Goal: Task Accomplishment & Management: Complete application form

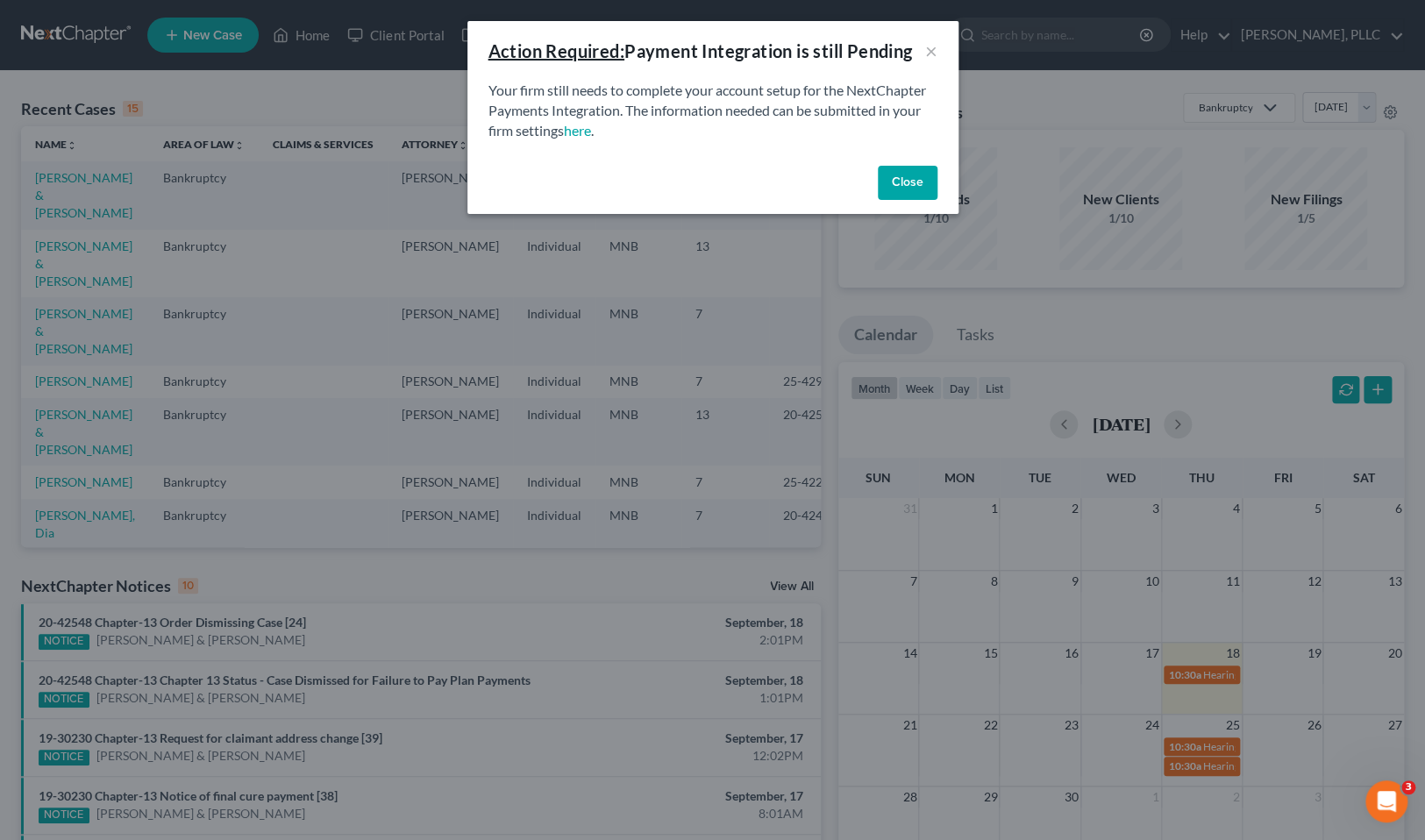
click at [922, 183] on button "Close" at bounding box center [908, 183] width 59 height 35
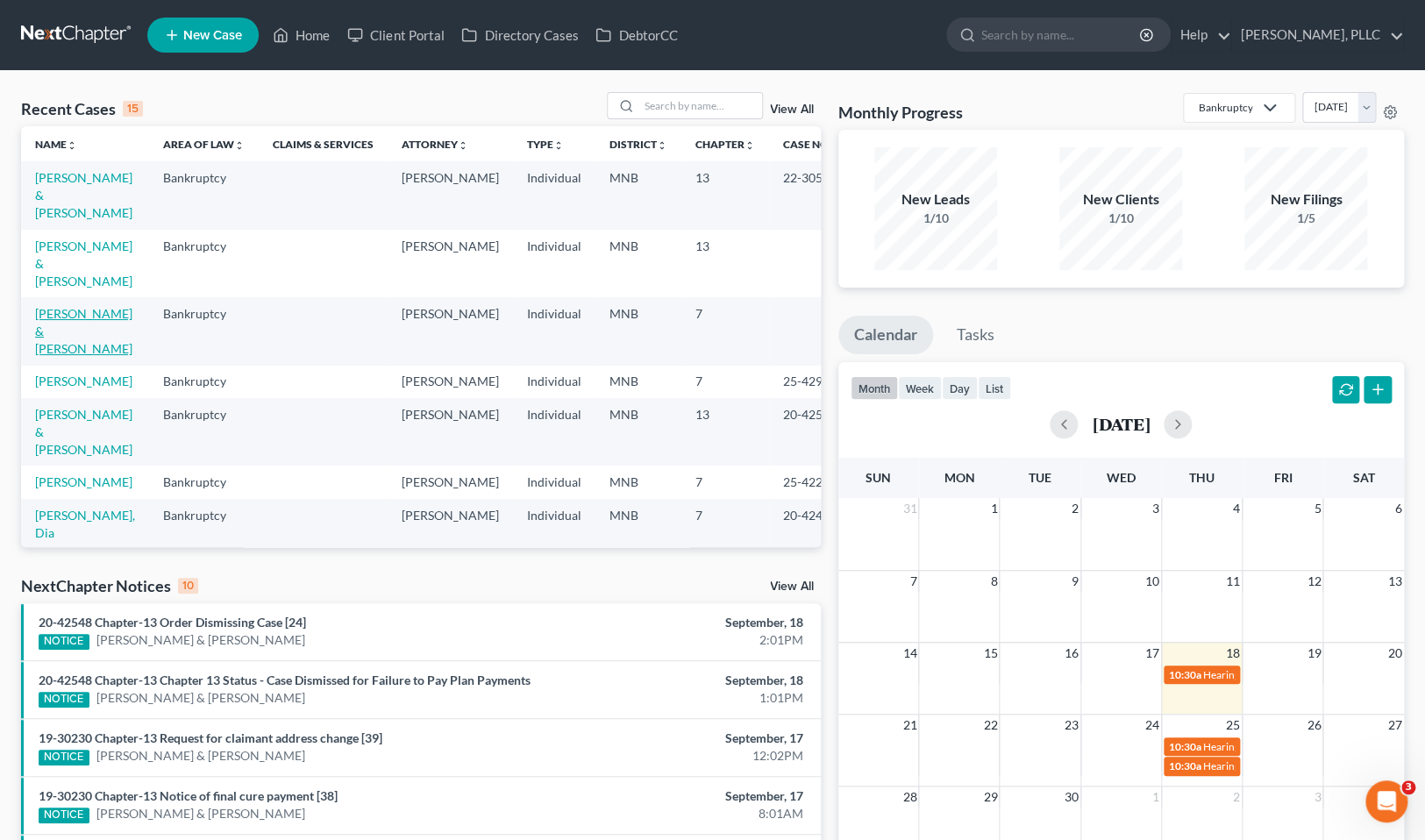
click at [64, 323] on link "[PERSON_NAME] & [PERSON_NAME]" at bounding box center [84, 330] width 98 height 50
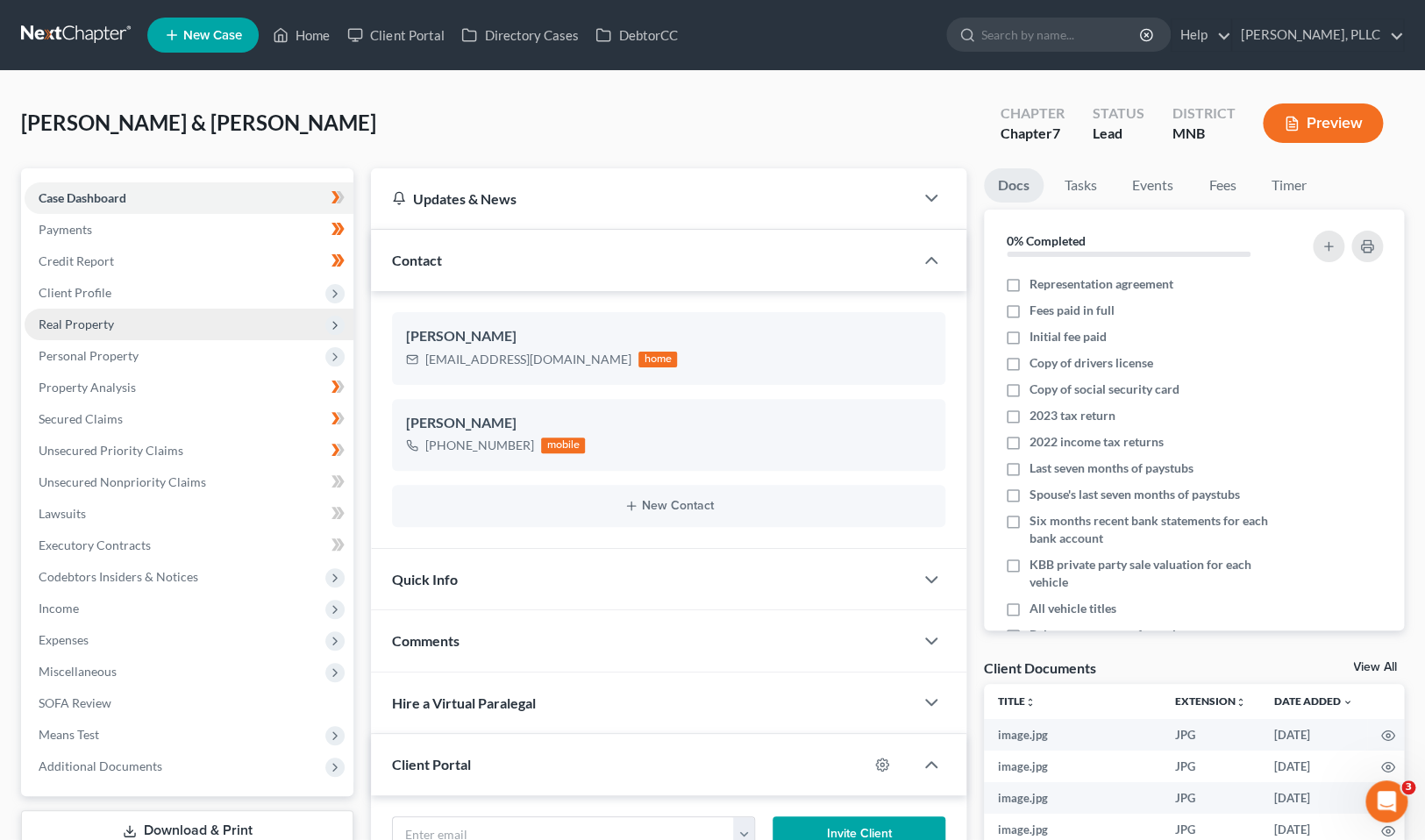
click at [90, 326] on span "Real Property" at bounding box center [76, 324] width 76 height 15
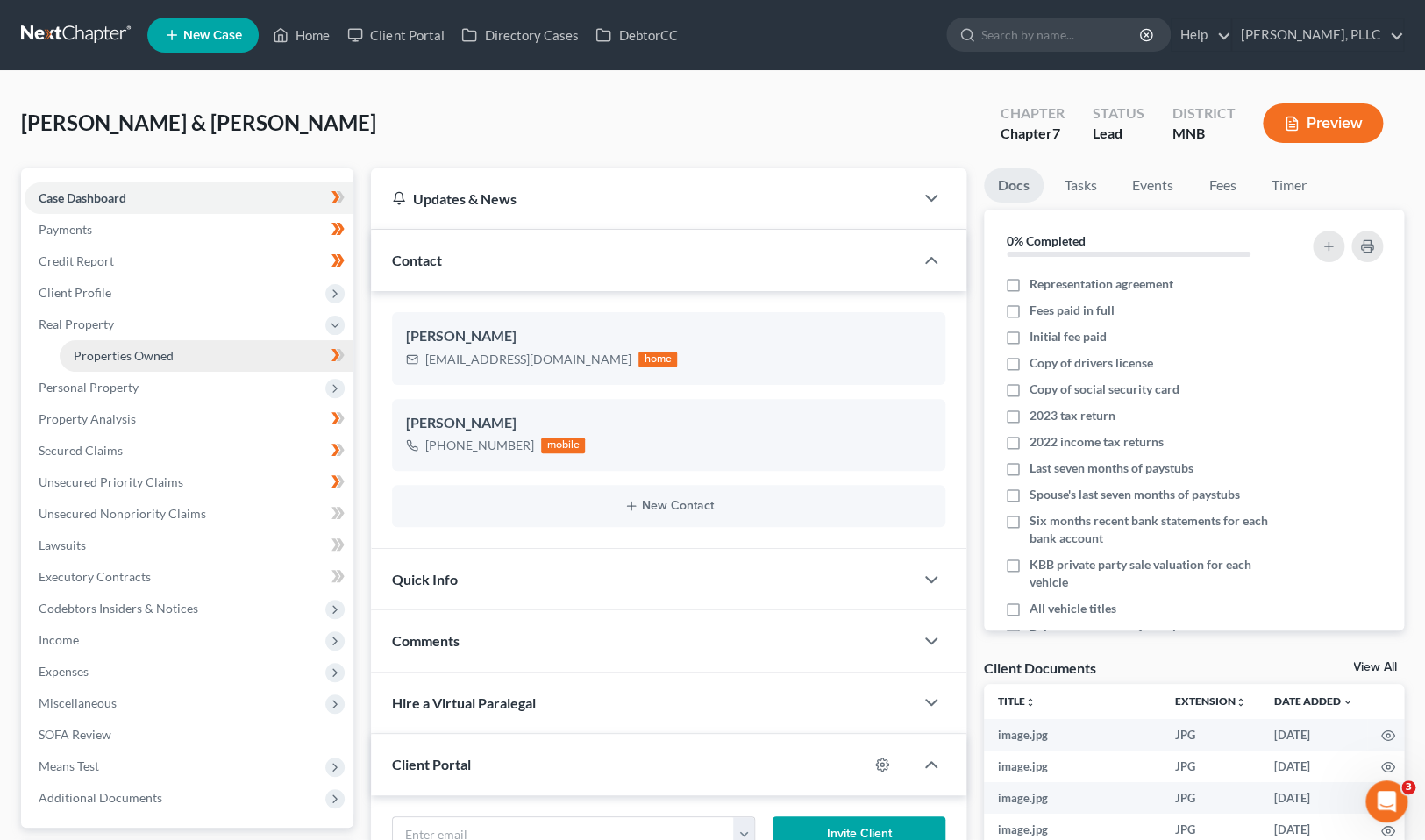
click at [99, 348] on span "Properties Owned" at bounding box center [124, 355] width 100 height 15
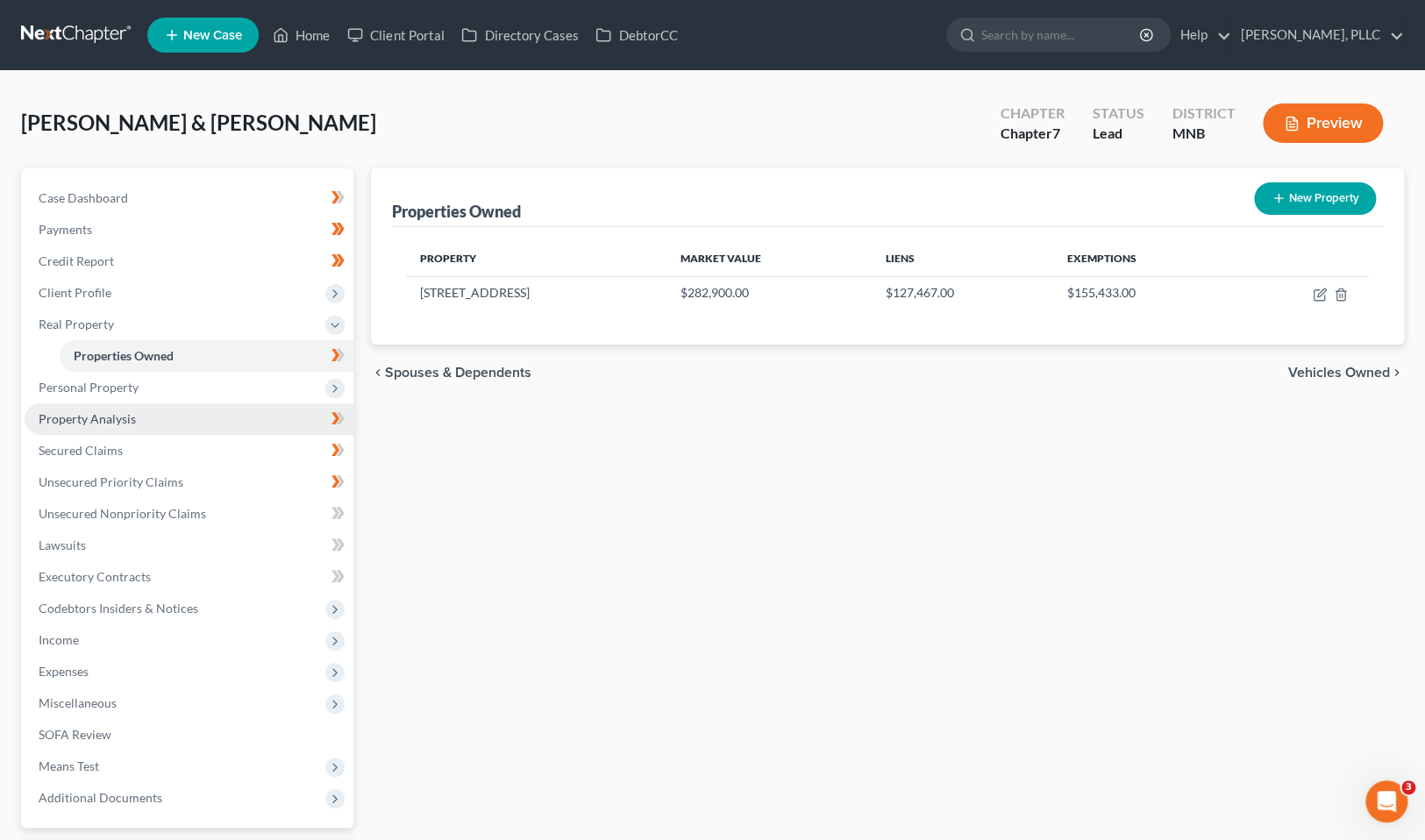
click at [96, 422] on span "Property Analysis" at bounding box center [87, 419] width 98 height 15
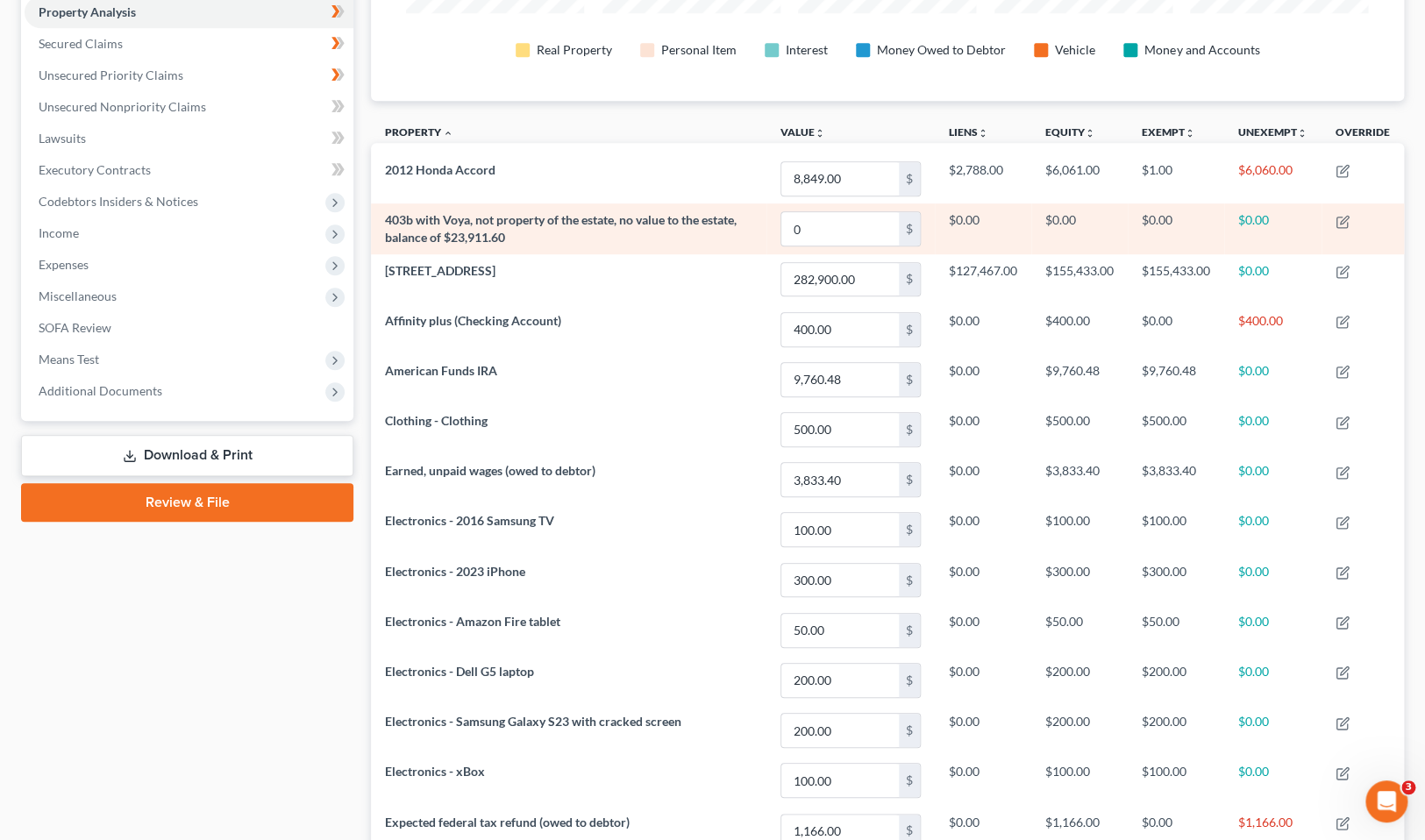
scroll to position [379, 0]
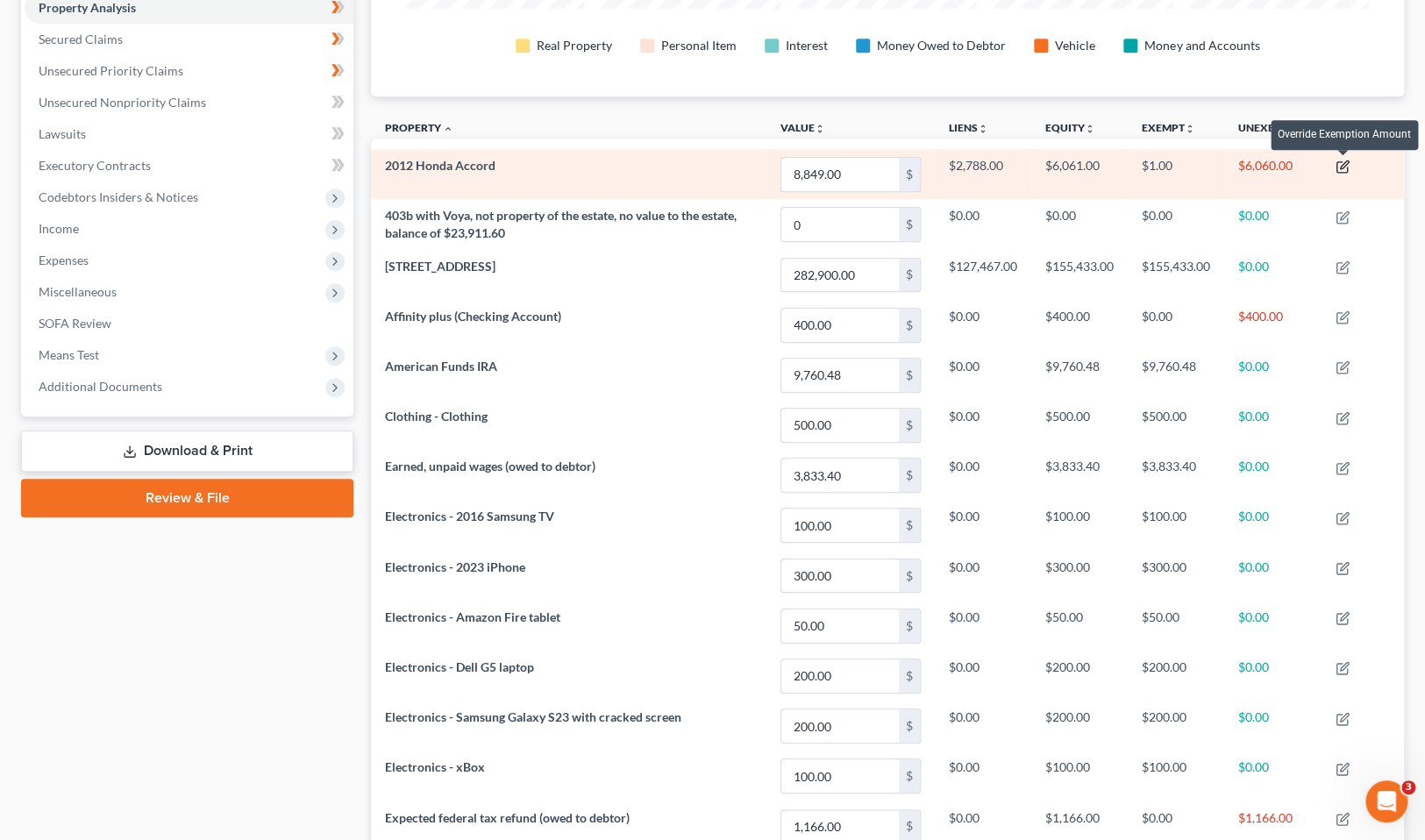
click at [1344, 166] on icon "button" at bounding box center [1344, 165] width 8 height 8
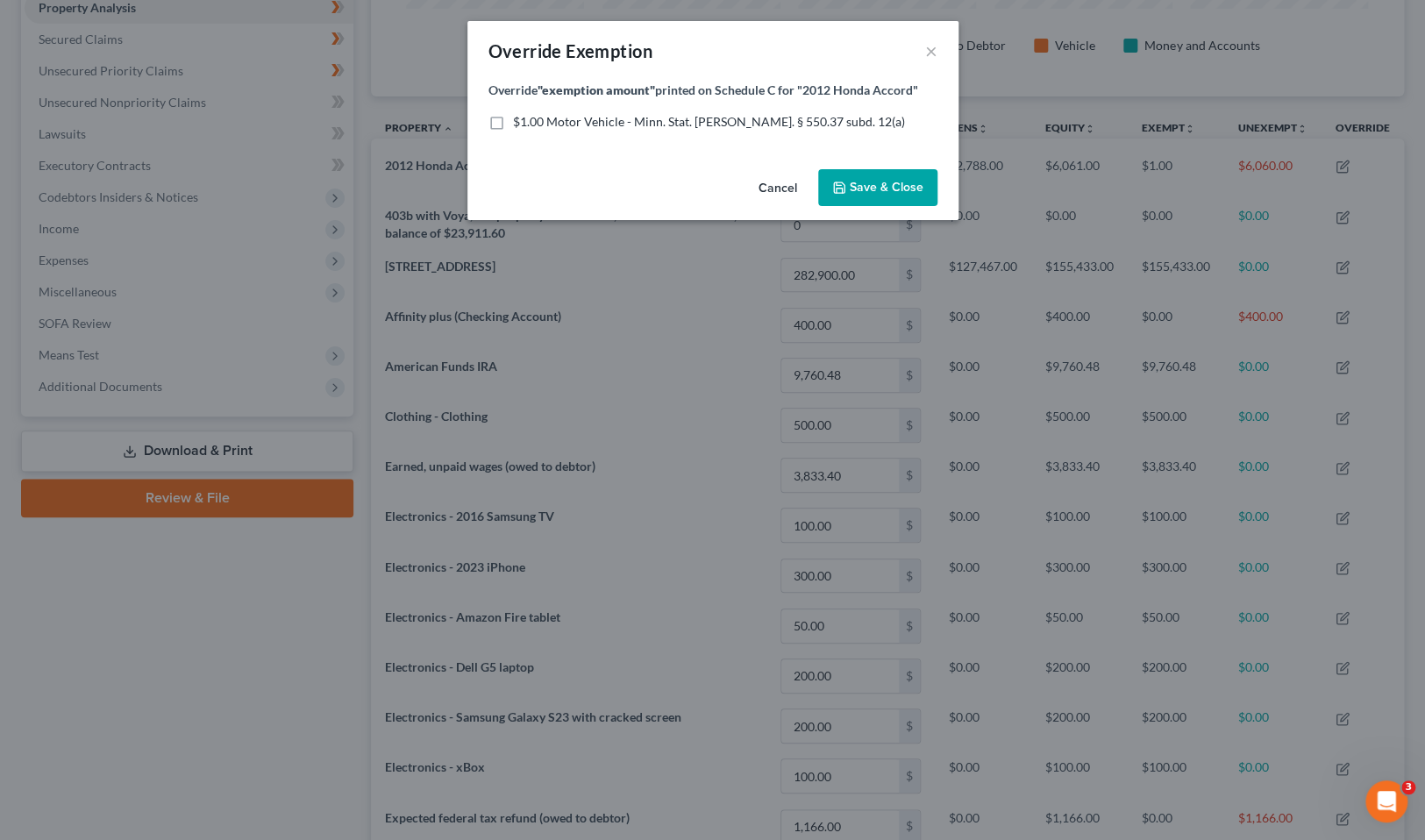
click at [788, 186] on button "Cancel" at bounding box center [778, 188] width 67 height 35
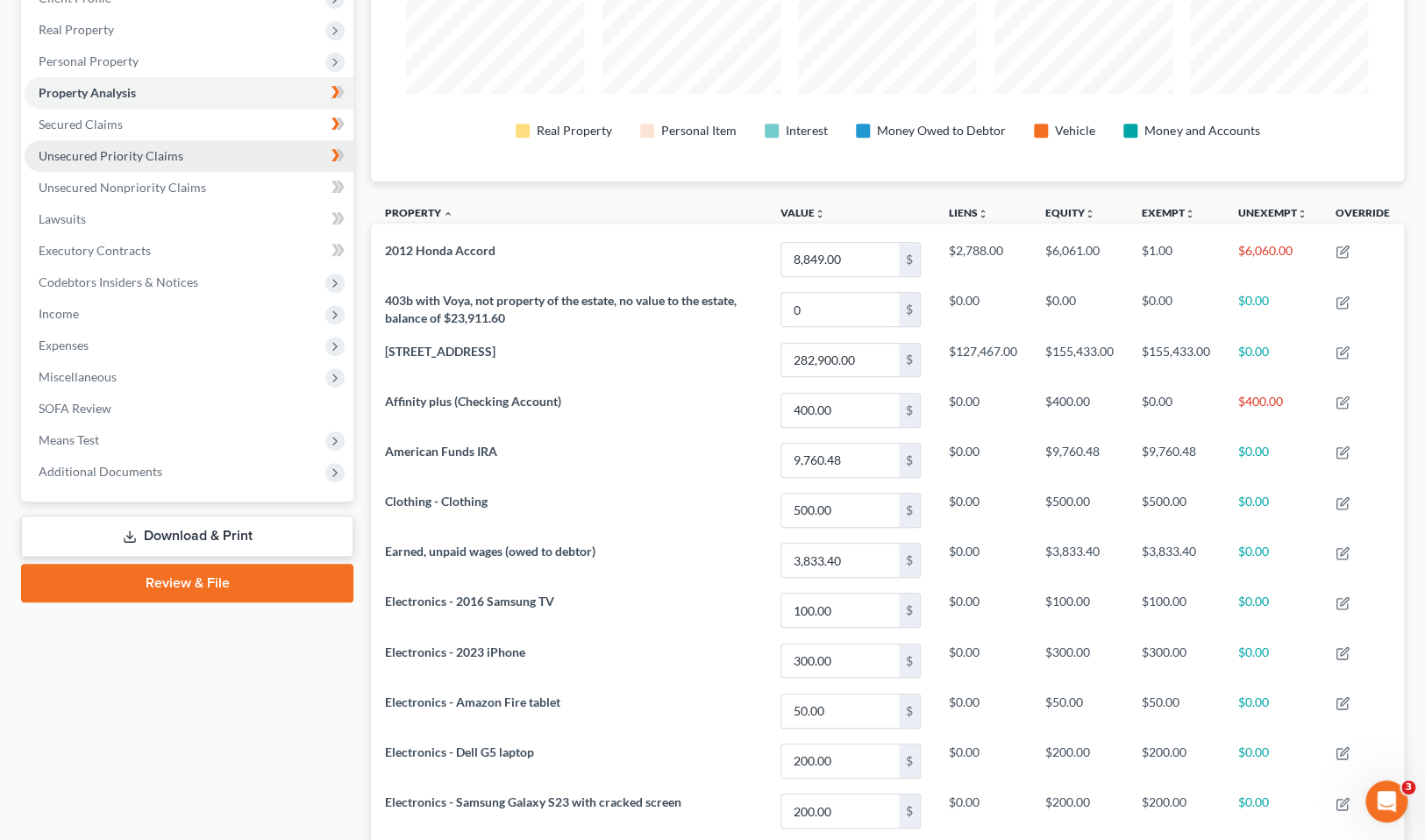
scroll to position [271, 0]
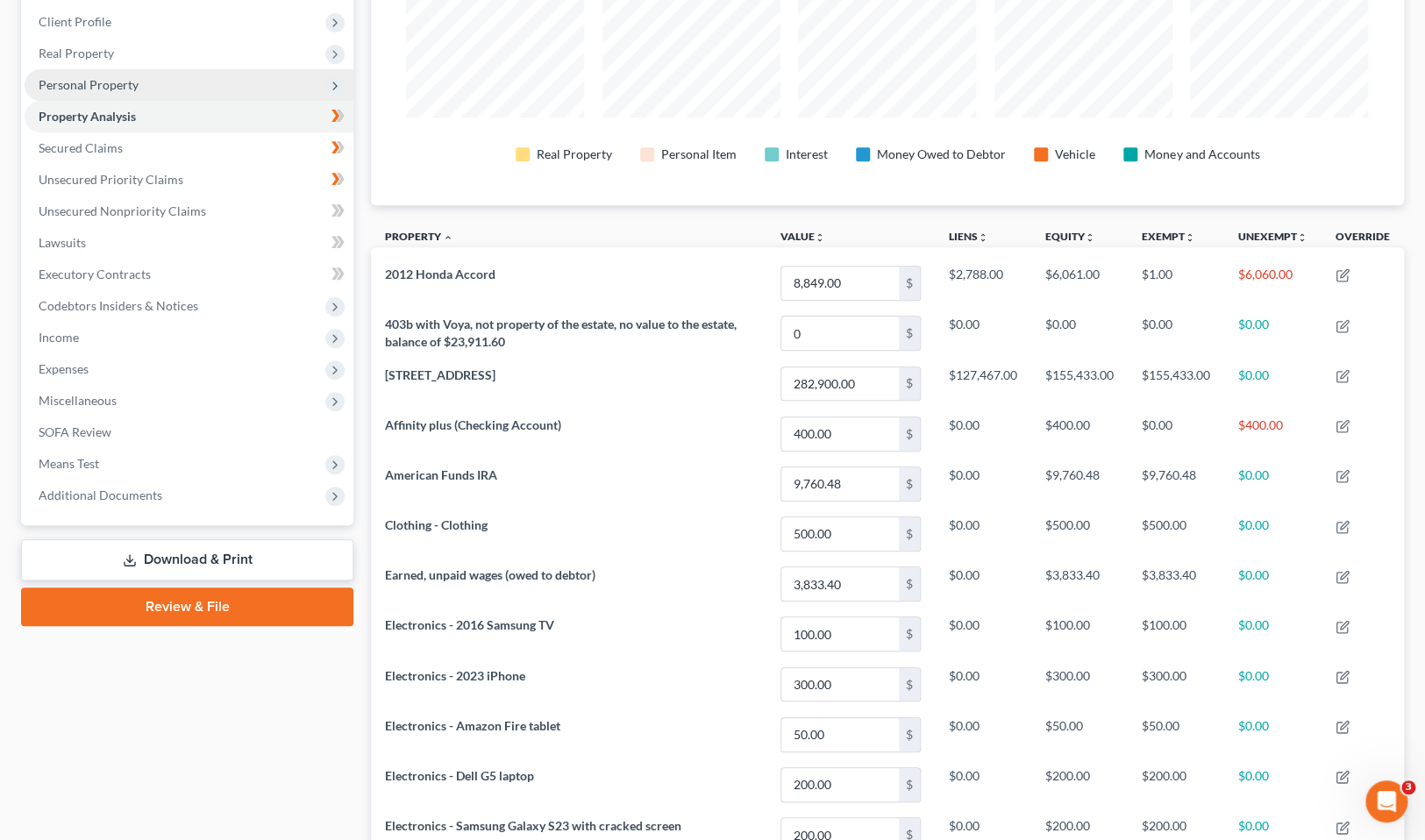
click at [116, 81] on span "Personal Property" at bounding box center [88, 85] width 100 height 15
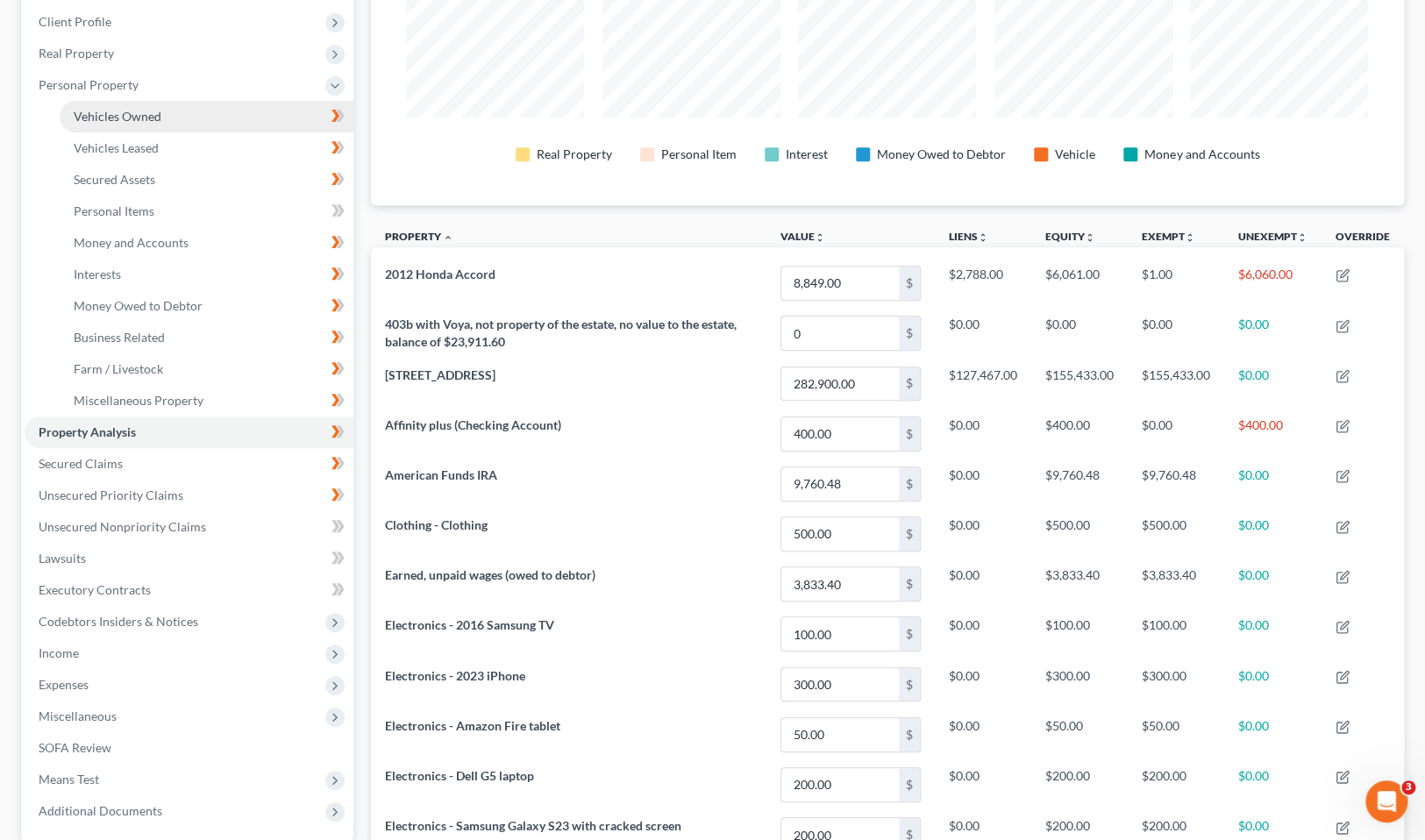
click at [120, 113] on span "Vehicles Owned" at bounding box center [118, 116] width 88 height 15
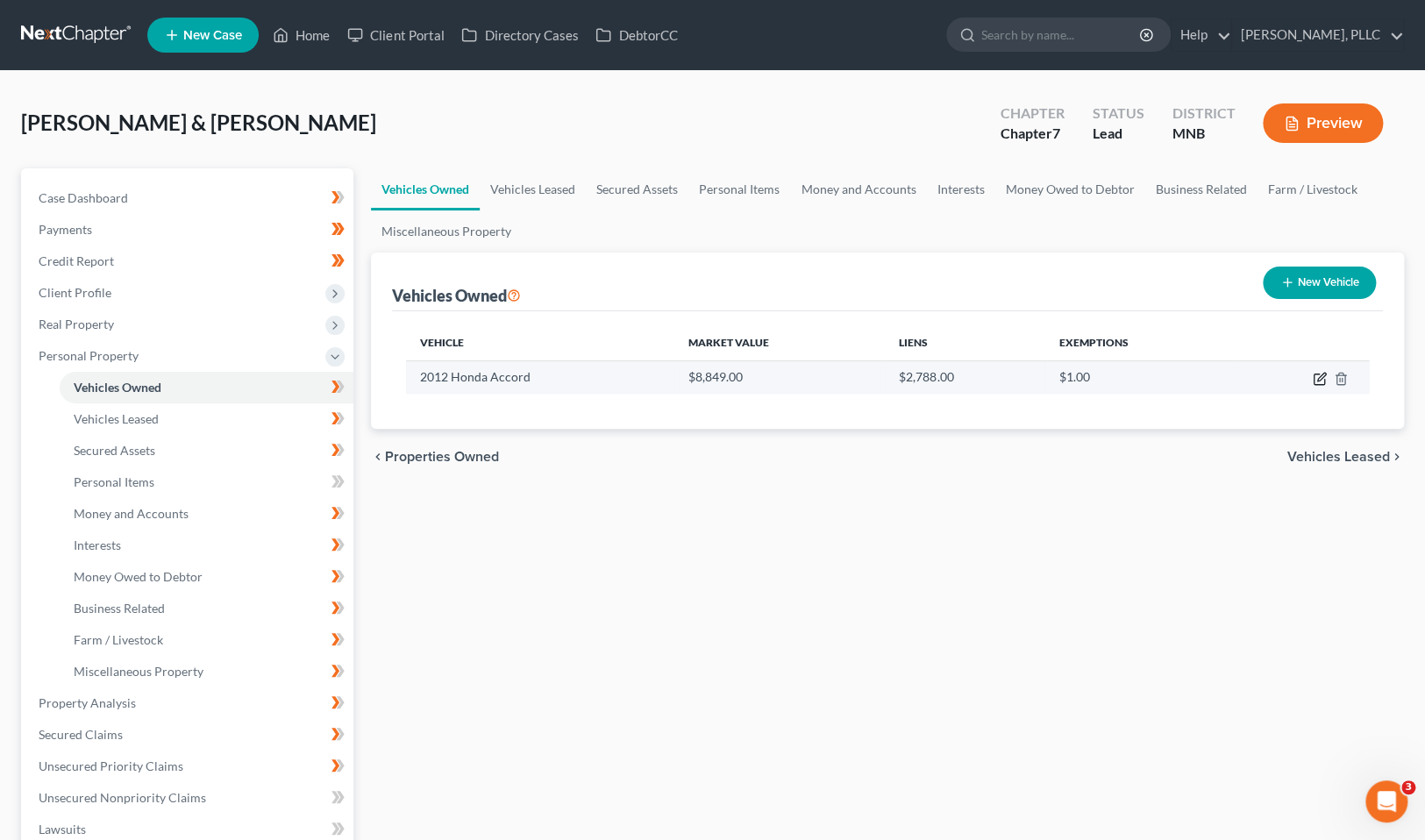
click at [1318, 375] on icon "button" at bounding box center [1320, 378] width 14 height 14
select select "0"
select select "14"
select select "1"
select select "2"
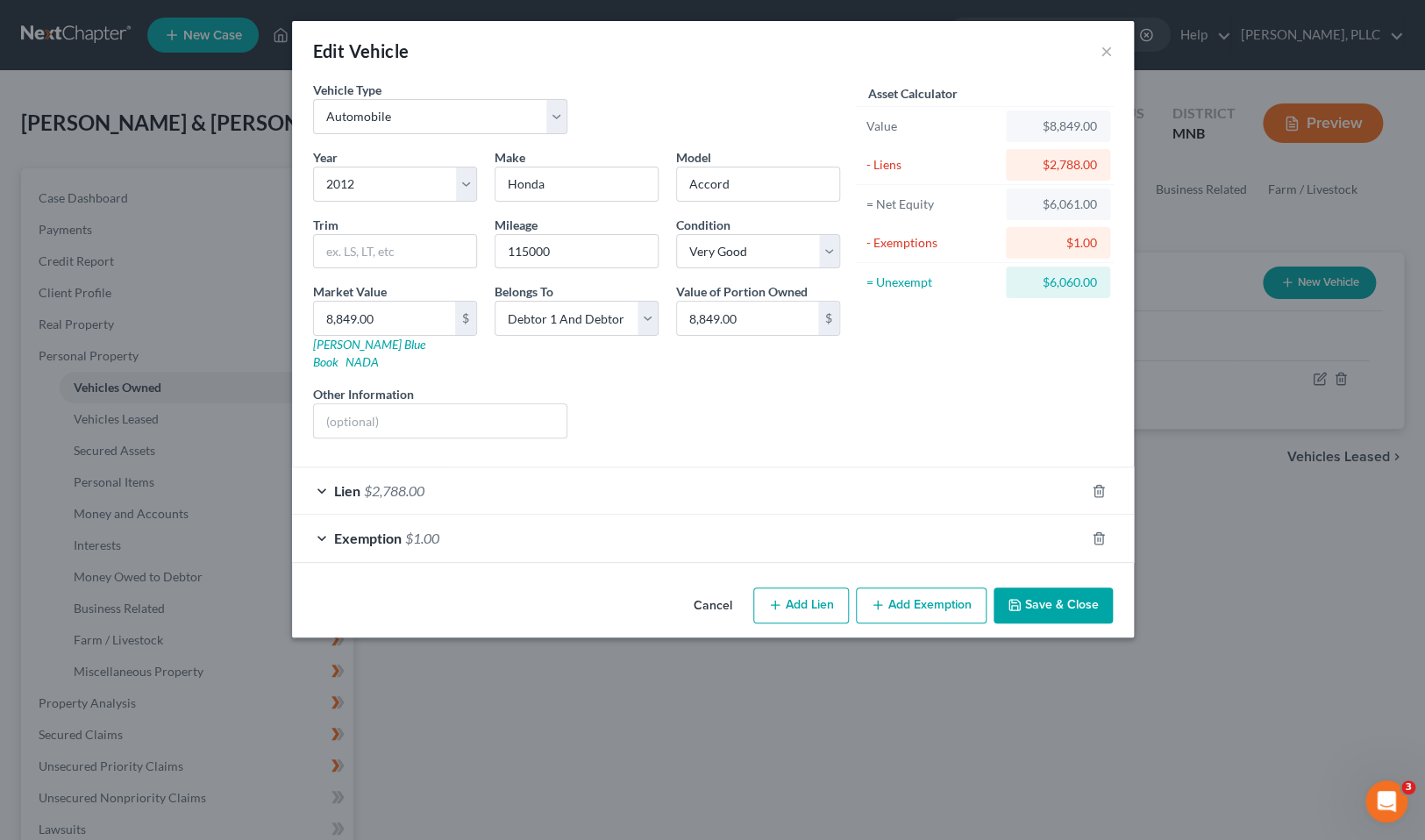
click at [1000, 519] on div "Exemption $1.00" at bounding box center [688, 537] width 793 height 47
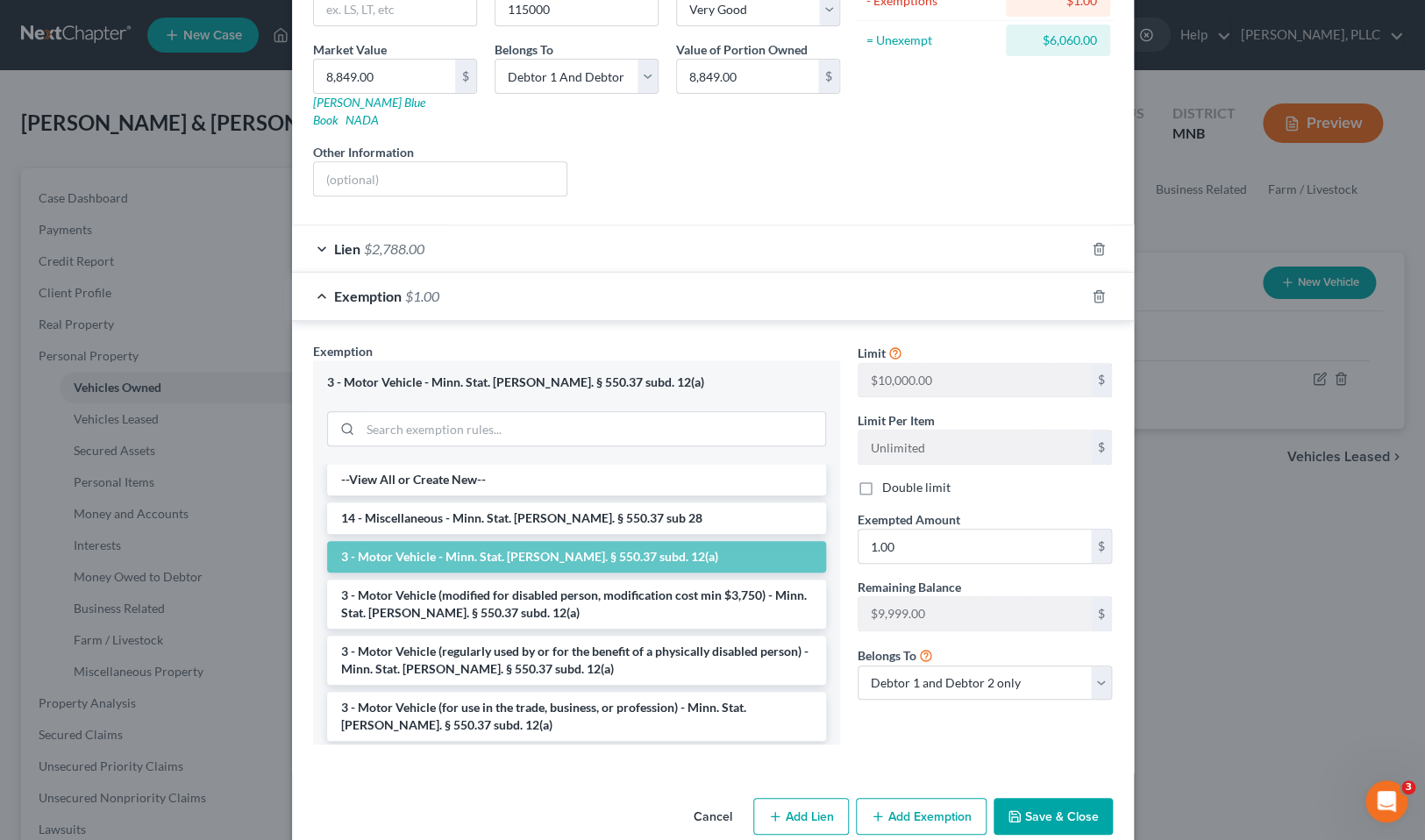
scroll to position [240, 0]
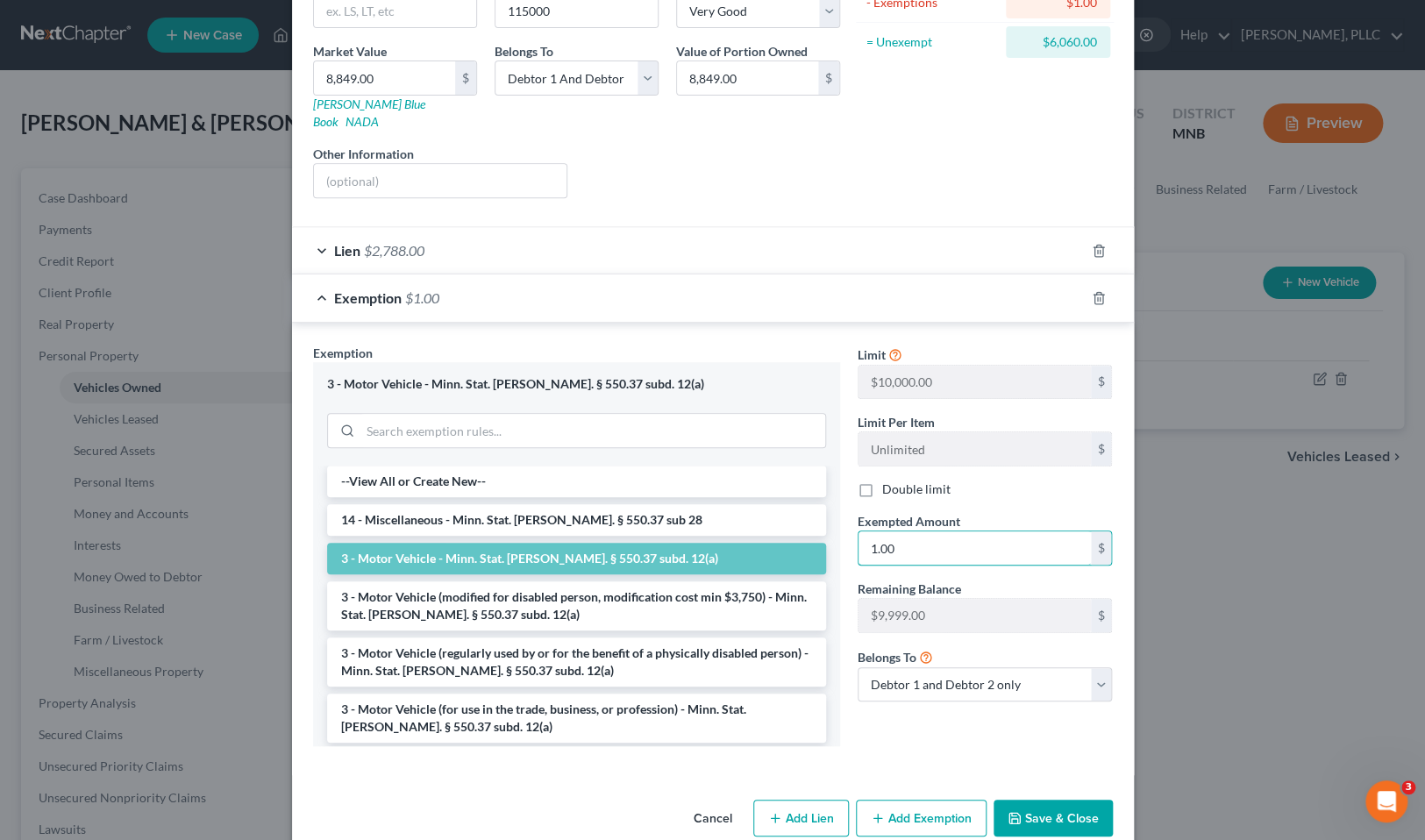
drag, startPoint x: 914, startPoint y: 530, endPoint x: 846, endPoint y: 529, distance: 68.0
click at [846, 529] on div "Exemption Set must be selected for CA. Exemption * 3 - Motor Vehicle - Minn. St…" at bounding box center [713, 553] width 817 height 418
drag, startPoint x: 915, startPoint y: 530, endPoint x: 873, endPoint y: 525, distance: 42.3
click at [866, 532] on input "1.00" at bounding box center [975, 548] width 233 height 34
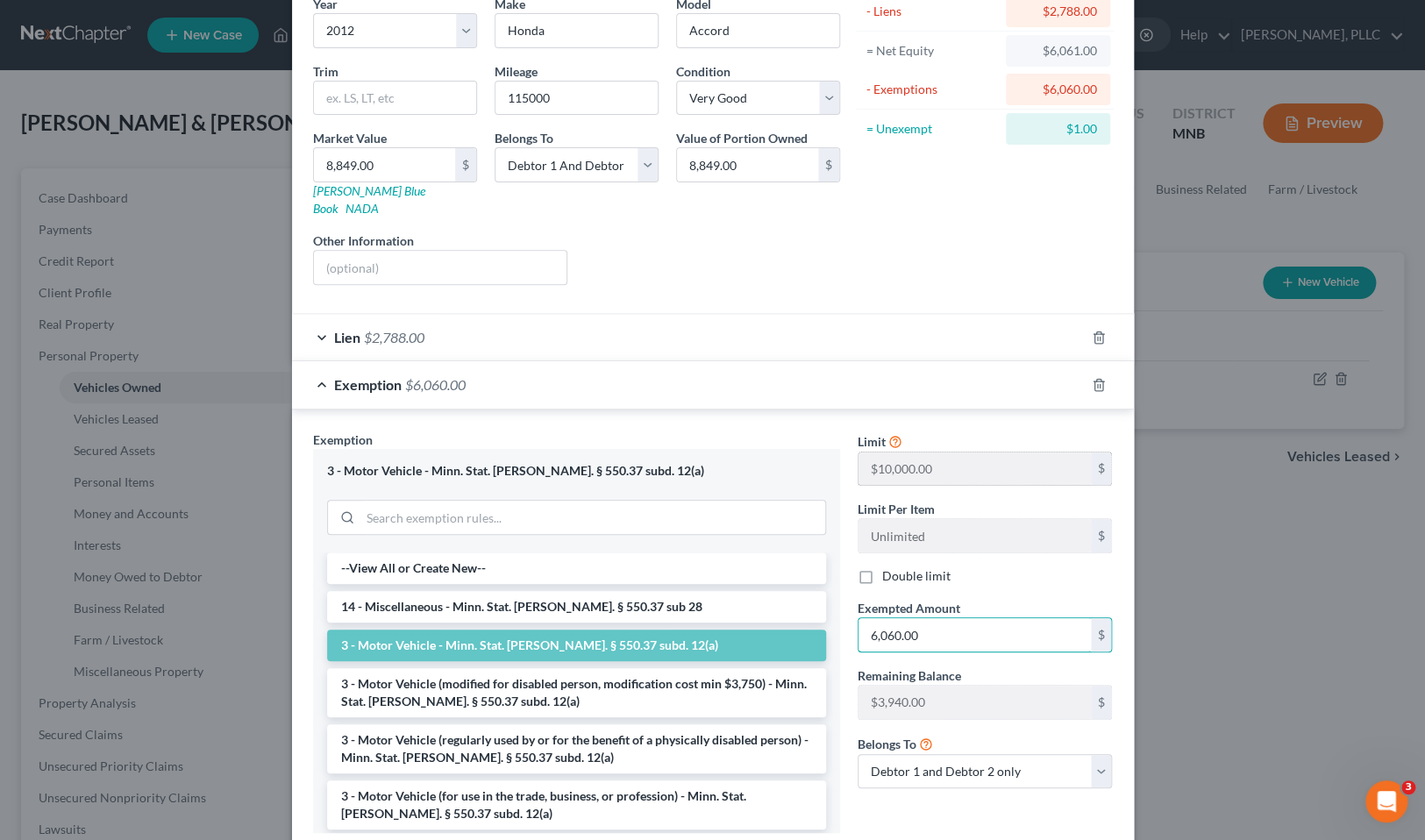
scroll to position [253, 0]
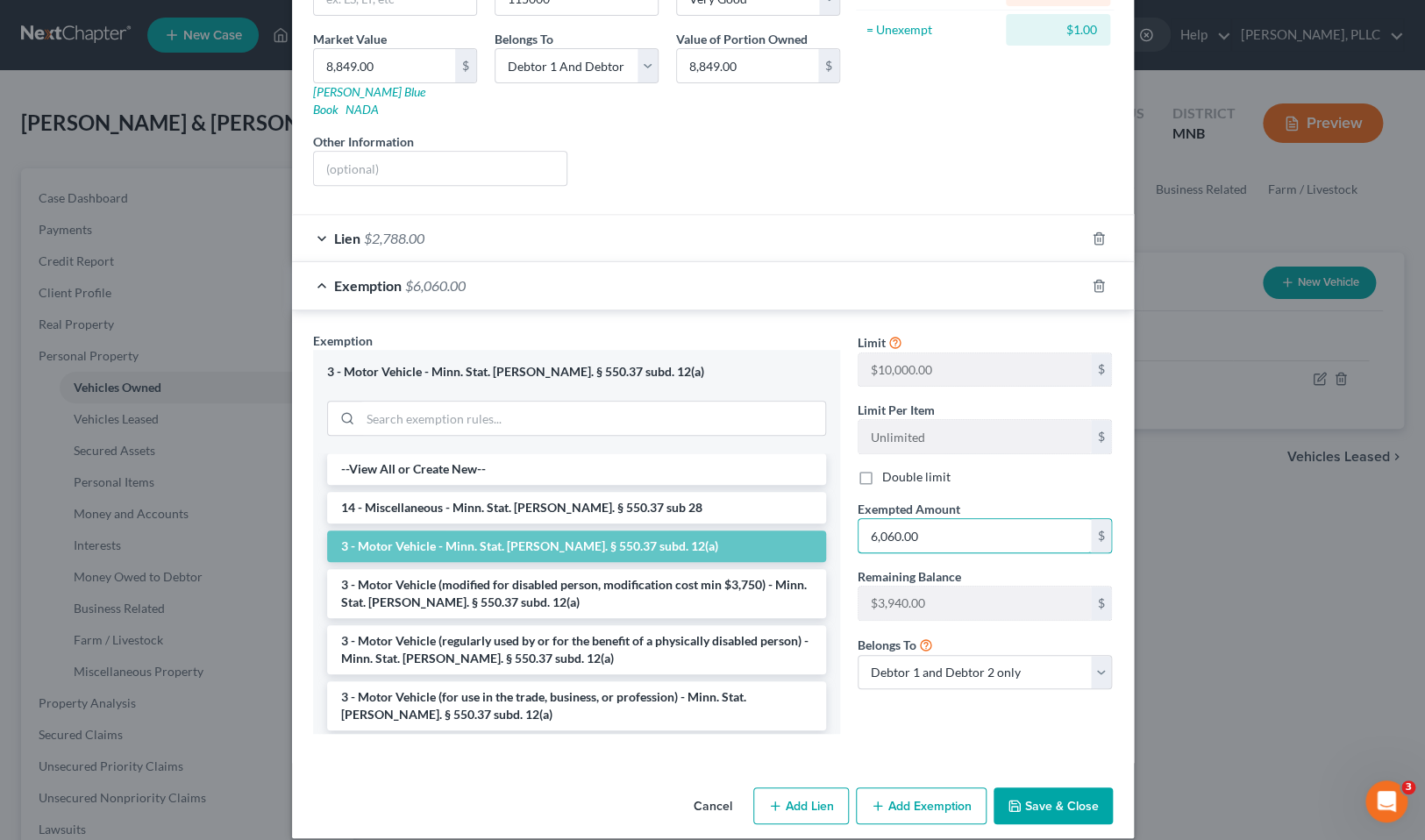
type input "6,060.00"
click at [1071, 787] on button "Save & Close" at bounding box center [1053, 806] width 119 height 36
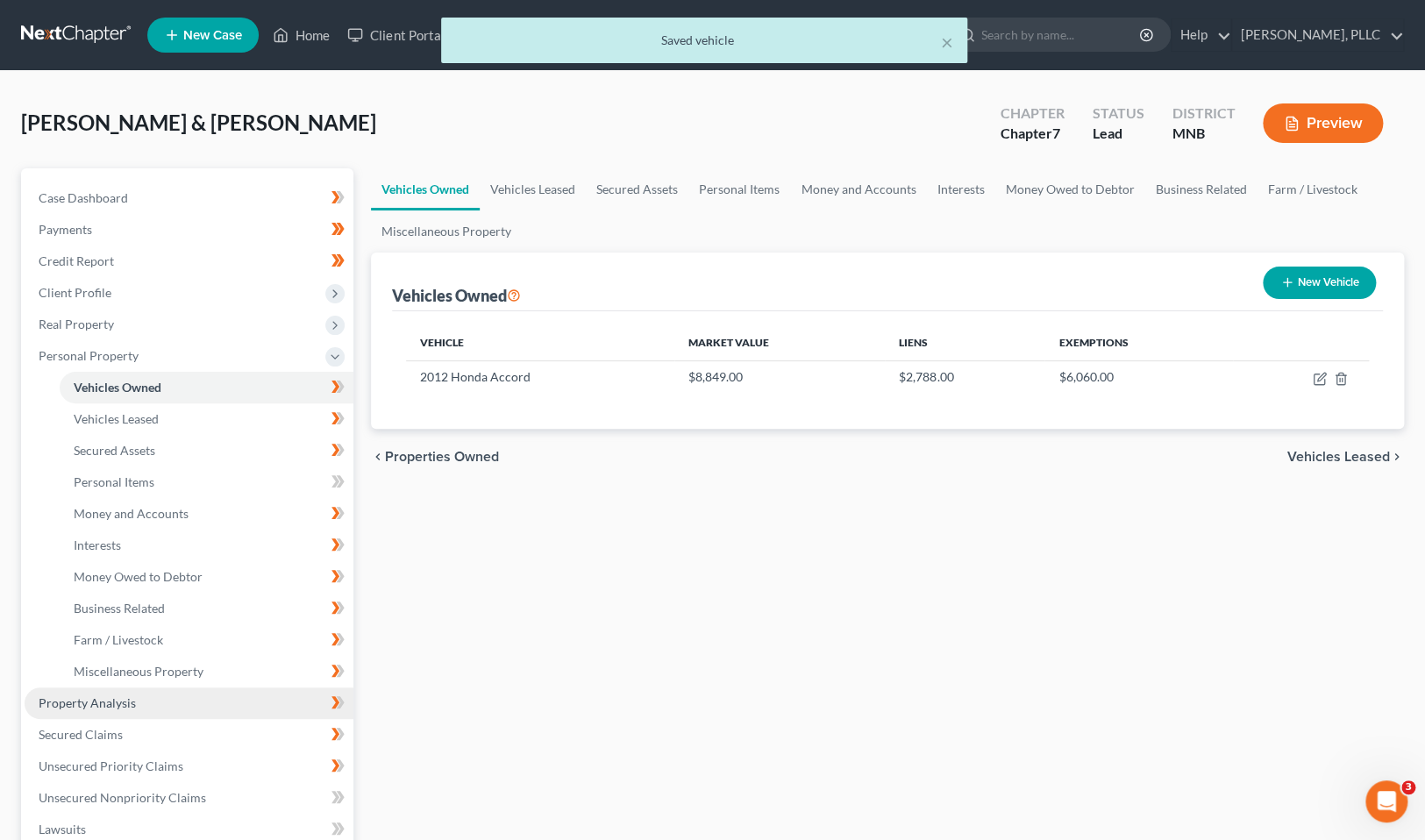
click at [130, 696] on span "Property Analysis" at bounding box center [87, 703] width 98 height 15
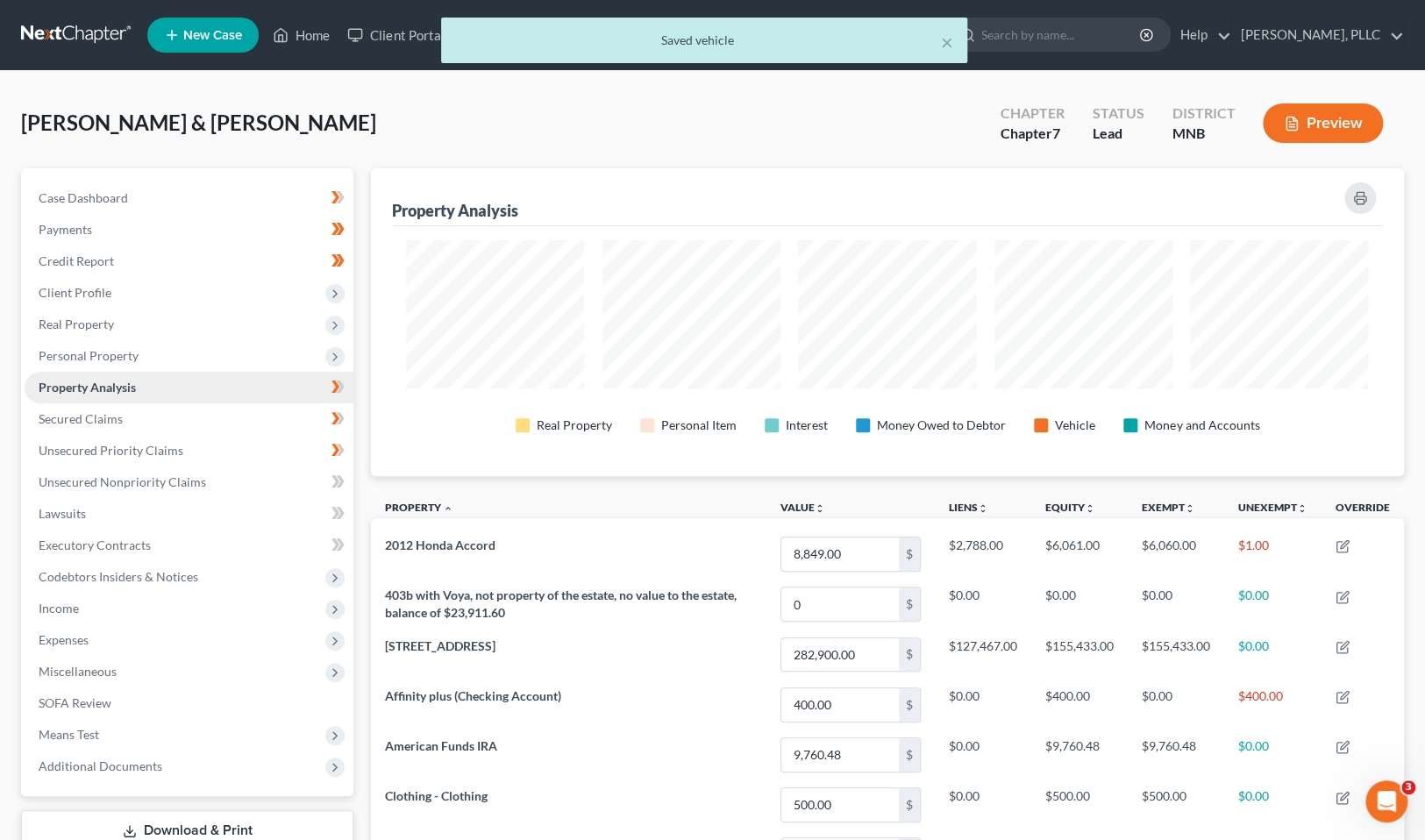
scroll to position [306, 1032]
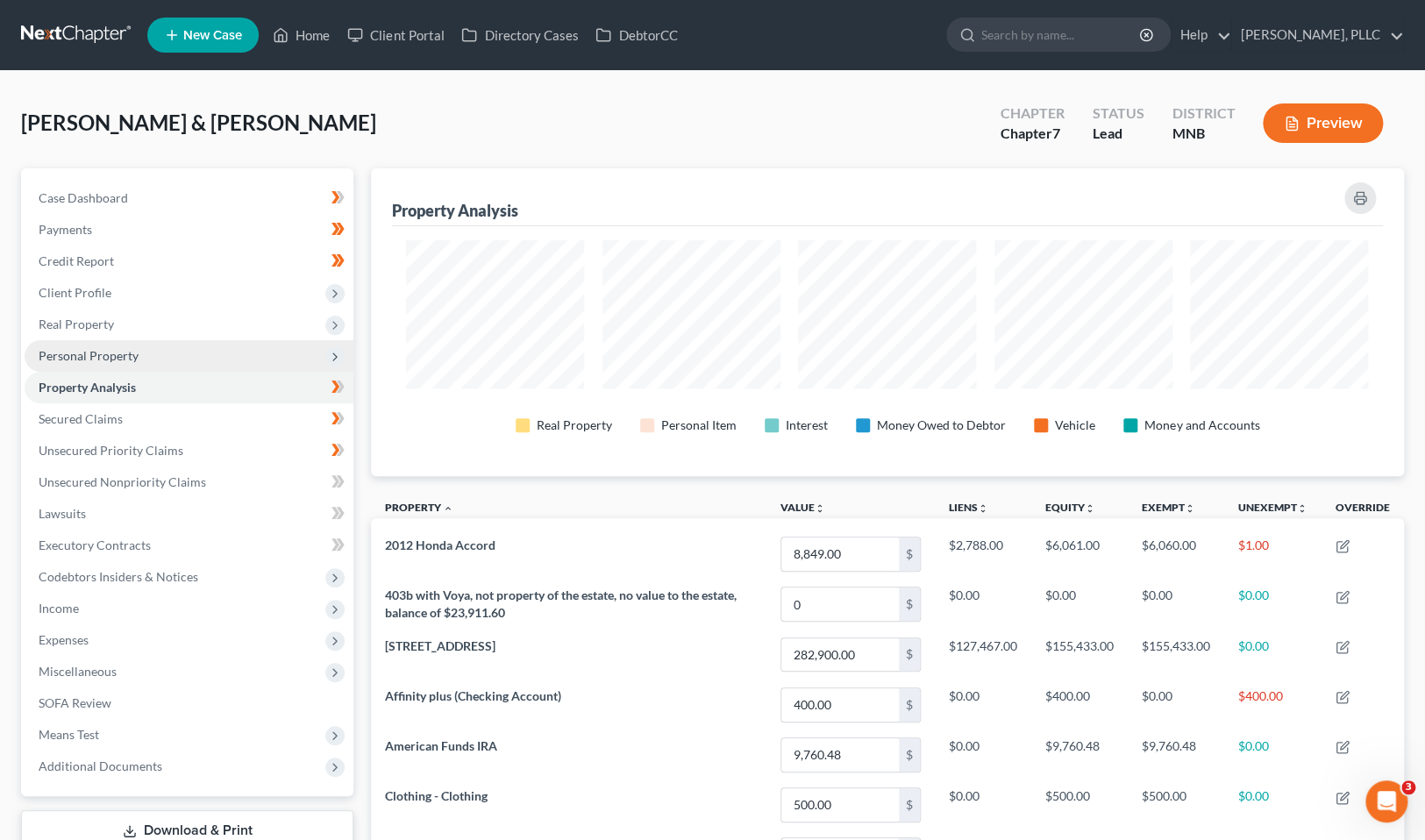
click at [90, 351] on span "Personal Property" at bounding box center [88, 355] width 100 height 15
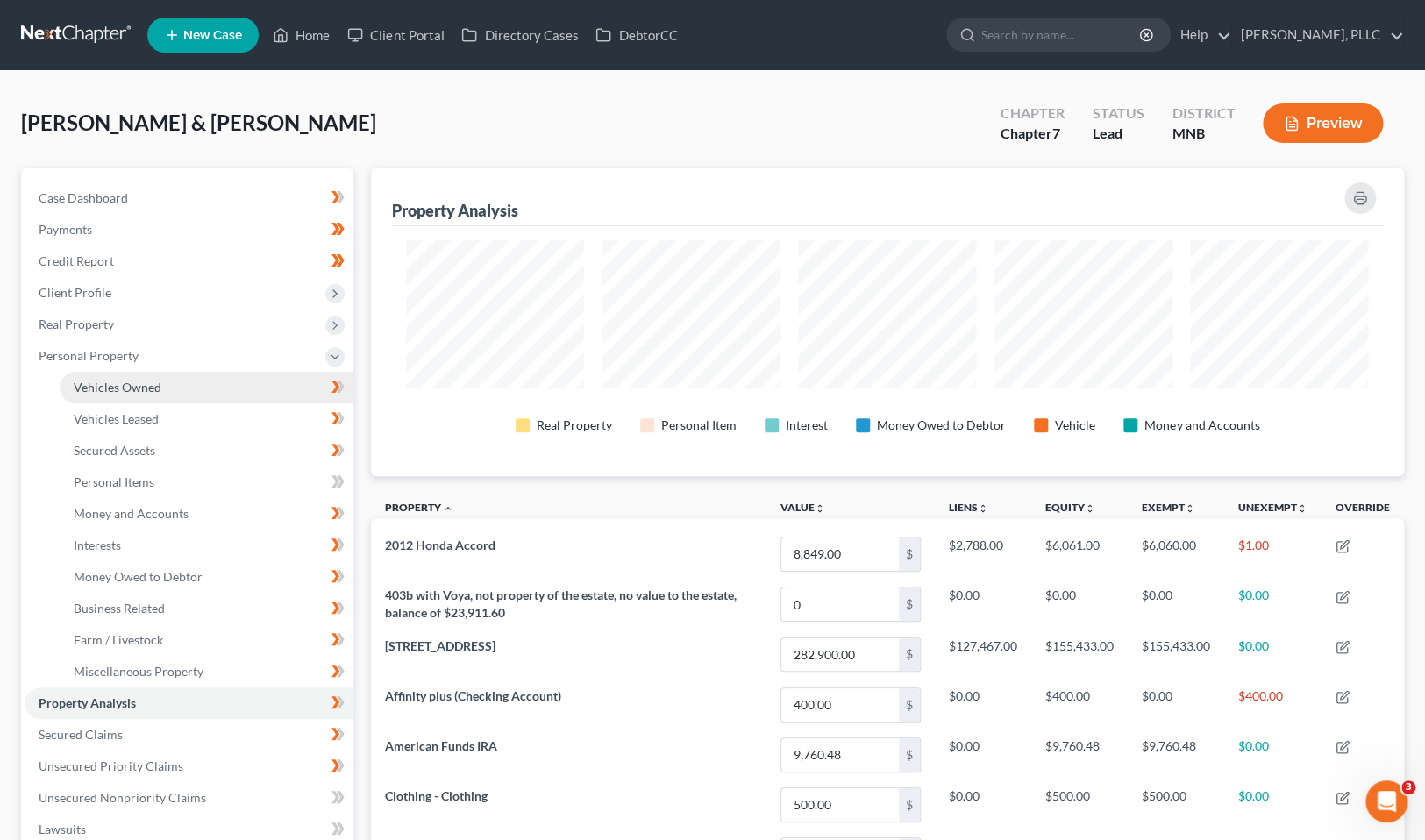
click at [113, 382] on span "Vehicles Owned" at bounding box center [118, 387] width 88 height 15
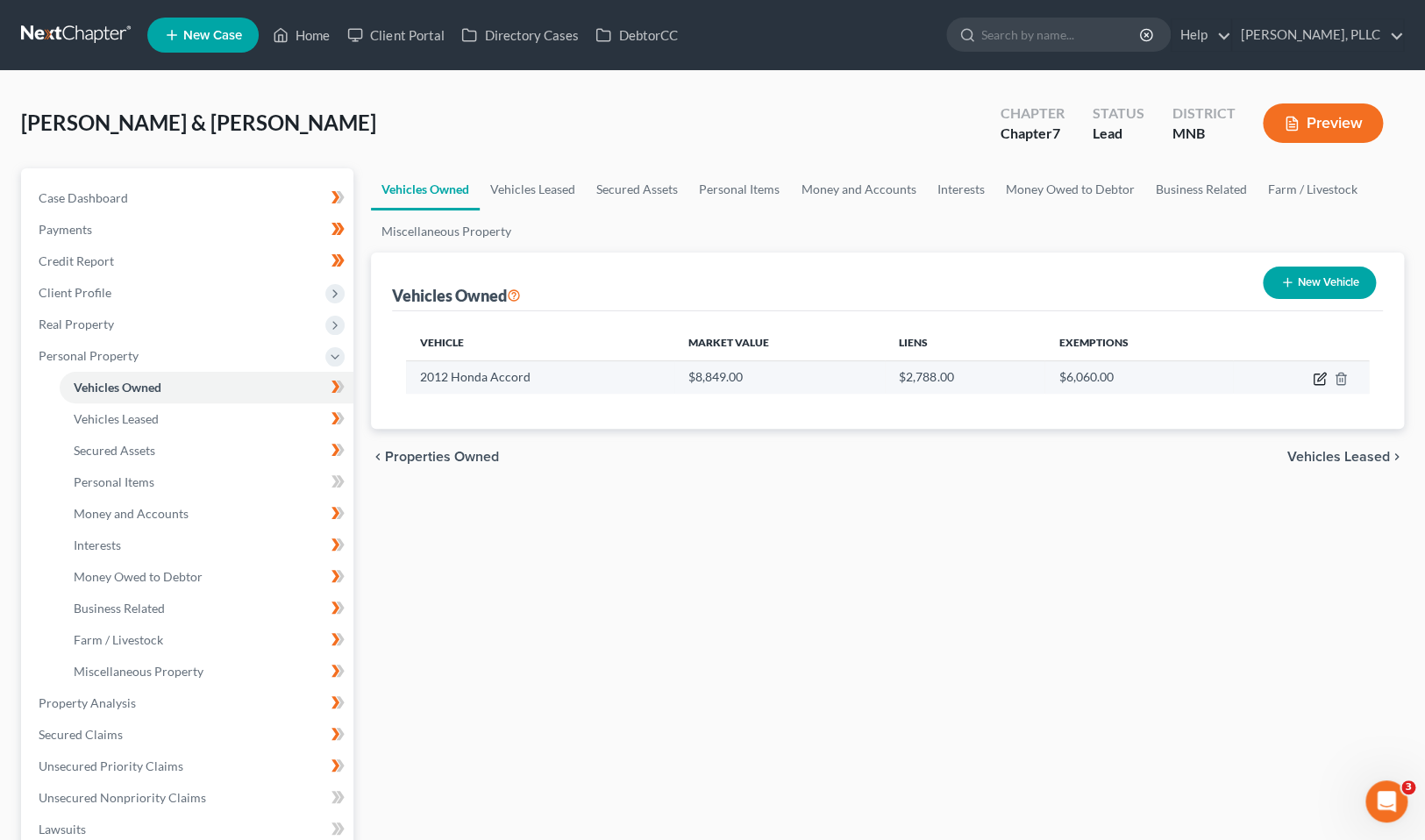
click at [1319, 374] on icon "button" at bounding box center [1320, 378] width 14 height 14
select select "0"
select select "14"
select select "1"
select select "2"
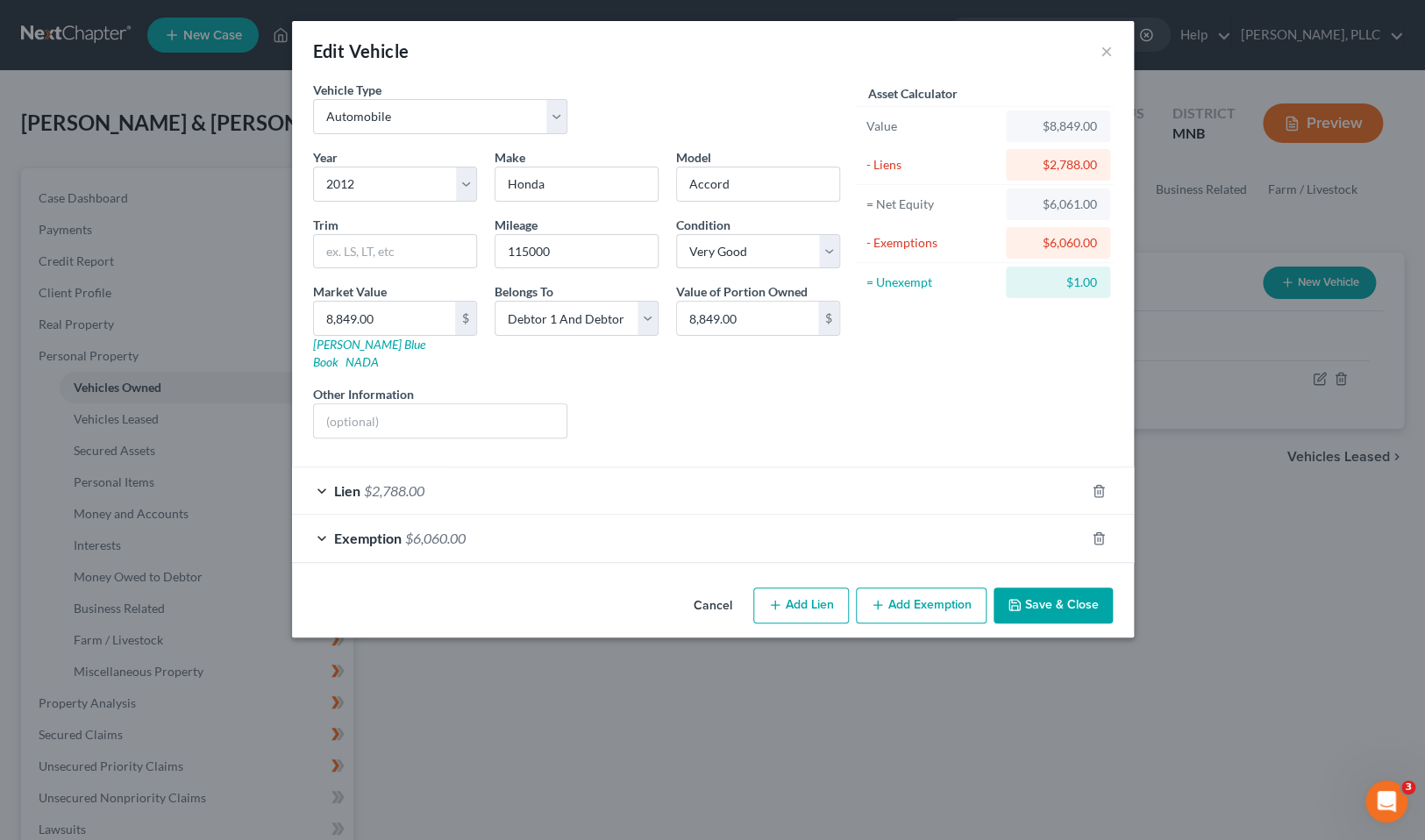
click at [914, 516] on div "Exemption $6,060.00" at bounding box center [688, 537] width 793 height 47
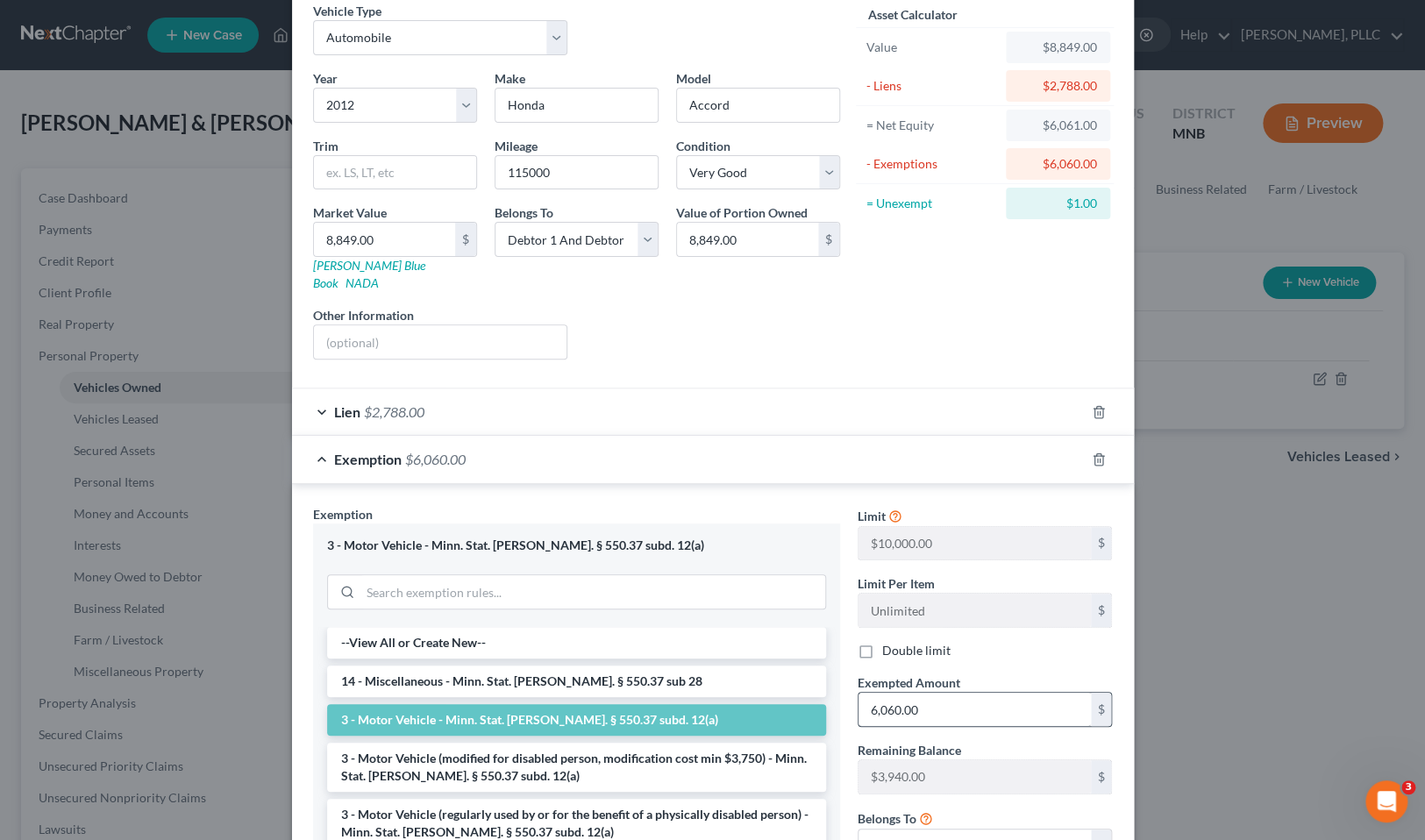
scroll to position [127, 0]
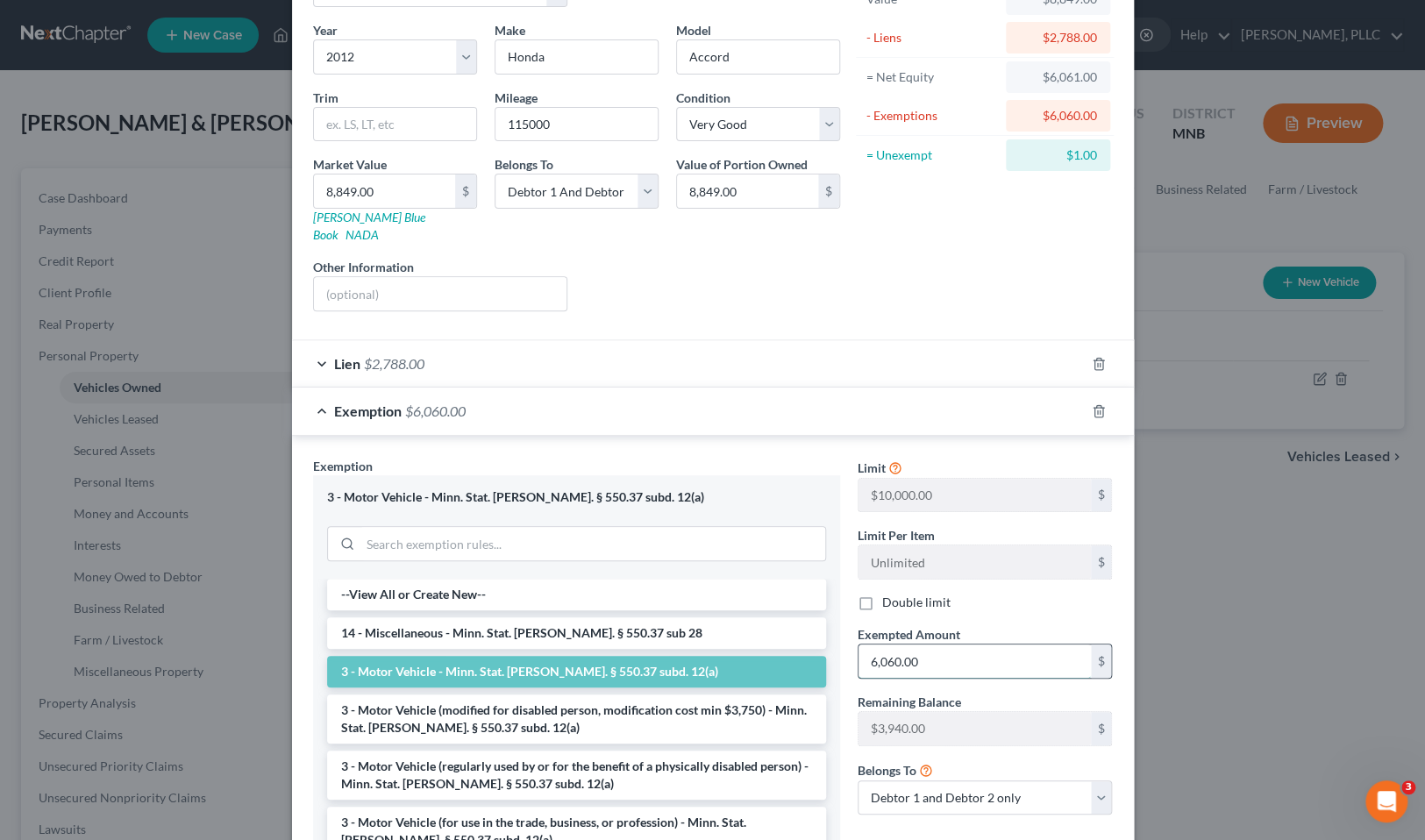
click at [964, 645] on input "6,060.00" at bounding box center [975, 661] width 233 height 34
click at [900, 645] on input "6,060.00" at bounding box center [975, 661] width 233 height 34
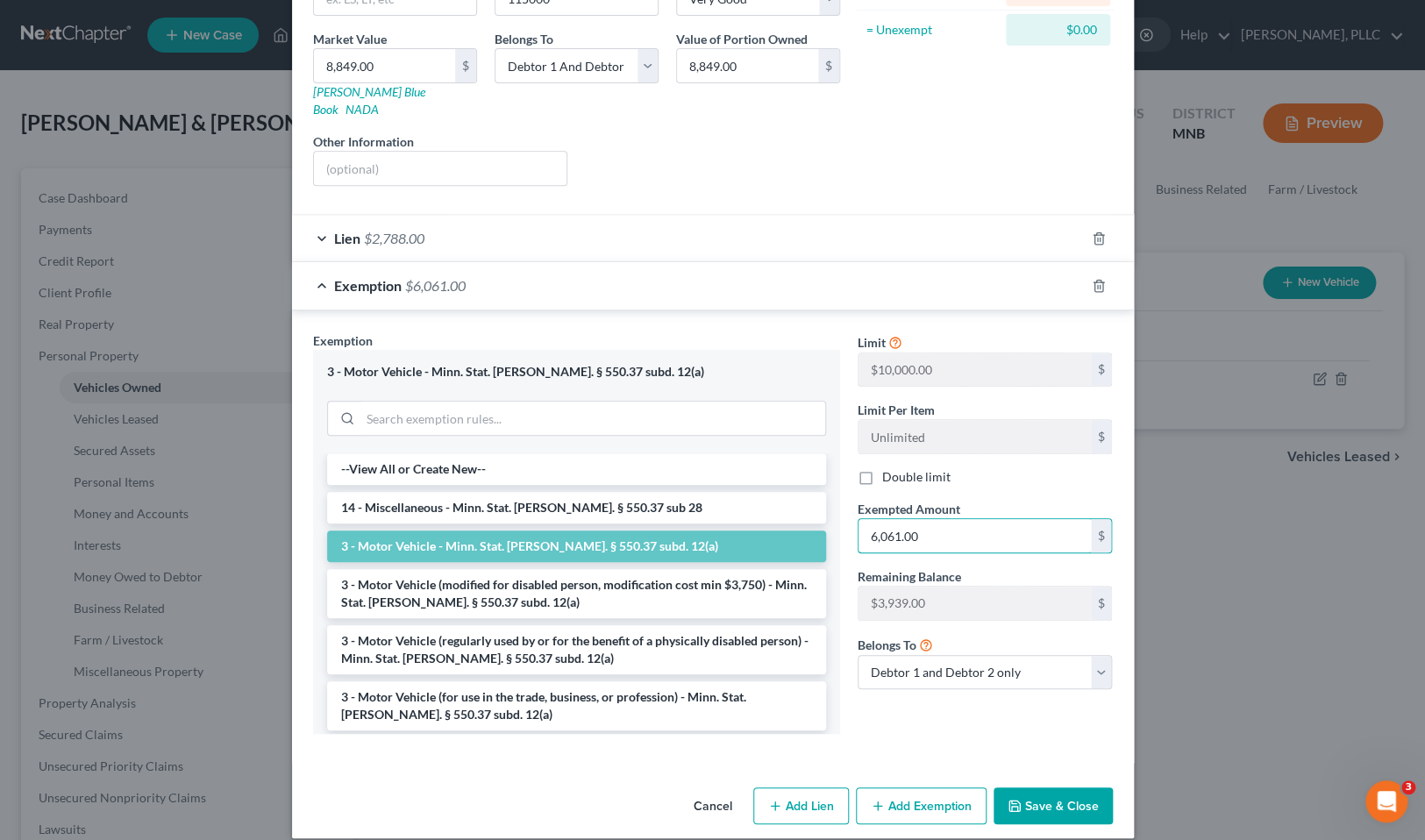
type input "6,061.00"
click at [1062, 787] on button "Save & Close" at bounding box center [1053, 806] width 119 height 36
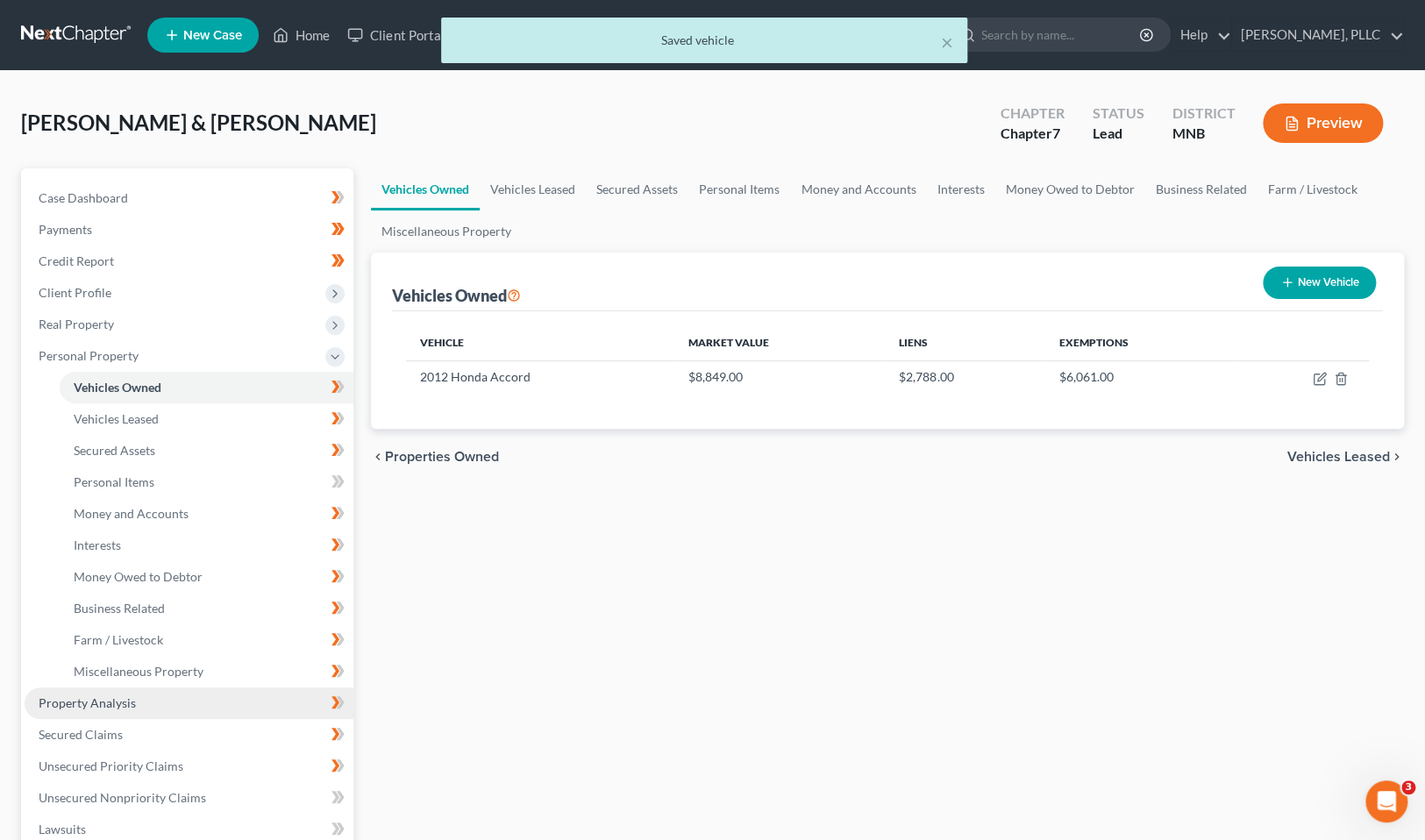
click at [119, 700] on span "Property Analysis" at bounding box center [87, 703] width 98 height 15
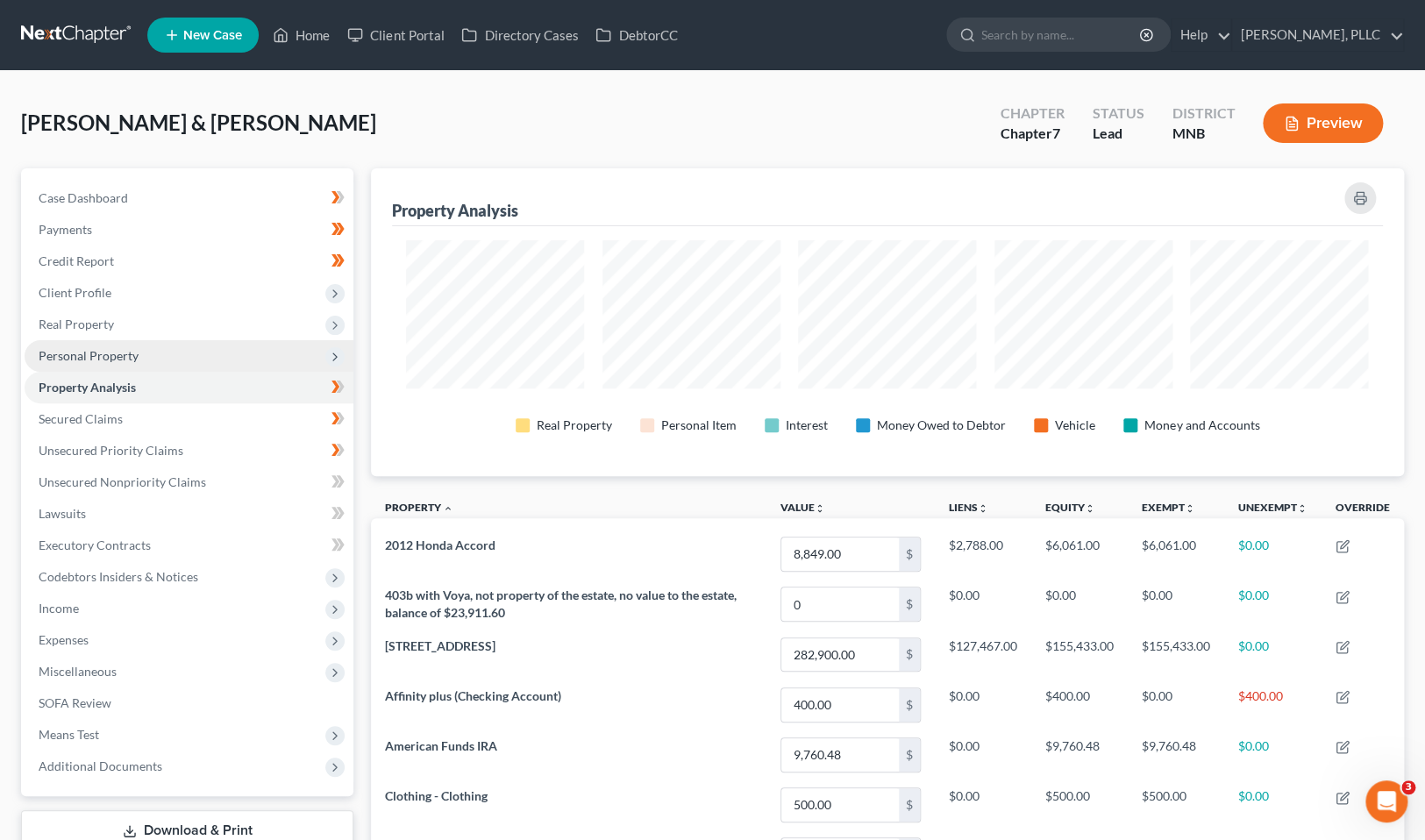
click at [102, 355] on span "Personal Property" at bounding box center [88, 355] width 100 height 15
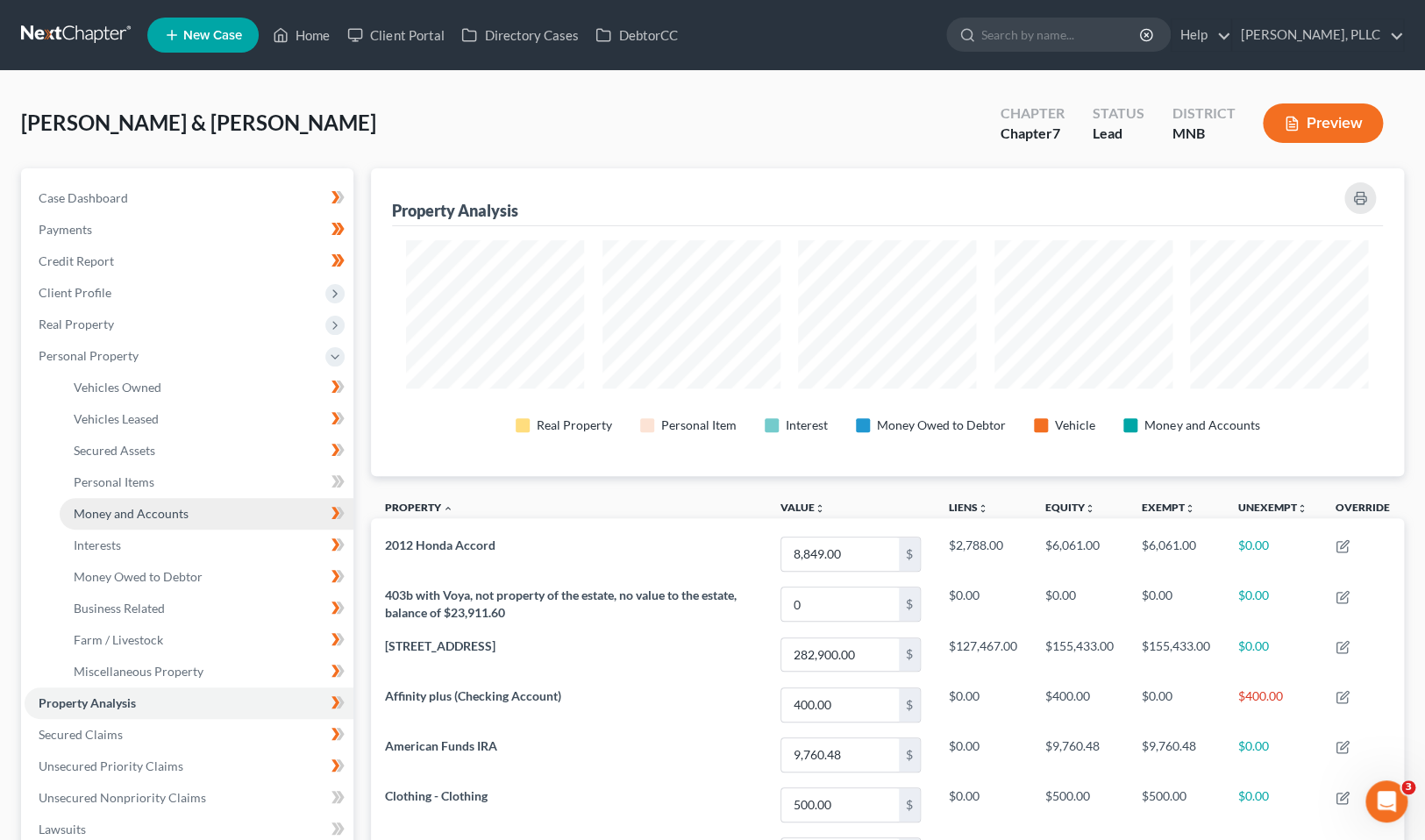
click at [158, 512] on span "Money and Accounts" at bounding box center [131, 513] width 115 height 15
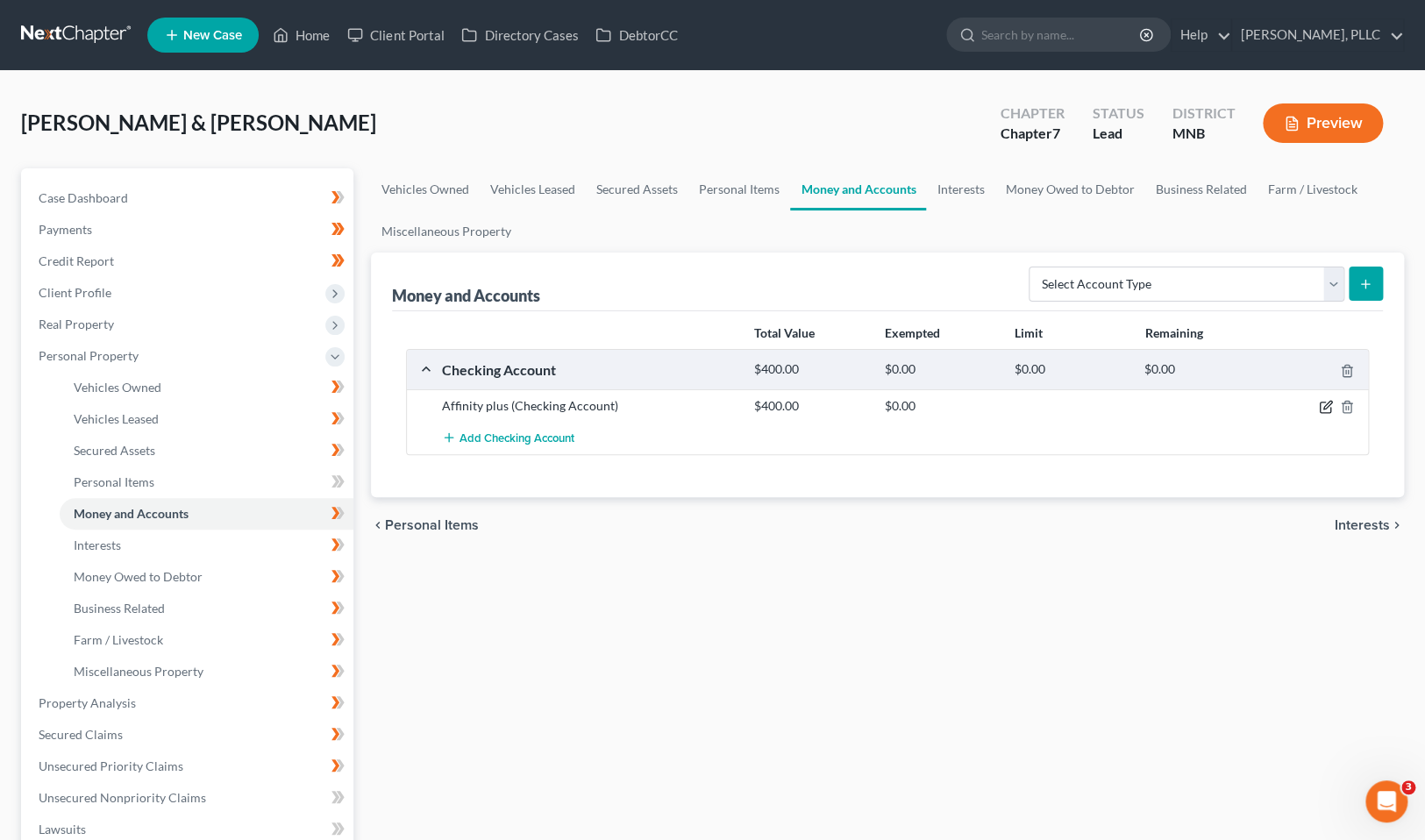
click at [1325, 406] on icon "button" at bounding box center [1325, 406] width 14 height 14
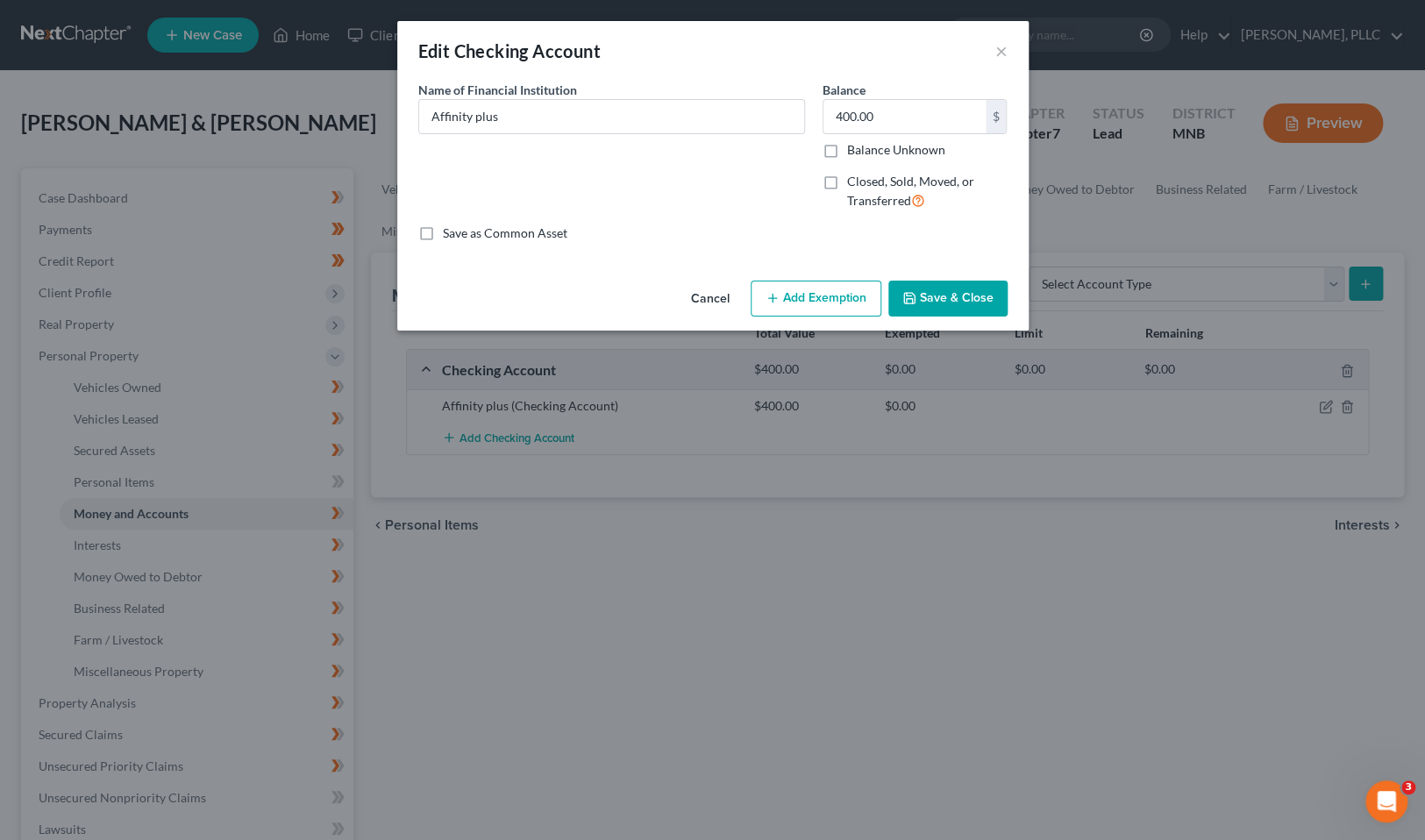
click at [822, 296] on button "Add Exemption" at bounding box center [816, 299] width 130 height 36
select select "2"
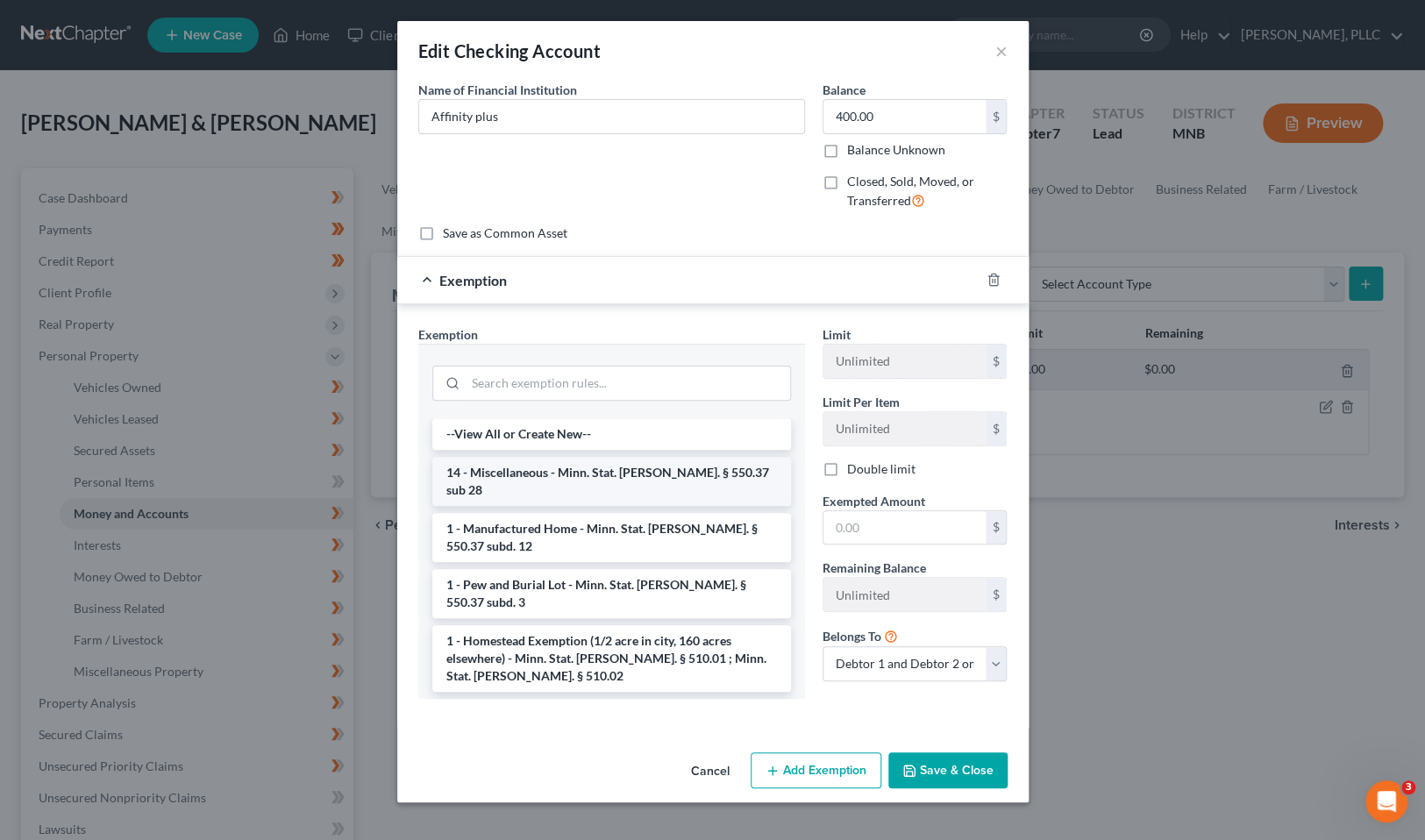
click at [698, 470] on li "14 - Miscellaneous - Minn. Stat. [PERSON_NAME]. § 550.37 sub 28" at bounding box center [611, 481] width 358 height 49
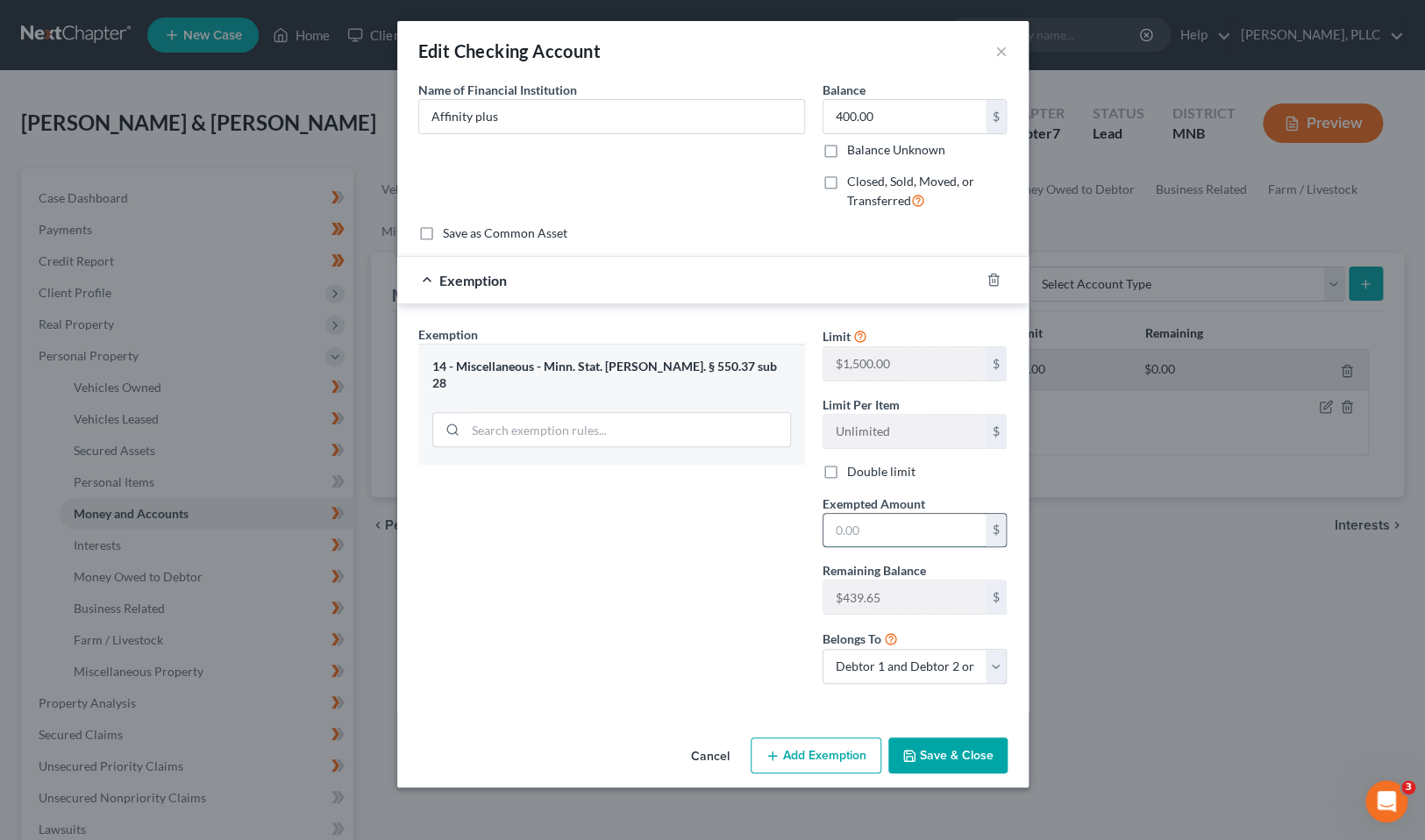
click at [918, 532] on input "text" at bounding box center [904, 530] width 162 height 34
type input "400"
click at [940, 759] on button "Save & Close" at bounding box center [948, 756] width 119 height 36
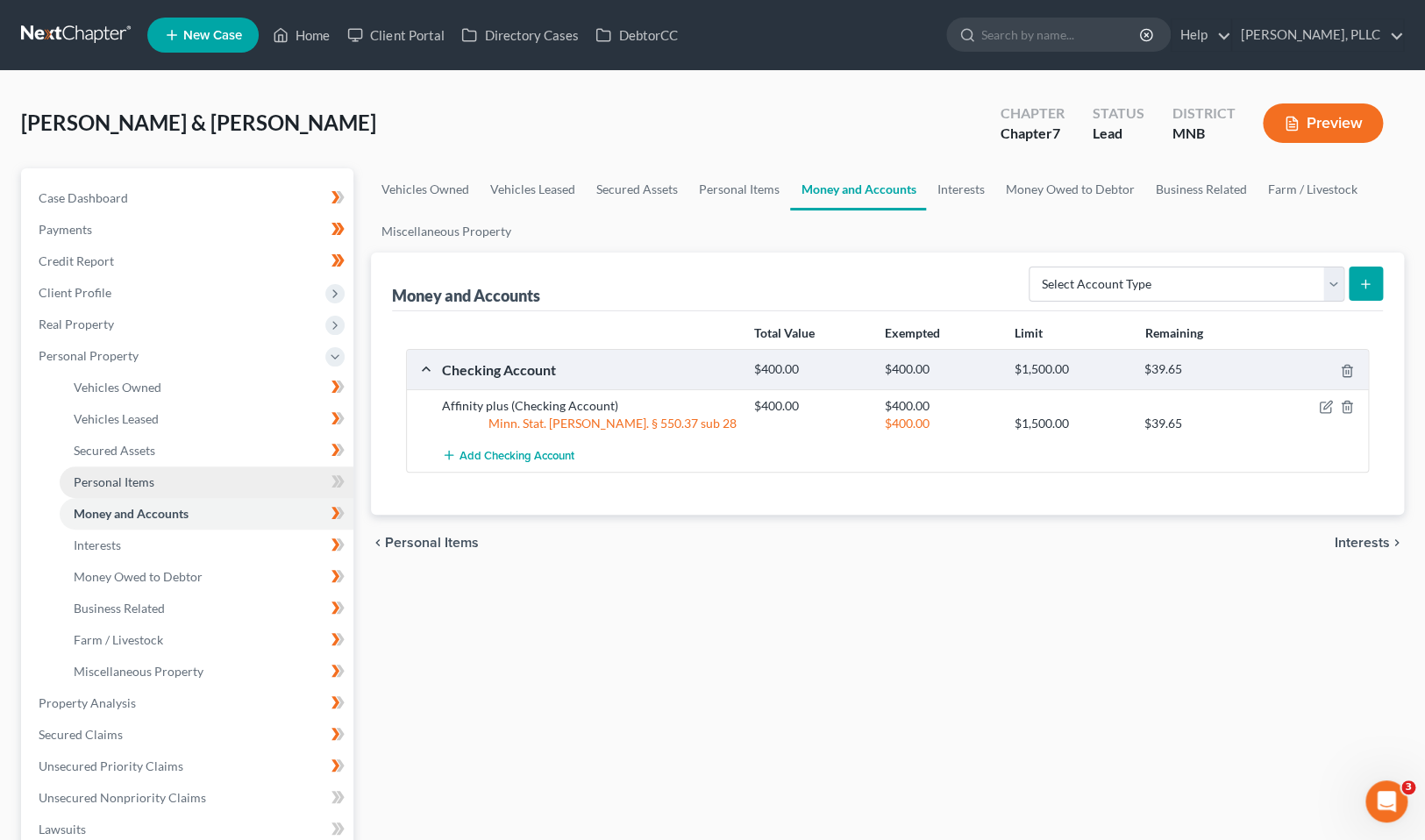
click at [138, 481] on span "Personal Items" at bounding box center [114, 482] width 80 height 15
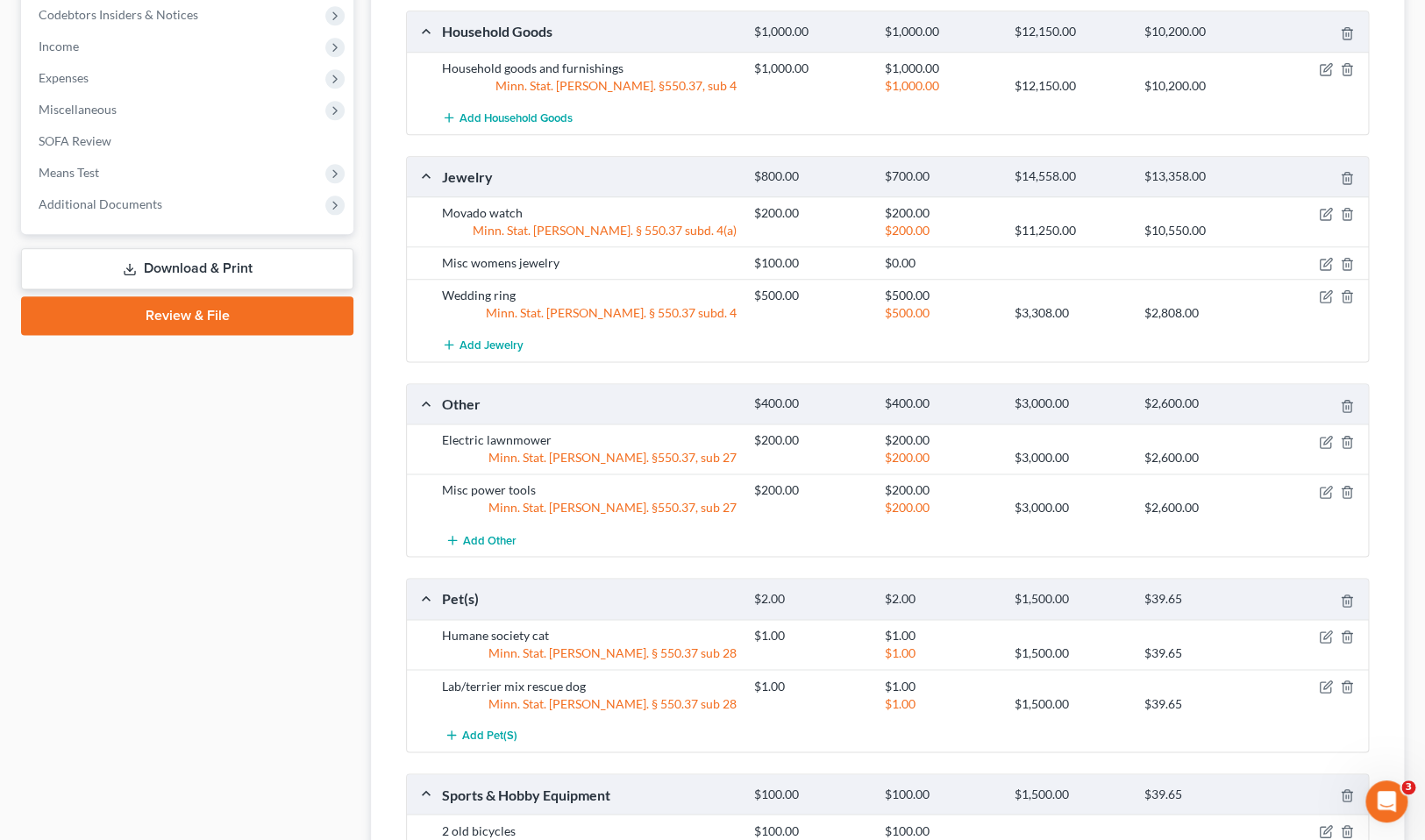
scroll to position [863, 0]
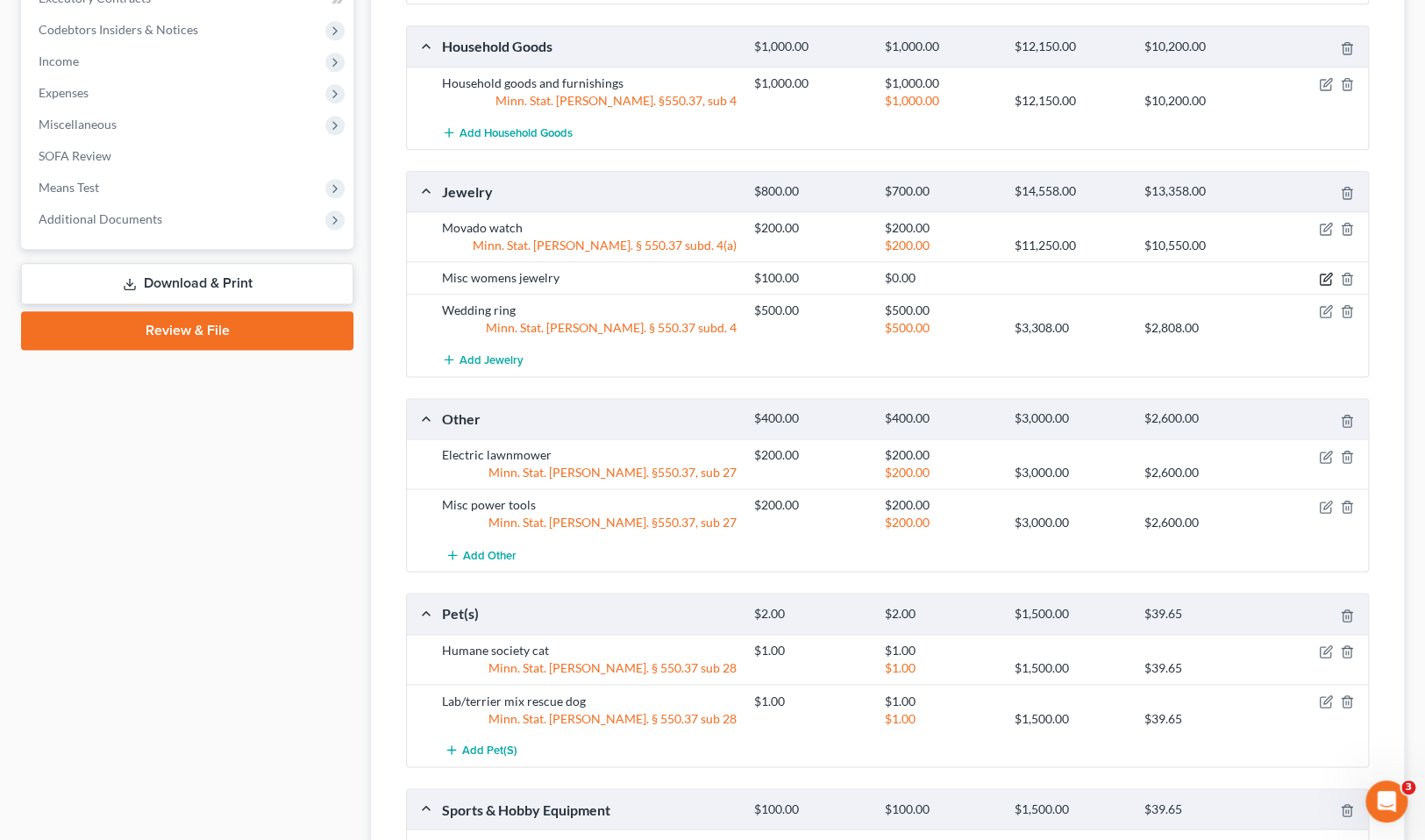
click at [1323, 277] on icon "button" at bounding box center [1327, 278] width 8 height 8
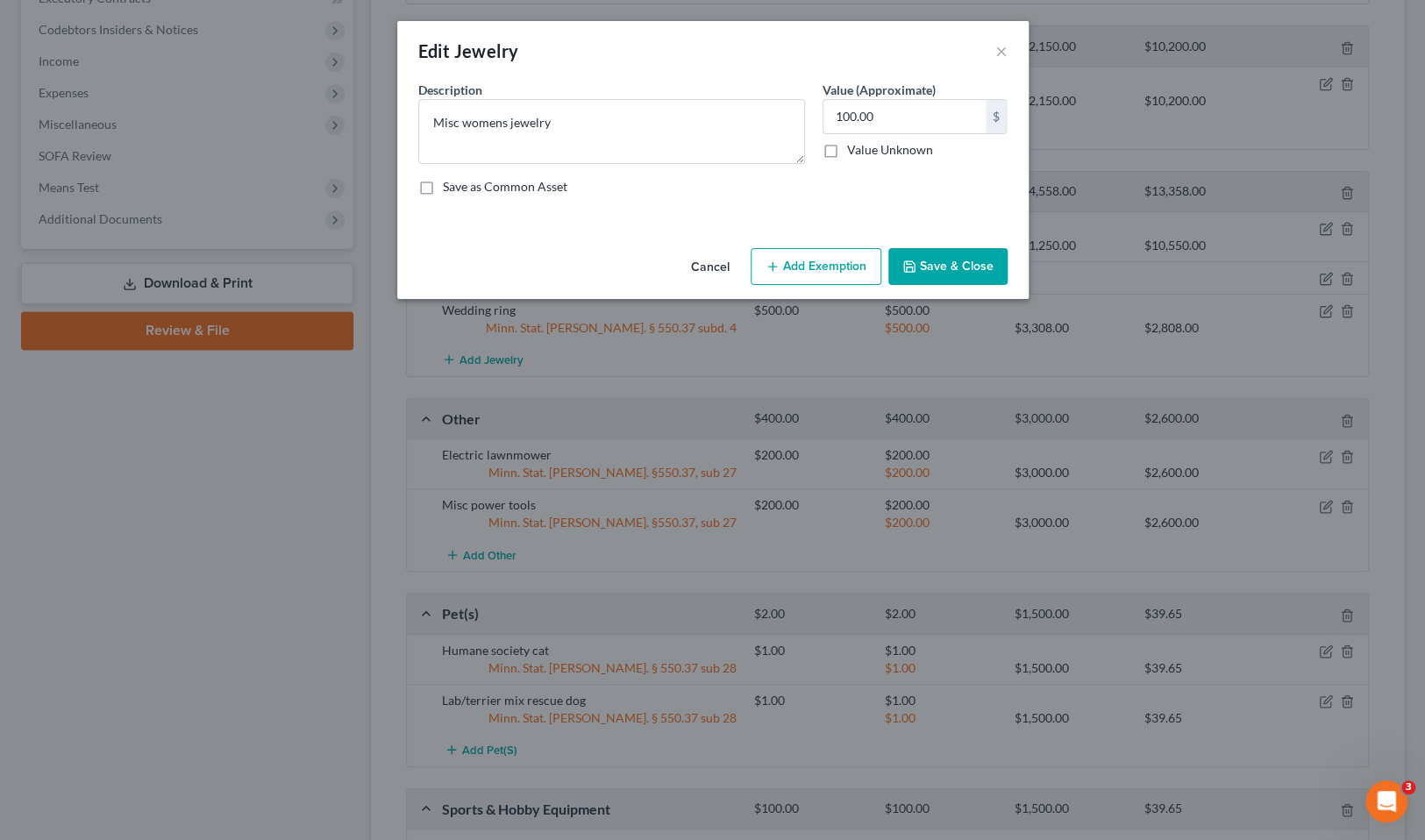
click at [815, 272] on button "Add Exemption" at bounding box center [816, 266] width 130 height 36
select select "2"
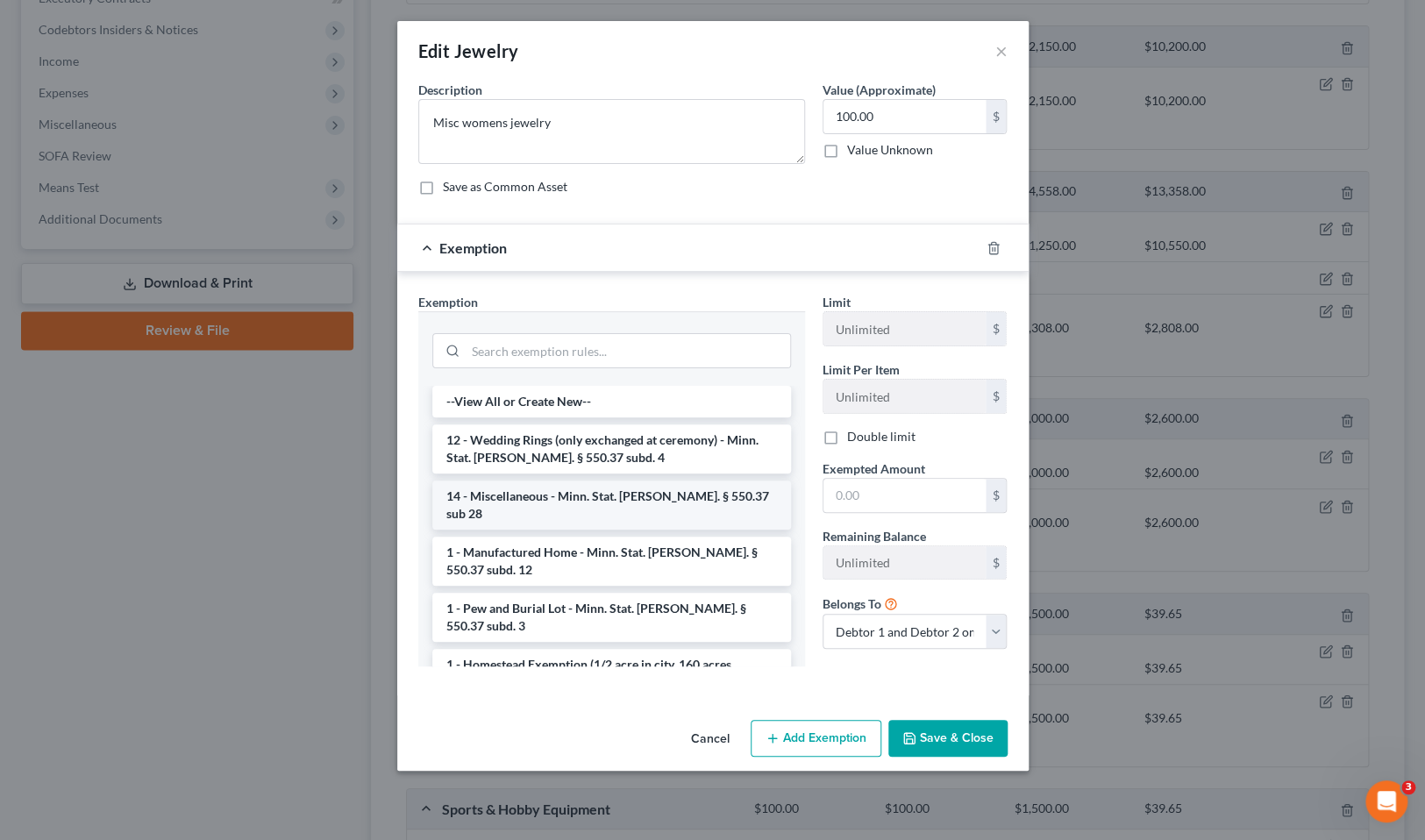
click at [643, 498] on li "14 - Miscellaneous - Minn. Stat. [PERSON_NAME]. § 550.37 sub 28" at bounding box center [611, 505] width 358 height 49
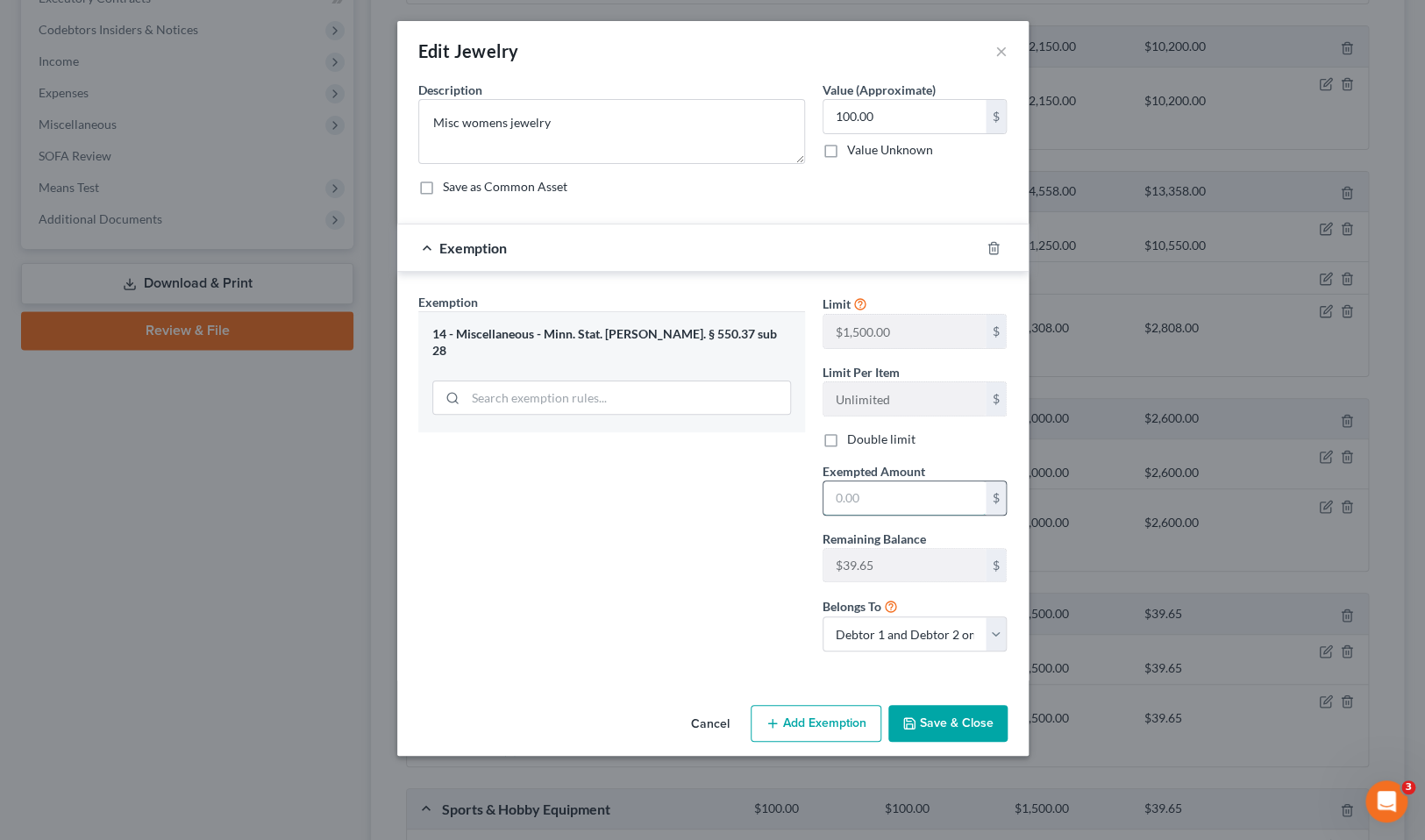
click at [892, 489] on input "text" at bounding box center [904, 497] width 162 height 34
type input "39.65"
click at [954, 718] on button "Save & Close" at bounding box center [948, 723] width 119 height 36
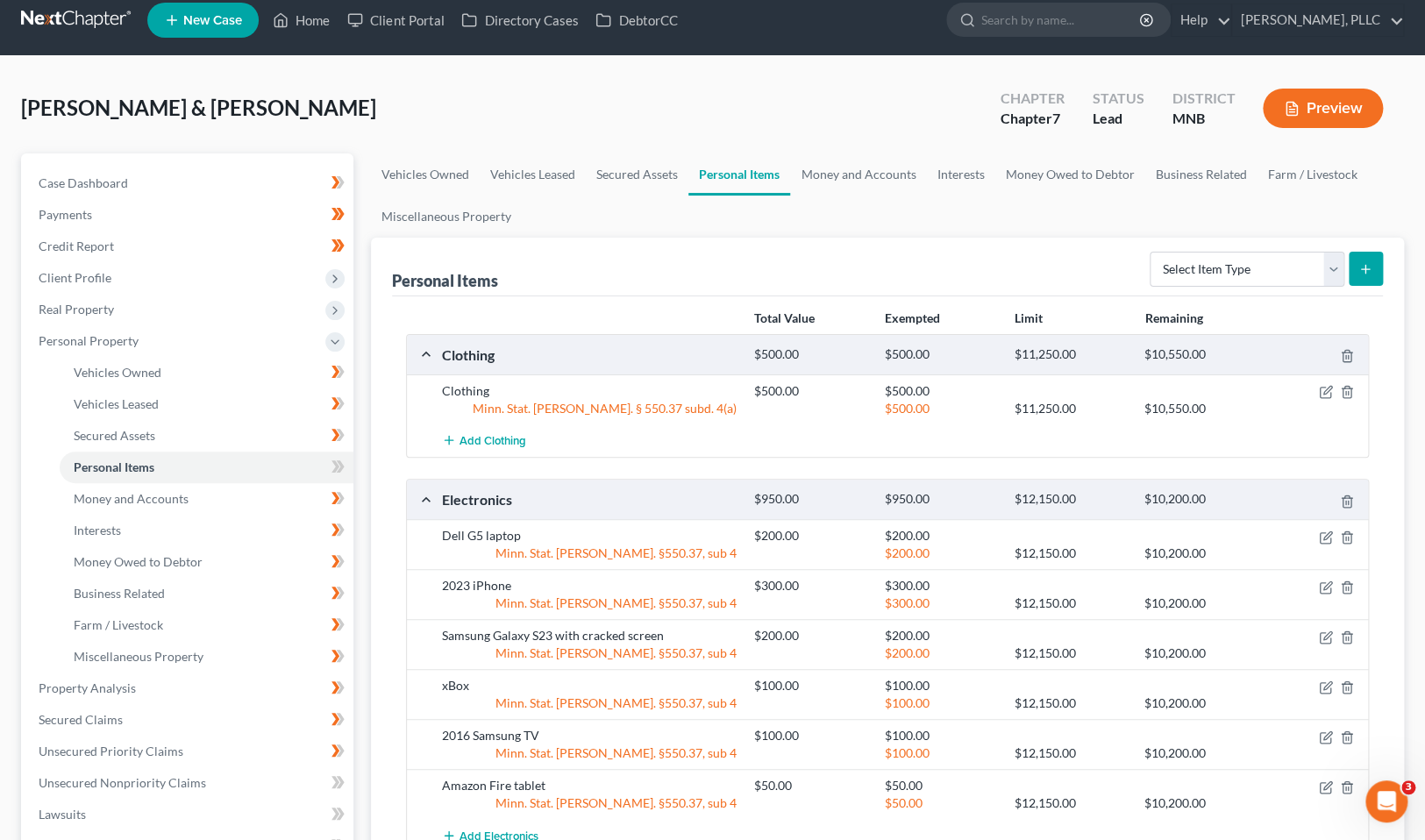
scroll to position [0, 0]
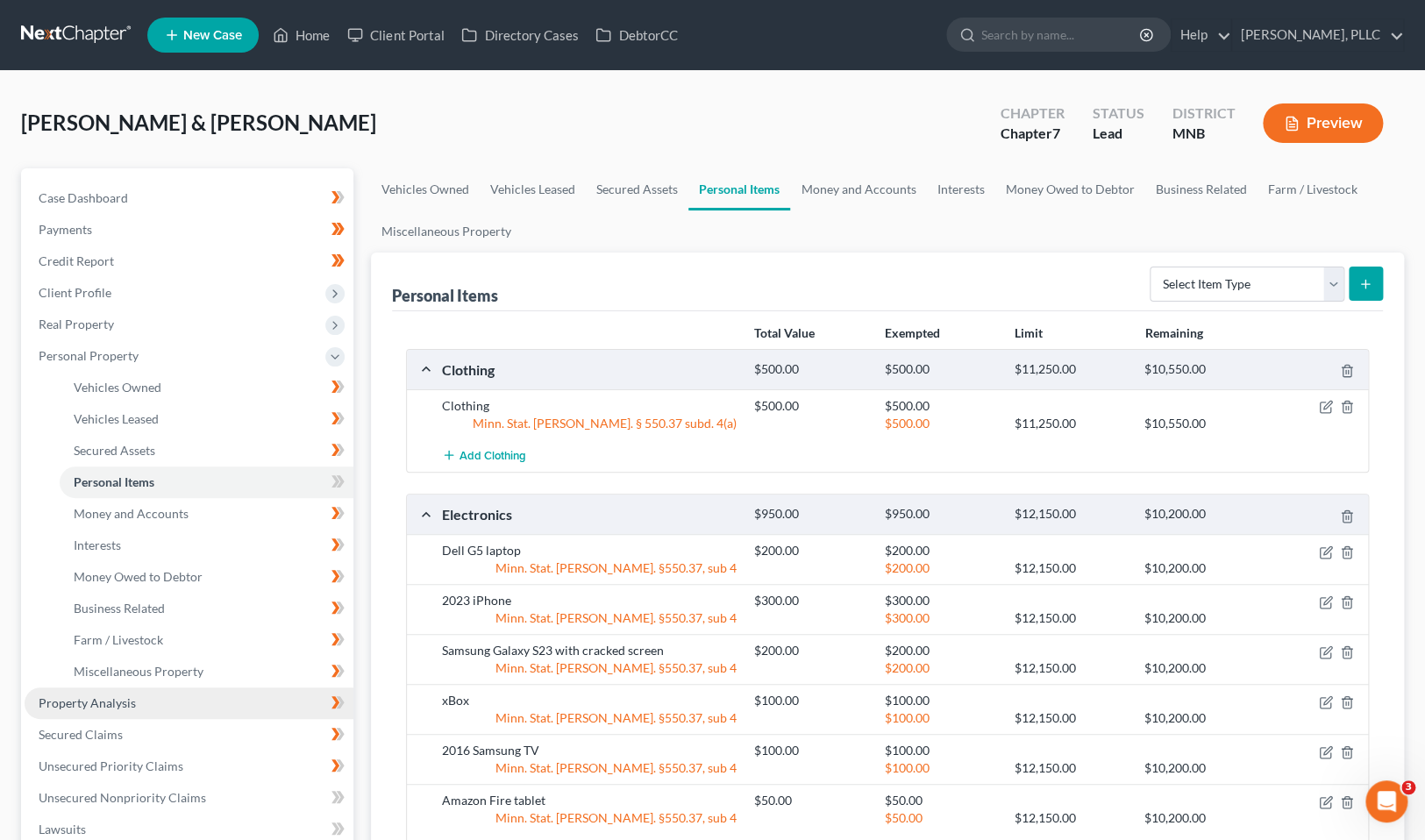
click at [111, 702] on span "Property Analysis" at bounding box center [87, 703] width 98 height 15
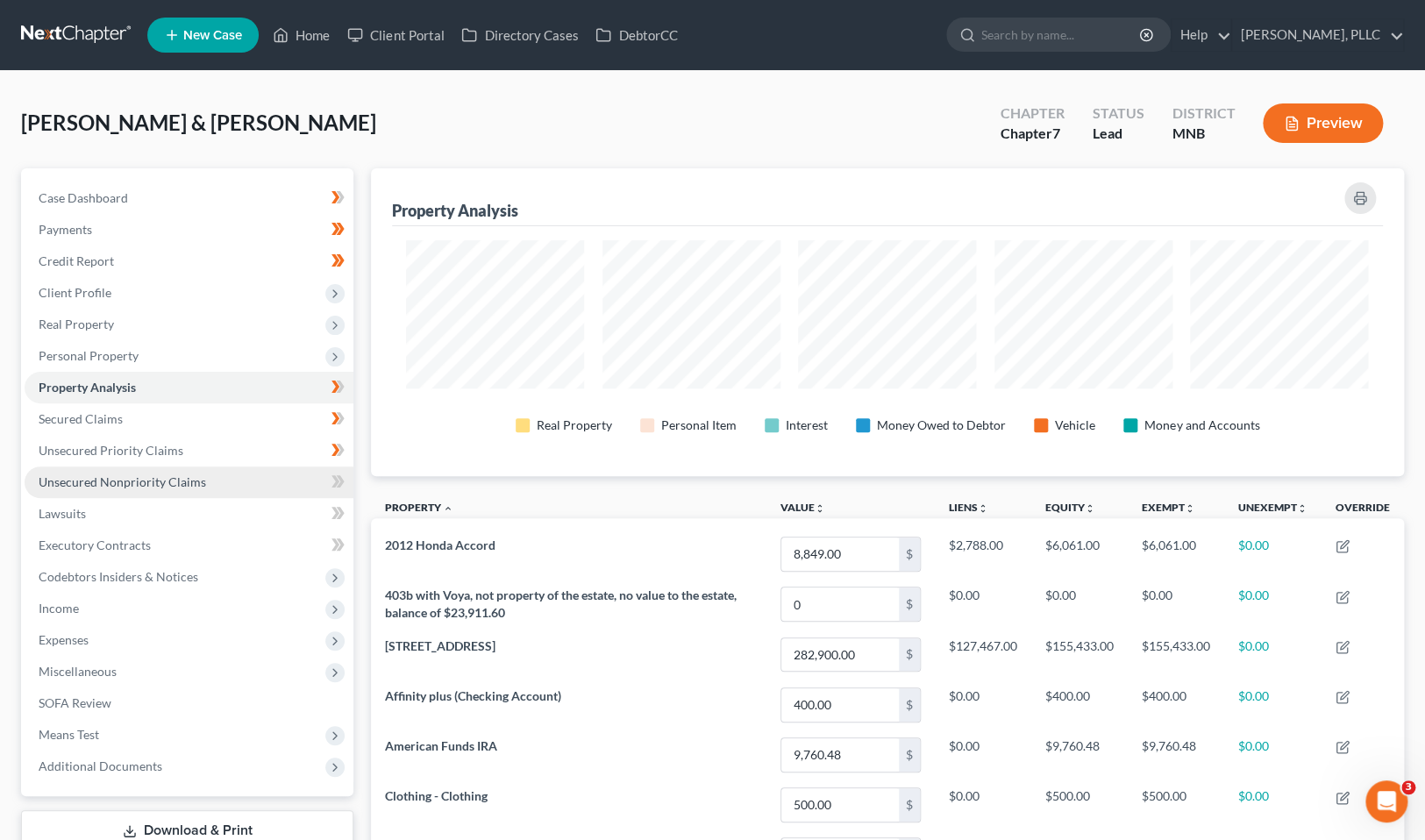
click at [129, 479] on span "Unsecured Nonpriority Claims" at bounding box center [122, 482] width 168 height 15
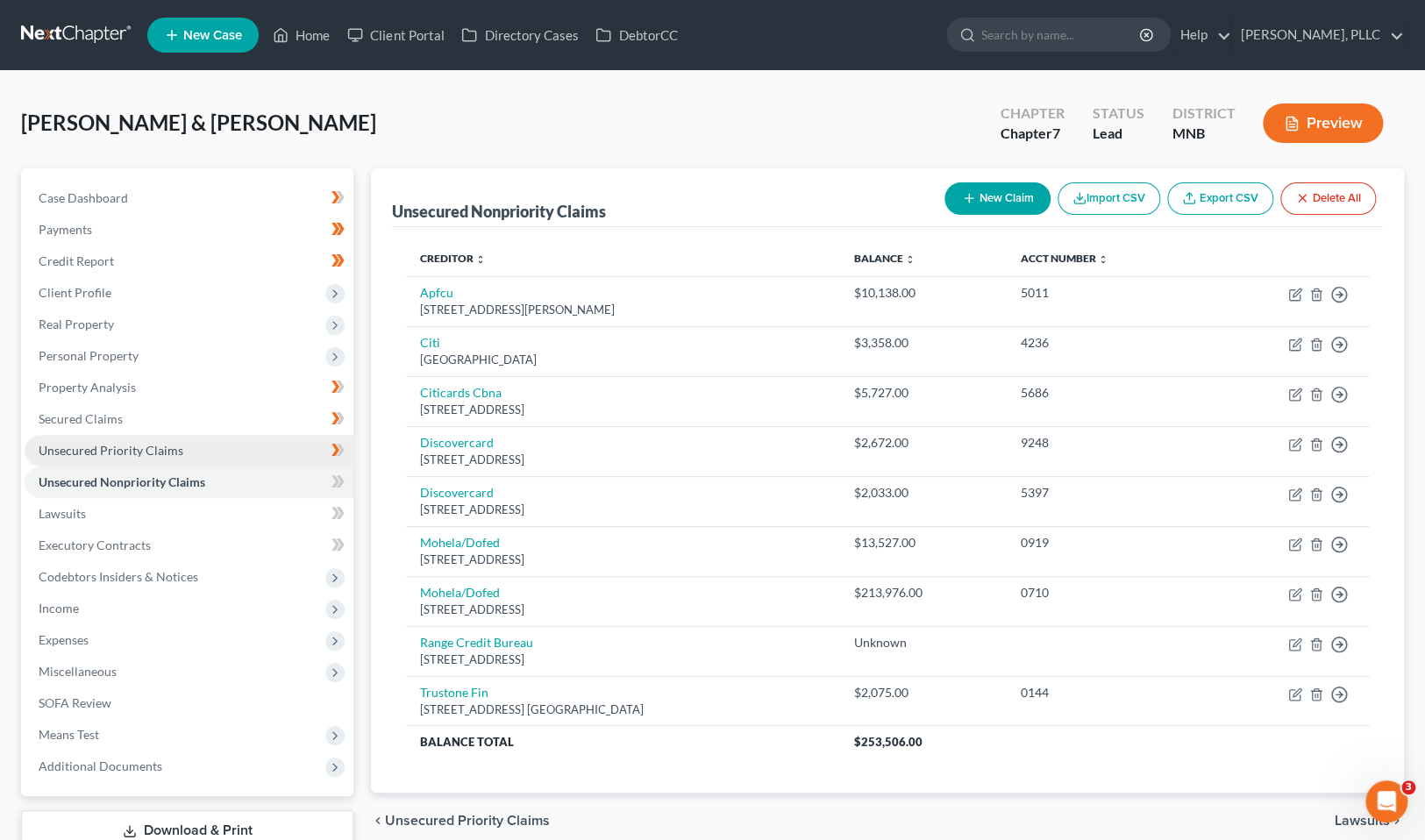
click at [165, 453] on span "Unsecured Priority Claims" at bounding box center [110, 450] width 145 height 15
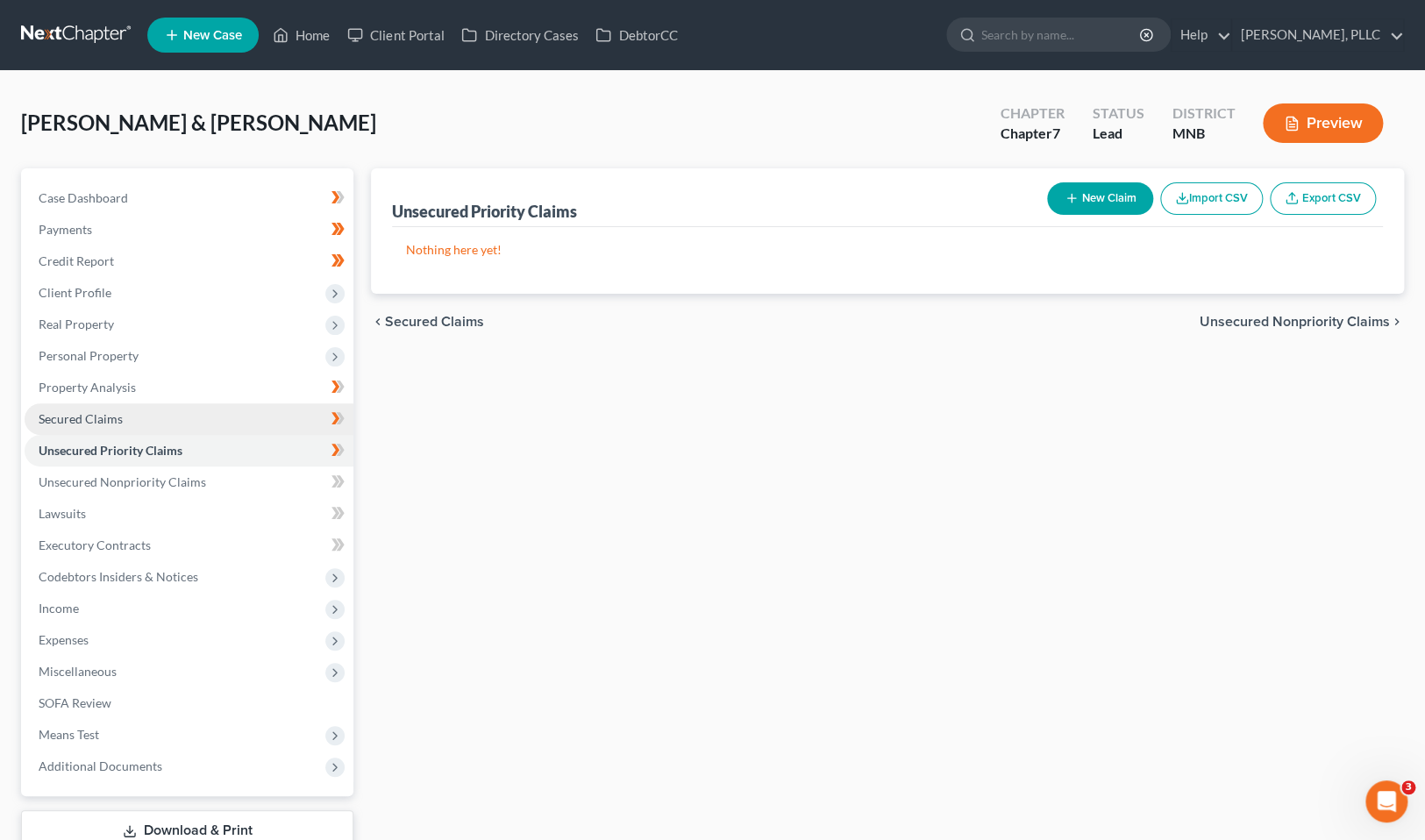
click at [98, 423] on span "Secured Claims" at bounding box center [80, 419] width 84 height 15
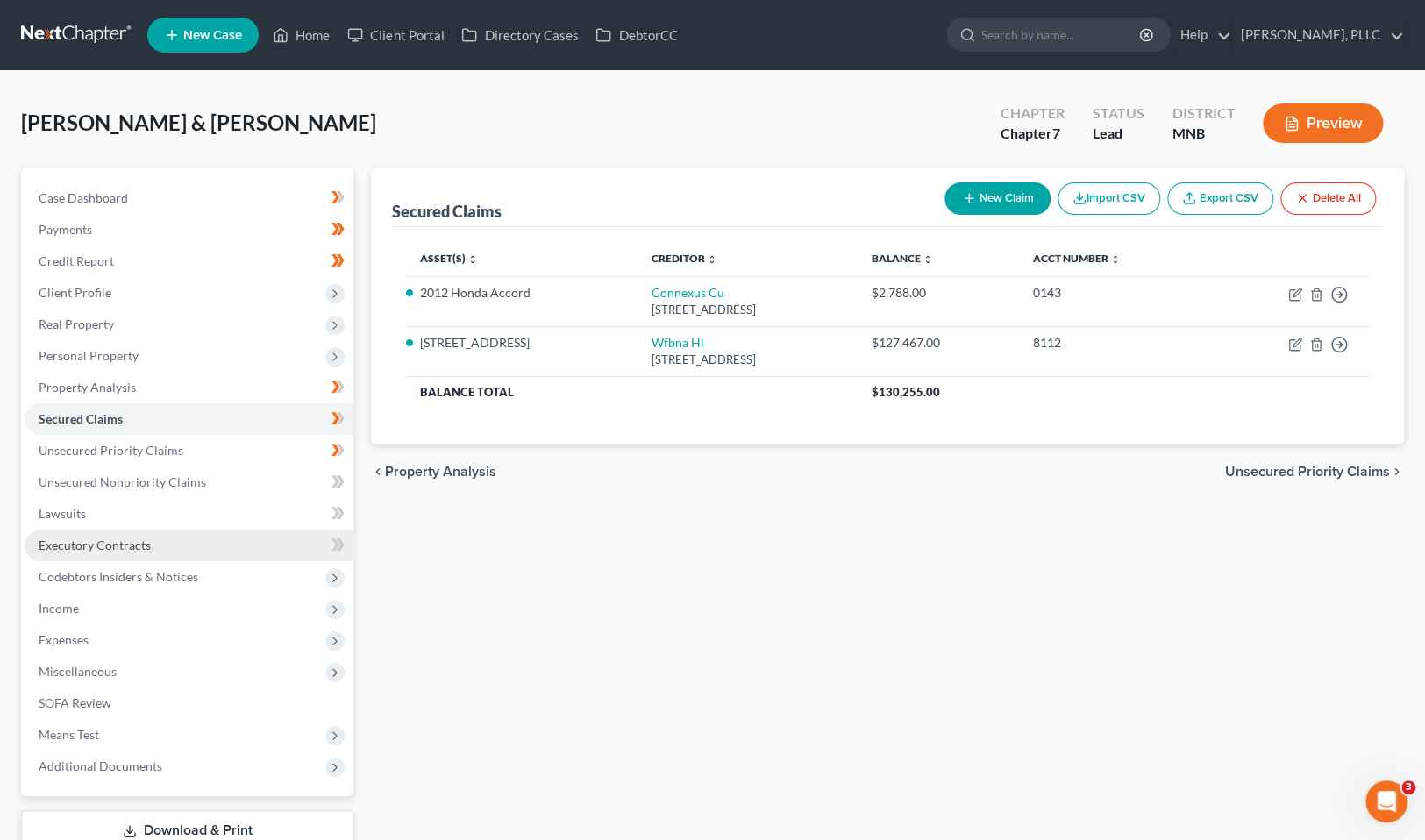
click at [99, 547] on span "Executory Contracts" at bounding box center [94, 545] width 112 height 15
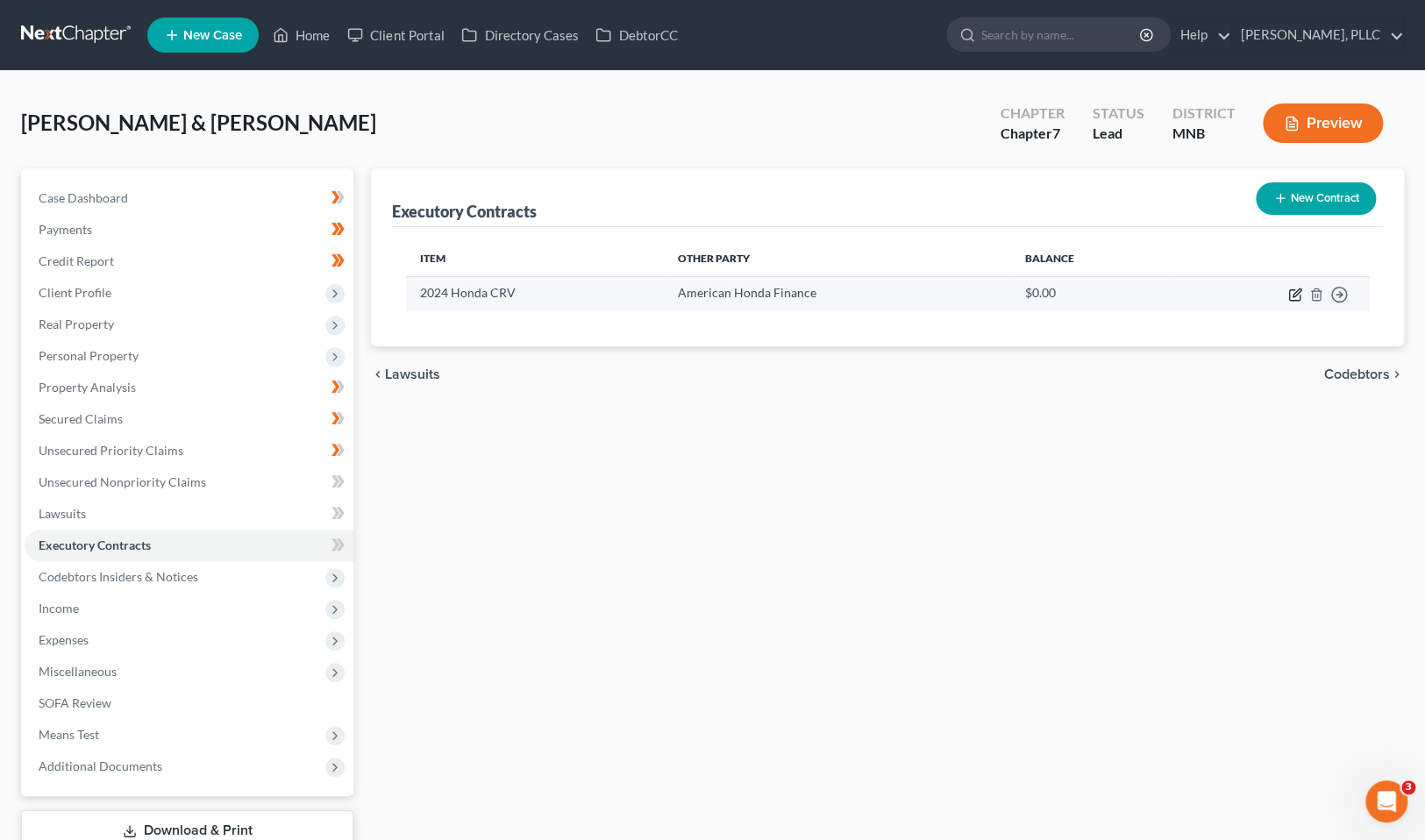
click at [1298, 297] on icon "button" at bounding box center [1295, 294] width 14 height 14
select select "4"
select select "2"
select select "1"
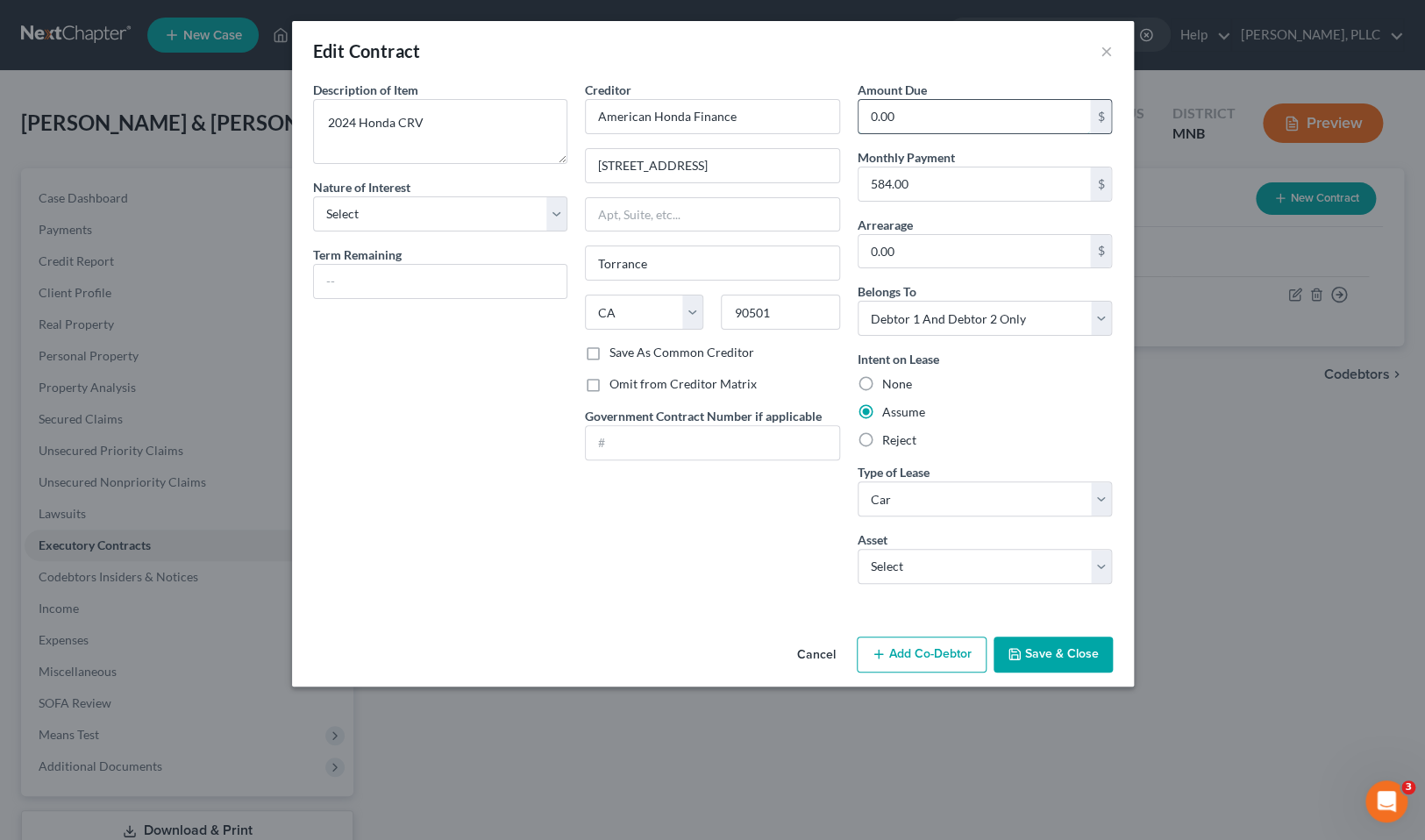
click at [992, 118] on input "0.00" at bounding box center [975, 116] width 233 height 34
type input "11,000"
click at [1047, 646] on button "Save & Close" at bounding box center [1053, 654] width 119 height 36
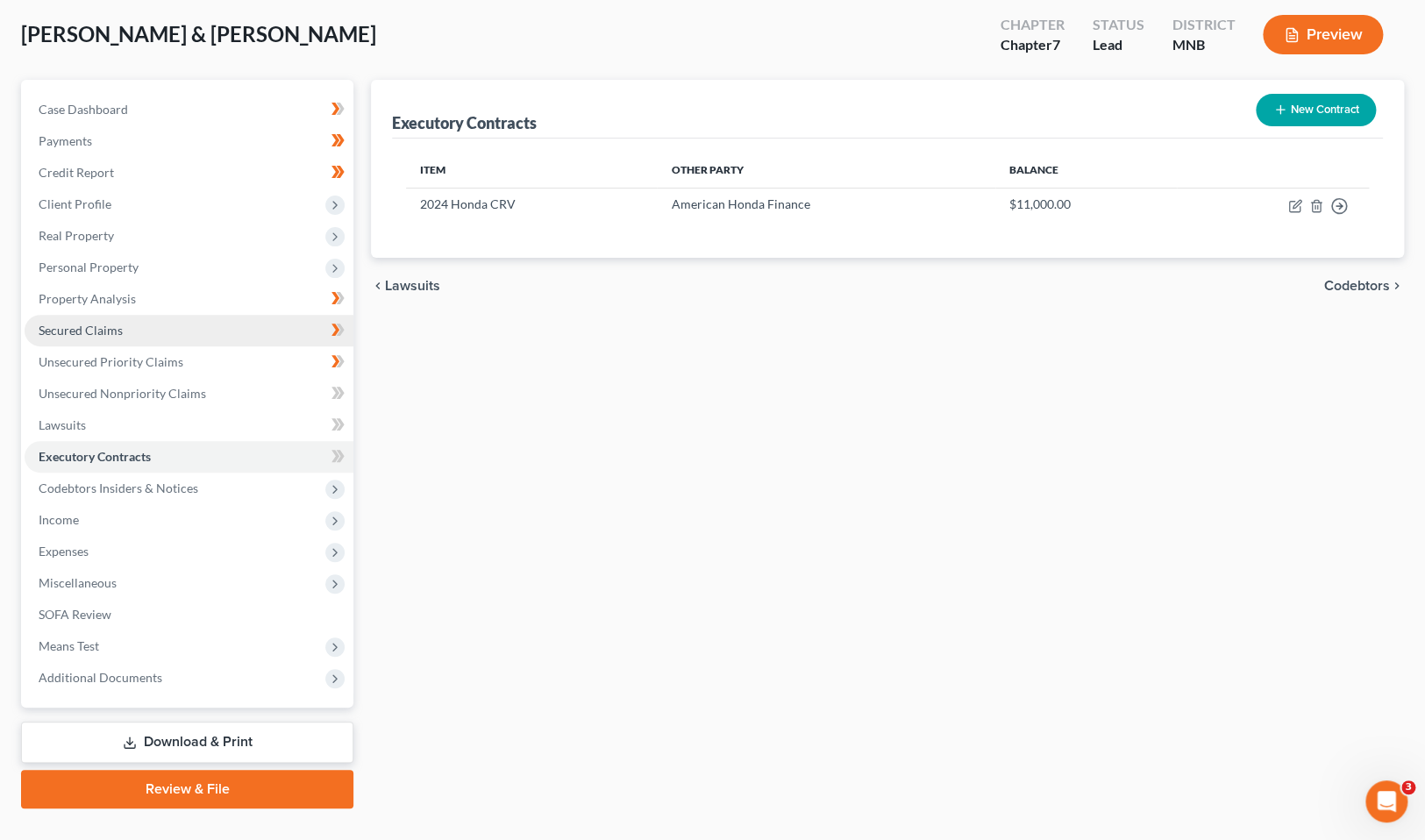
scroll to position [121, 0]
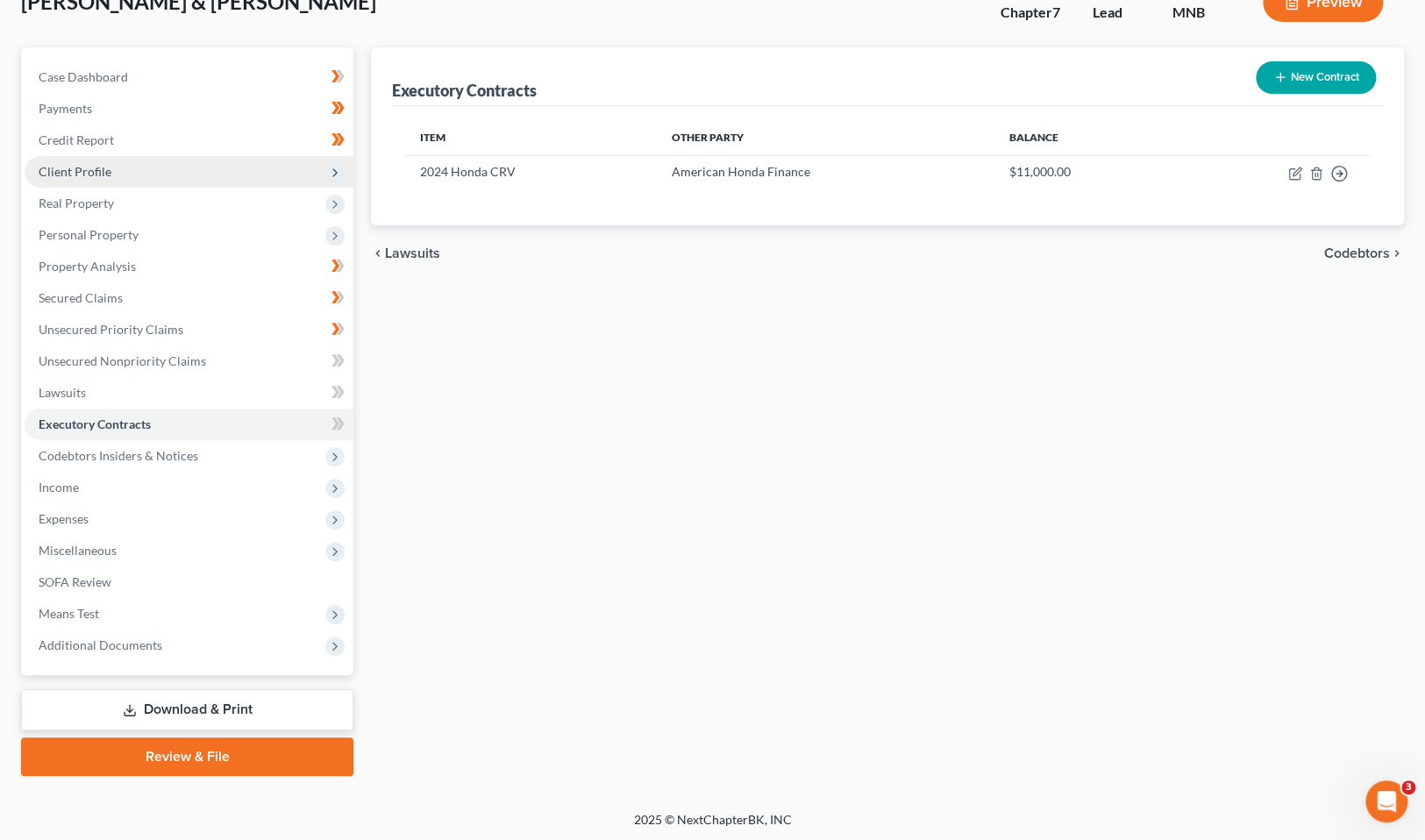
click at [97, 175] on span "Client Profile" at bounding box center [75, 171] width 73 height 15
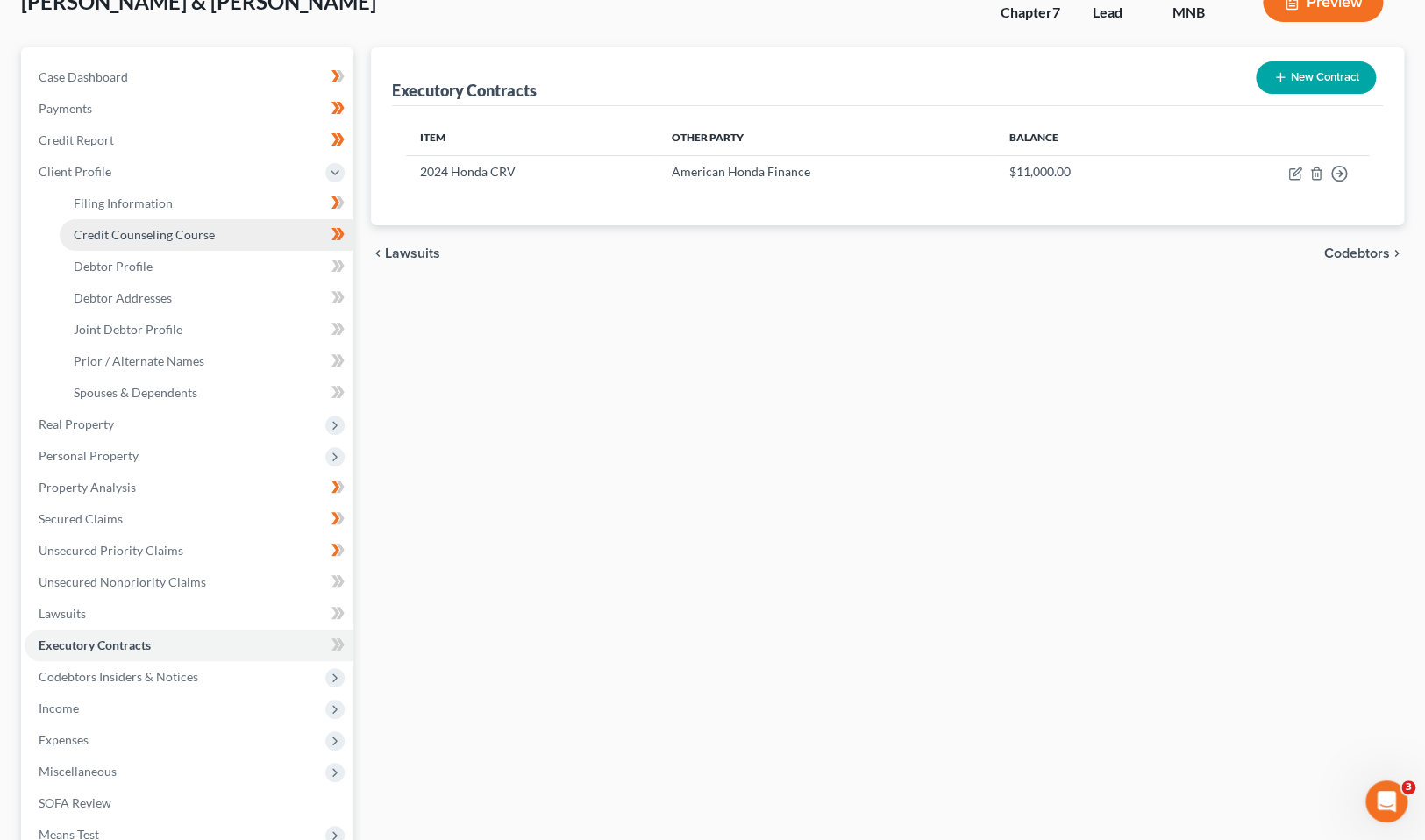
click at [168, 239] on span "Credit Counseling Course" at bounding box center [144, 235] width 141 height 15
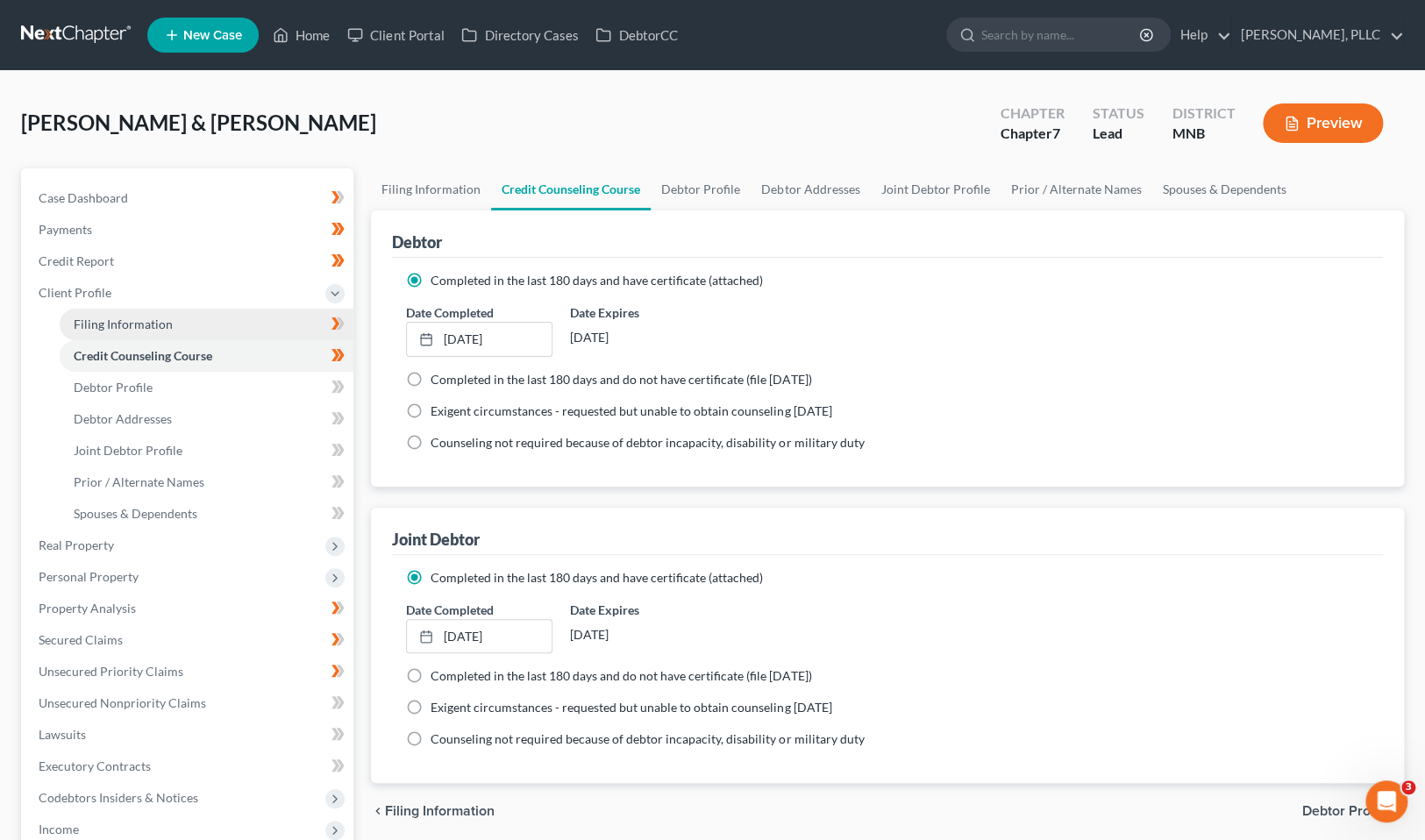
scroll to position [342, 0]
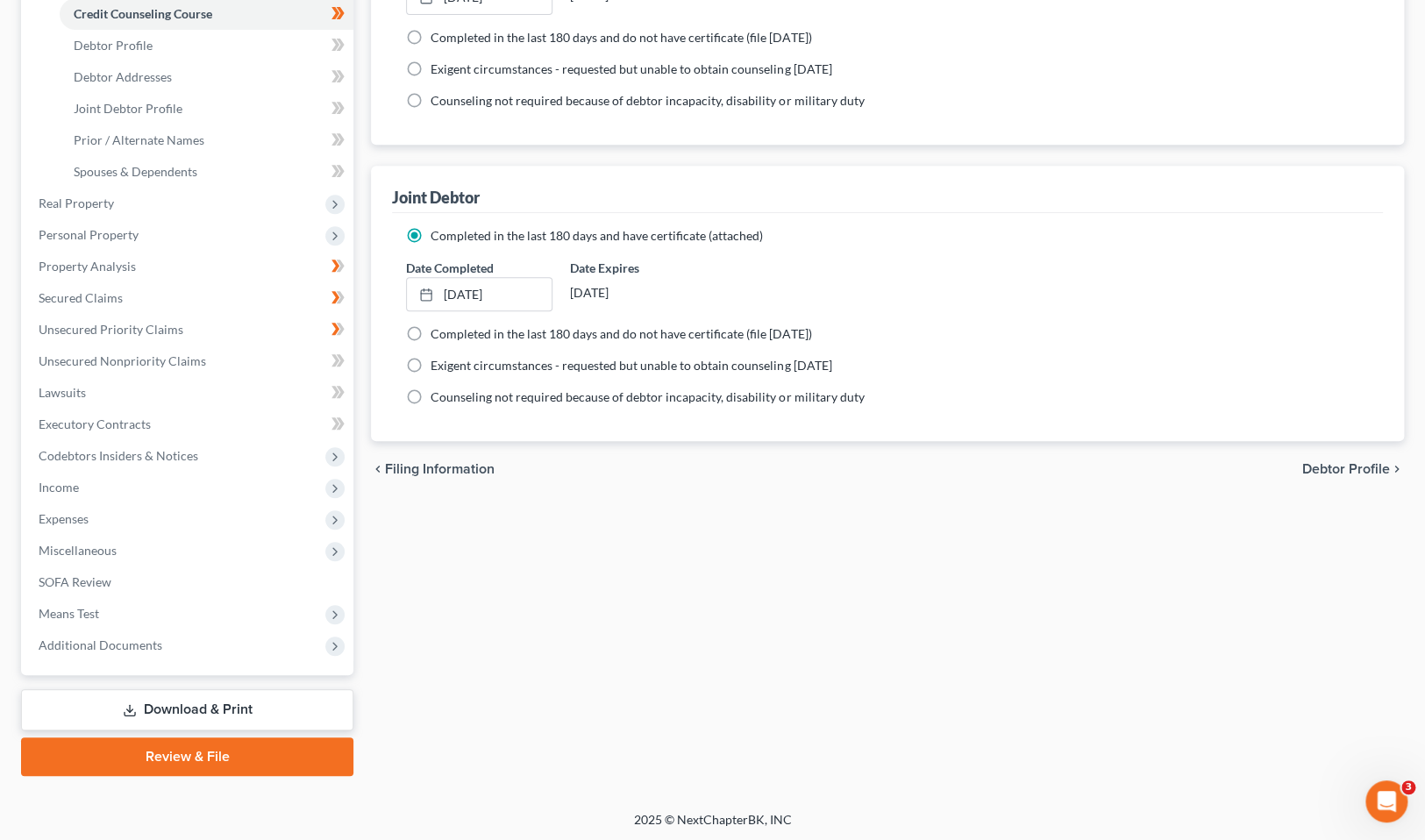
click at [232, 706] on link "Download & Print" at bounding box center [187, 709] width 333 height 41
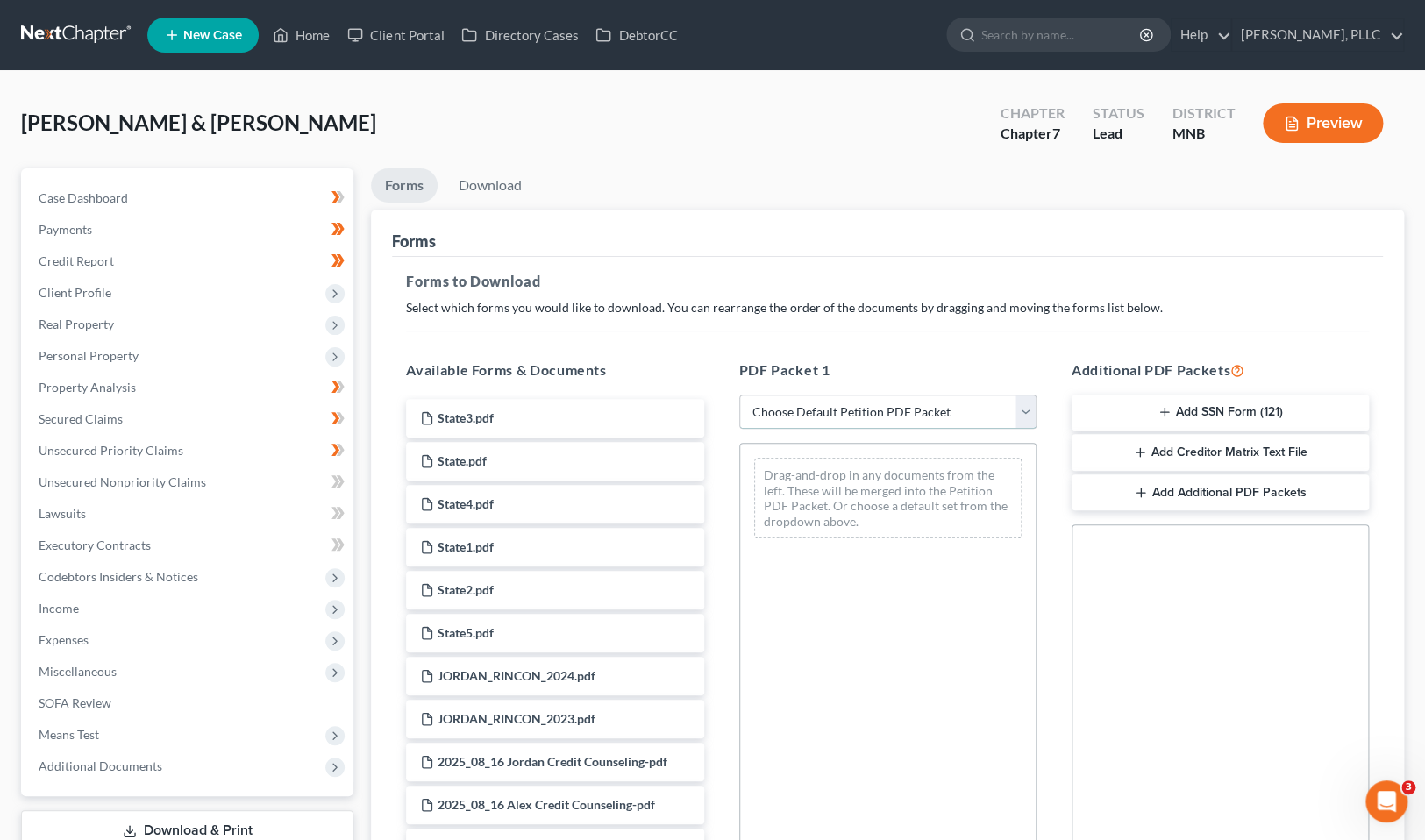
click at [1031, 419] on select "Choose Default Petition PDF Packet Complete Bankruptcy Petition (all forms and …" at bounding box center [887, 412] width 297 height 35
select select "0"
click at [739, 395] on select "Choose Default Petition PDF Packet Complete Bankruptcy Petition (all forms and …" at bounding box center [887, 412] width 297 height 35
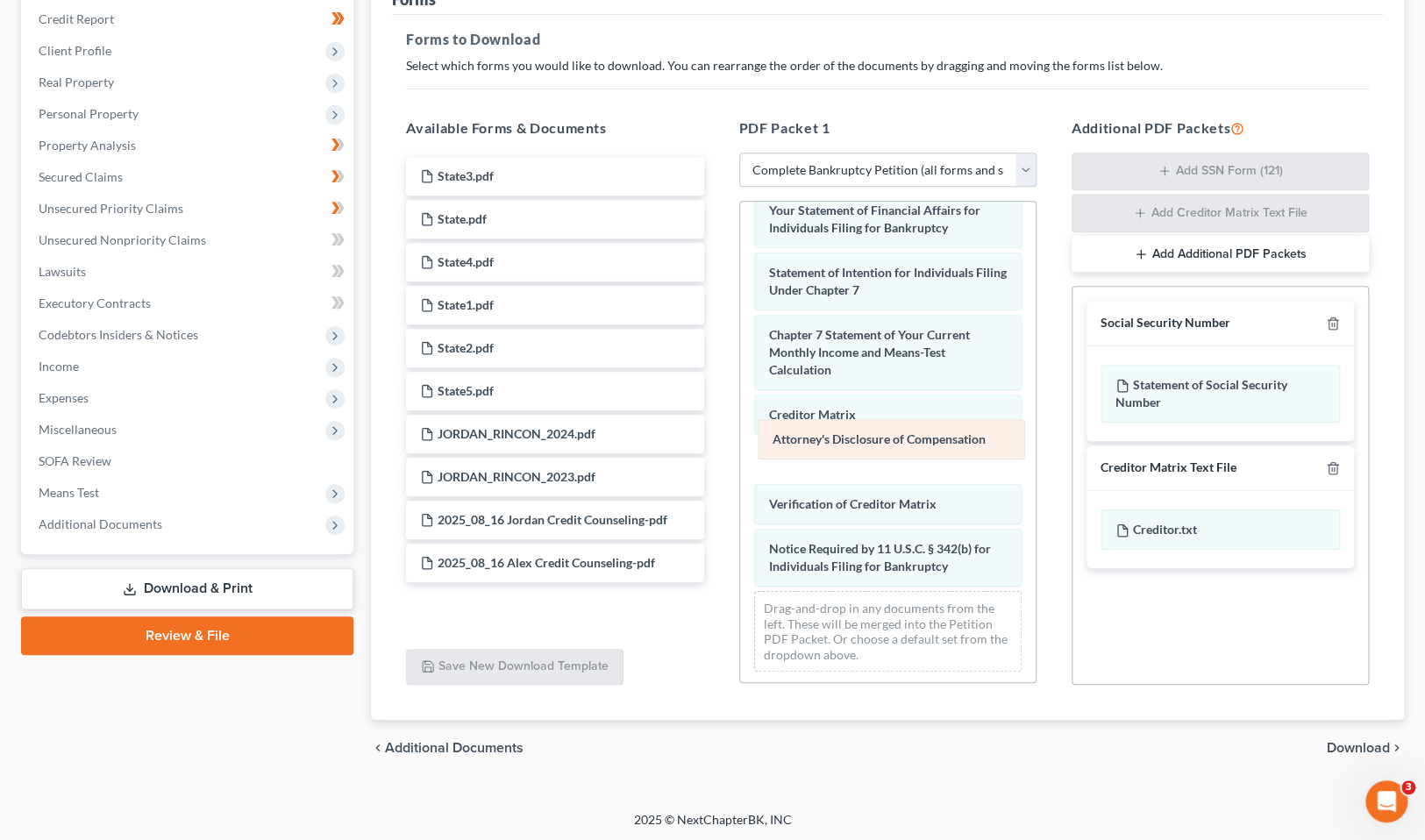
scroll to position [242, 0]
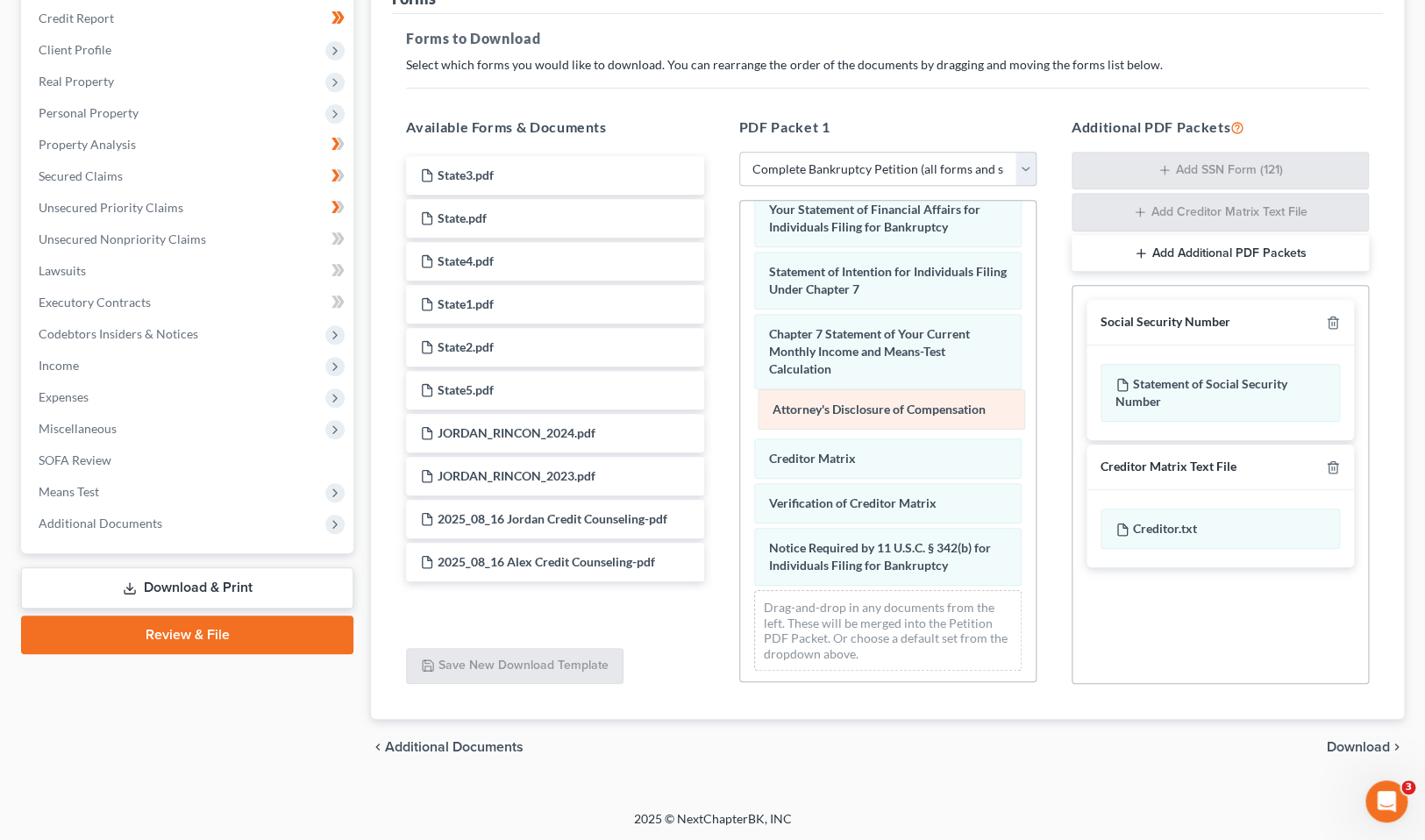
drag, startPoint x: 880, startPoint y: 559, endPoint x: 884, endPoint y: 408, distance: 151.1
click at [884, 408] on div "Attorney's Disclosure of Compensation Voluntary Petition for Individuals Filing…" at bounding box center [887, 131] width 295 height 1106
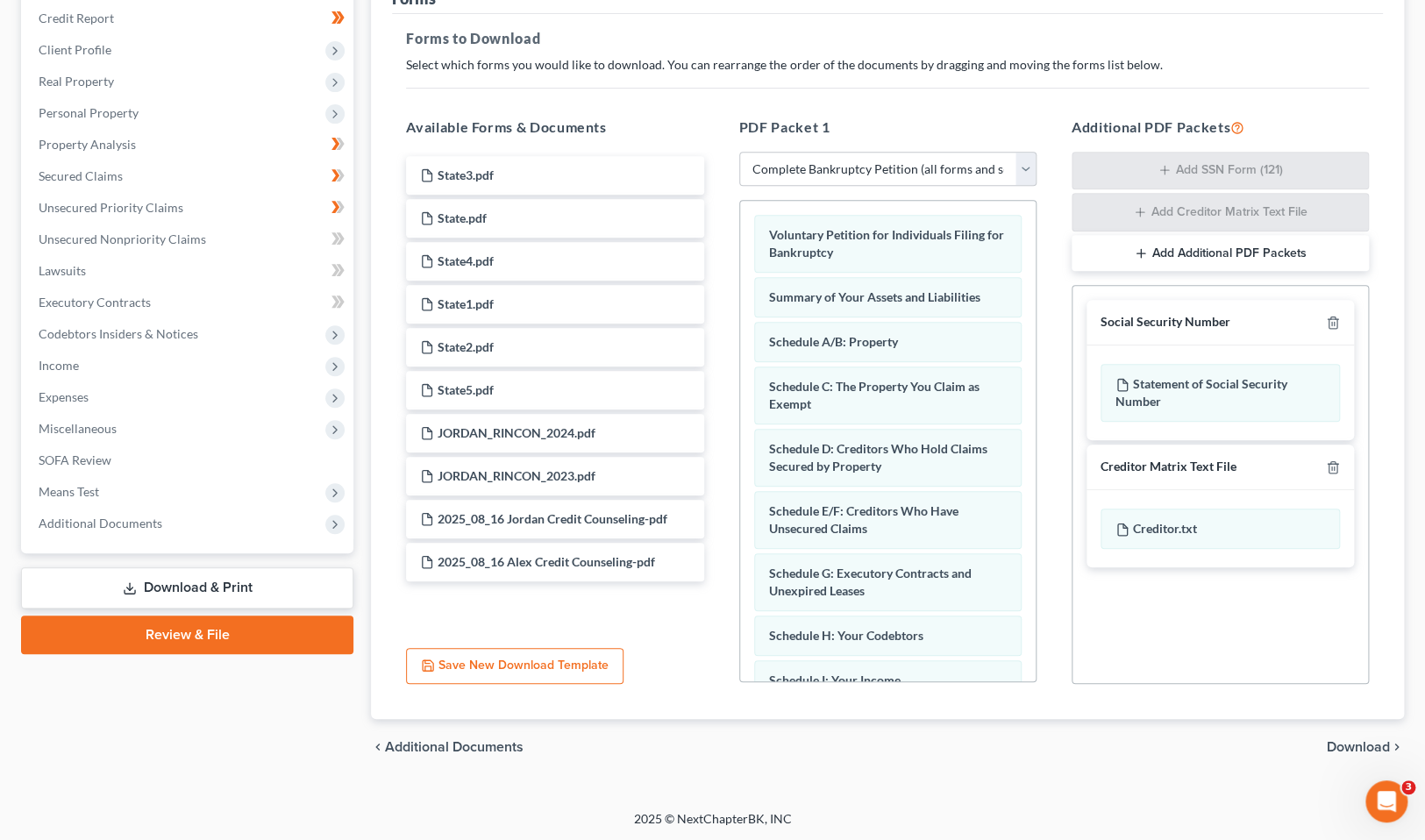
scroll to position [228, 0]
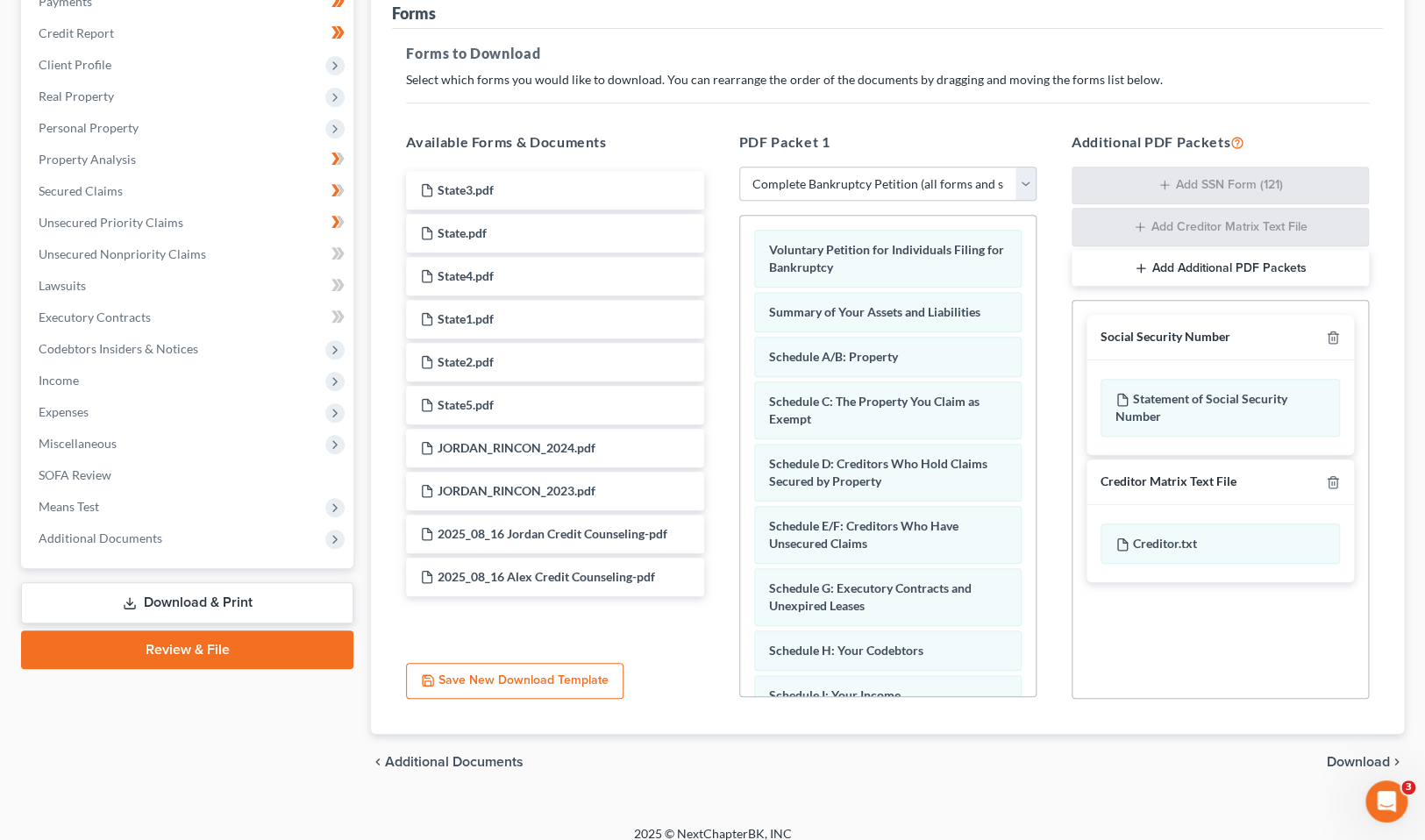
click at [1360, 760] on span "Download" at bounding box center [1359, 761] width 63 height 14
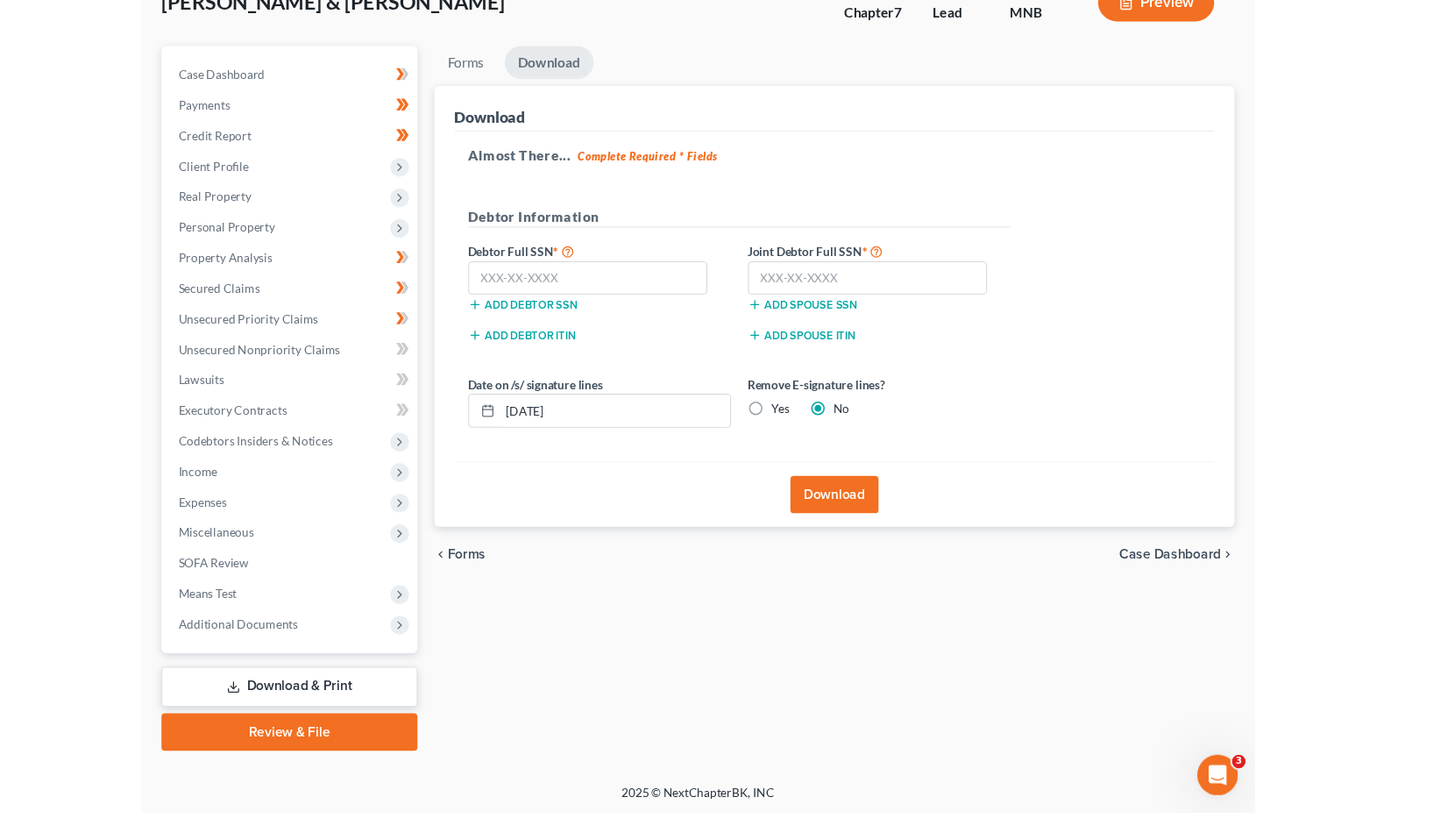
scroll to position [121, 0]
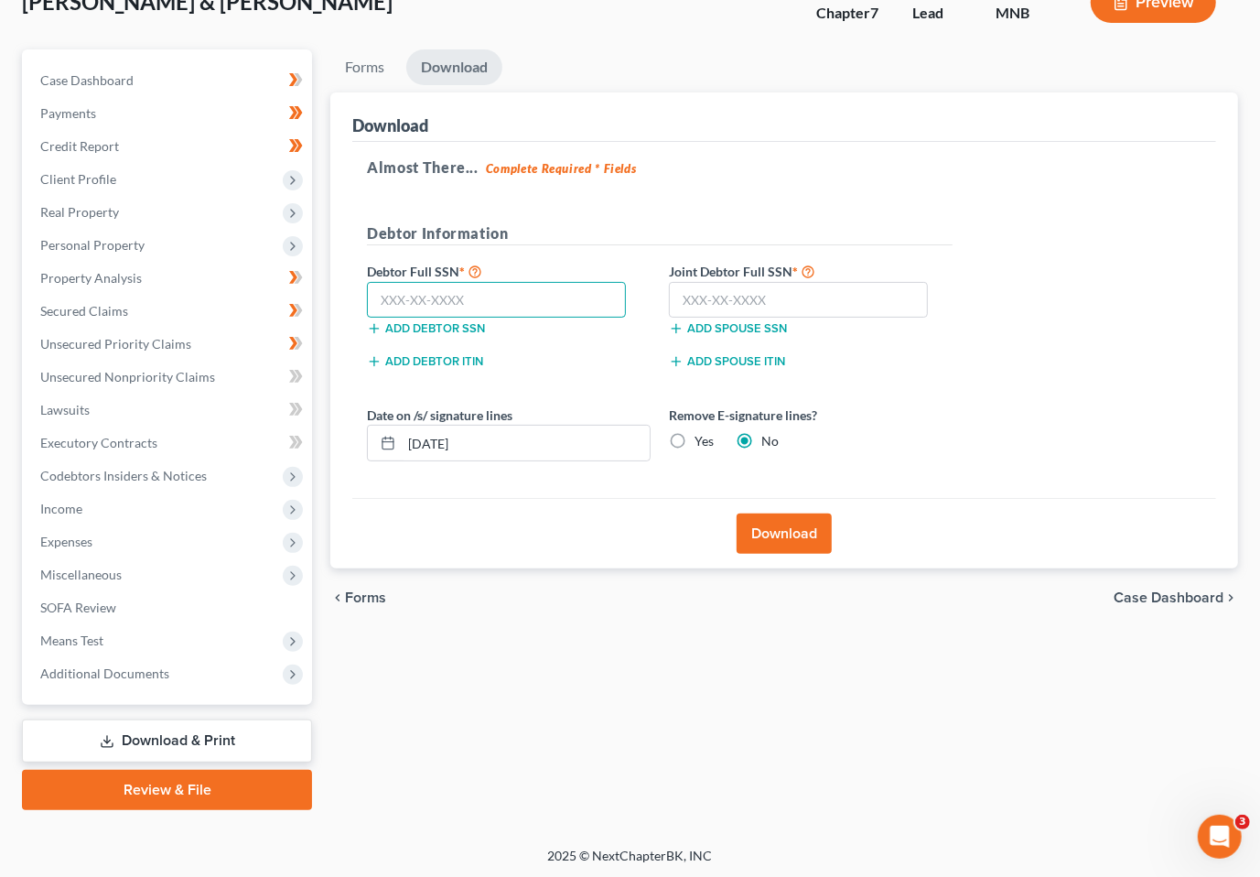
click at [518, 301] on input "text" at bounding box center [496, 300] width 259 height 37
type input "472-19-0382"
click at [729, 296] on input "text" at bounding box center [798, 300] width 259 height 37
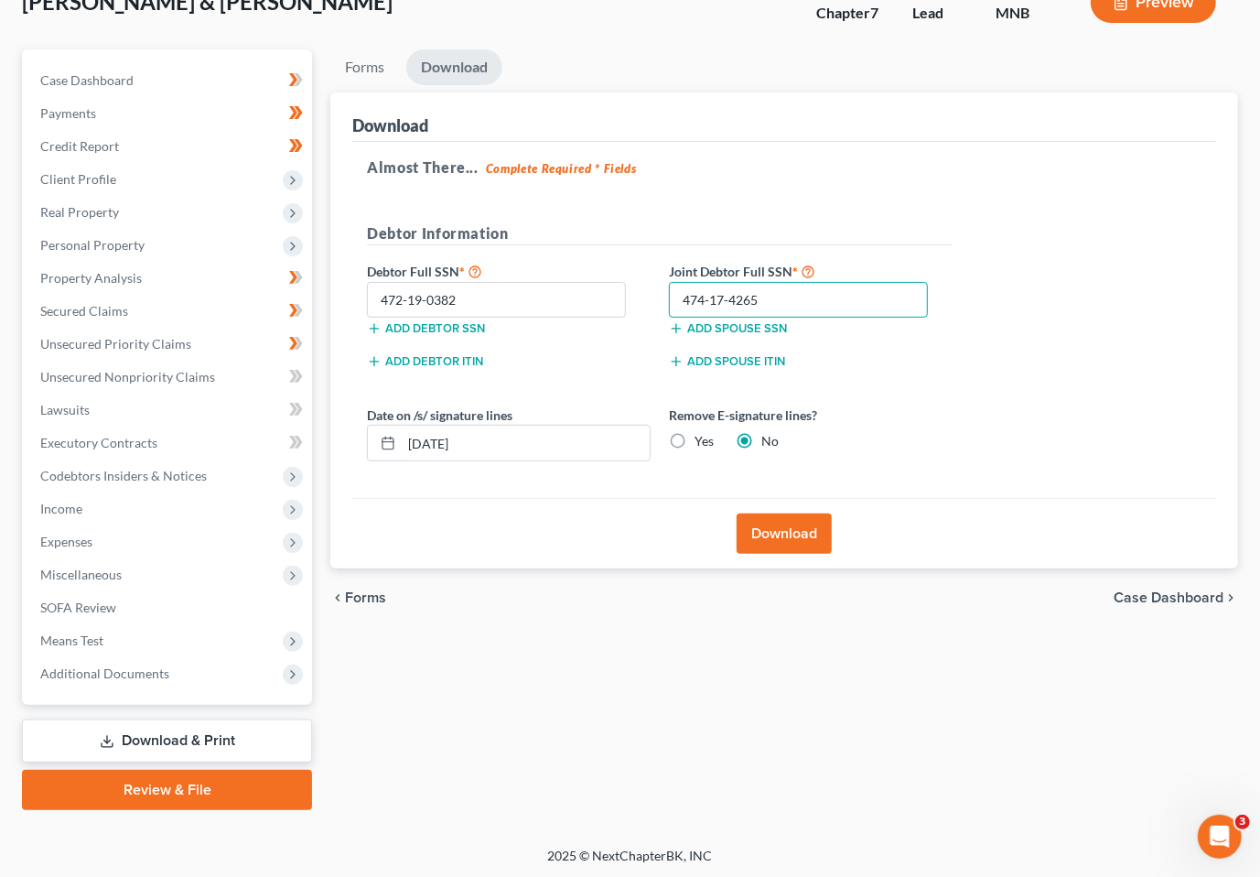
type input "474-17-4265"
click at [799, 536] on button "Download" at bounding box center [784, 533] width 95 height 40
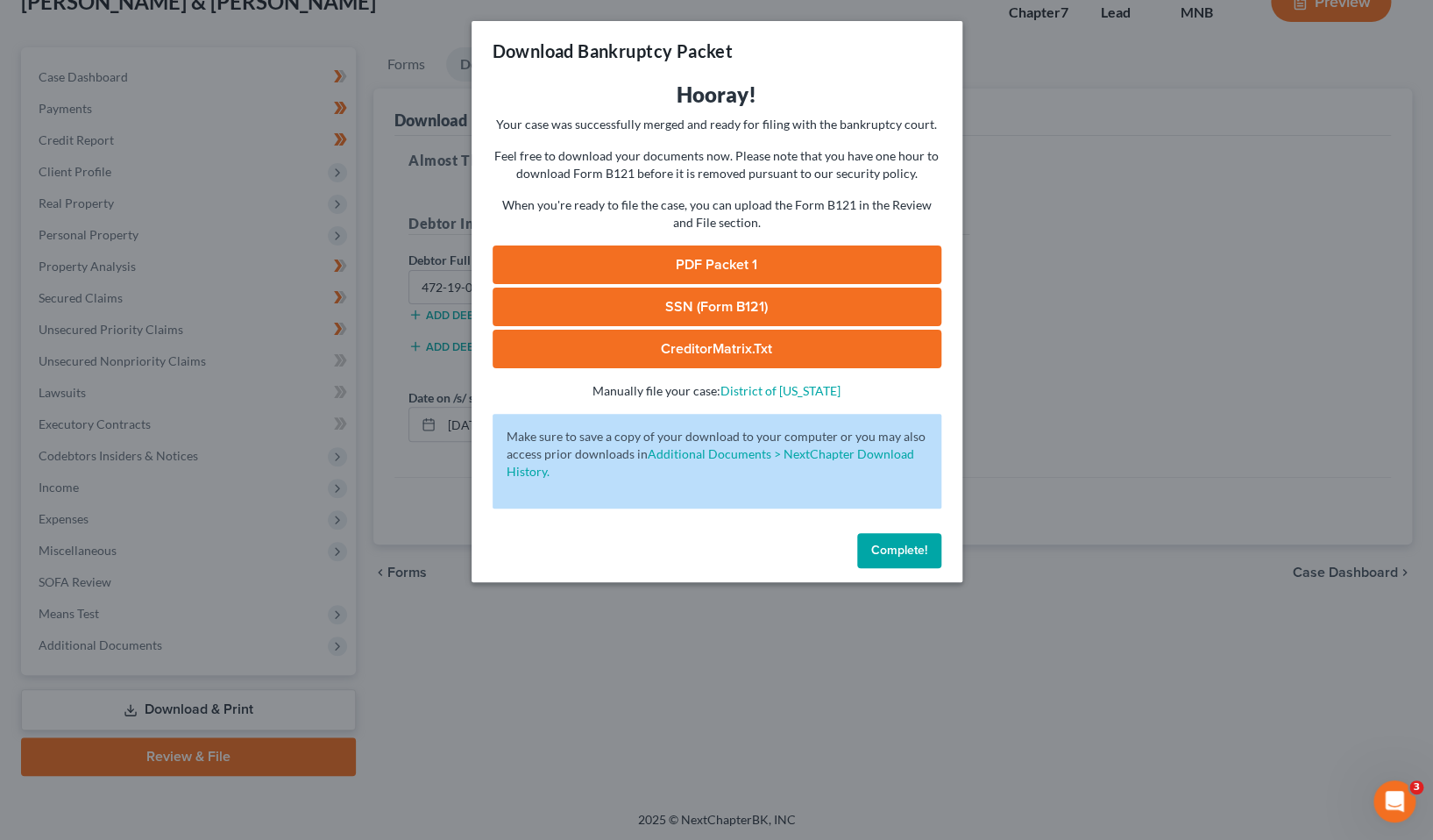
click at [760, 262] on link "PDF Packet 1" at bounding box center [716, 264] width 449 height 38
